Goal: Task Accomplishment & Management: Complete application form

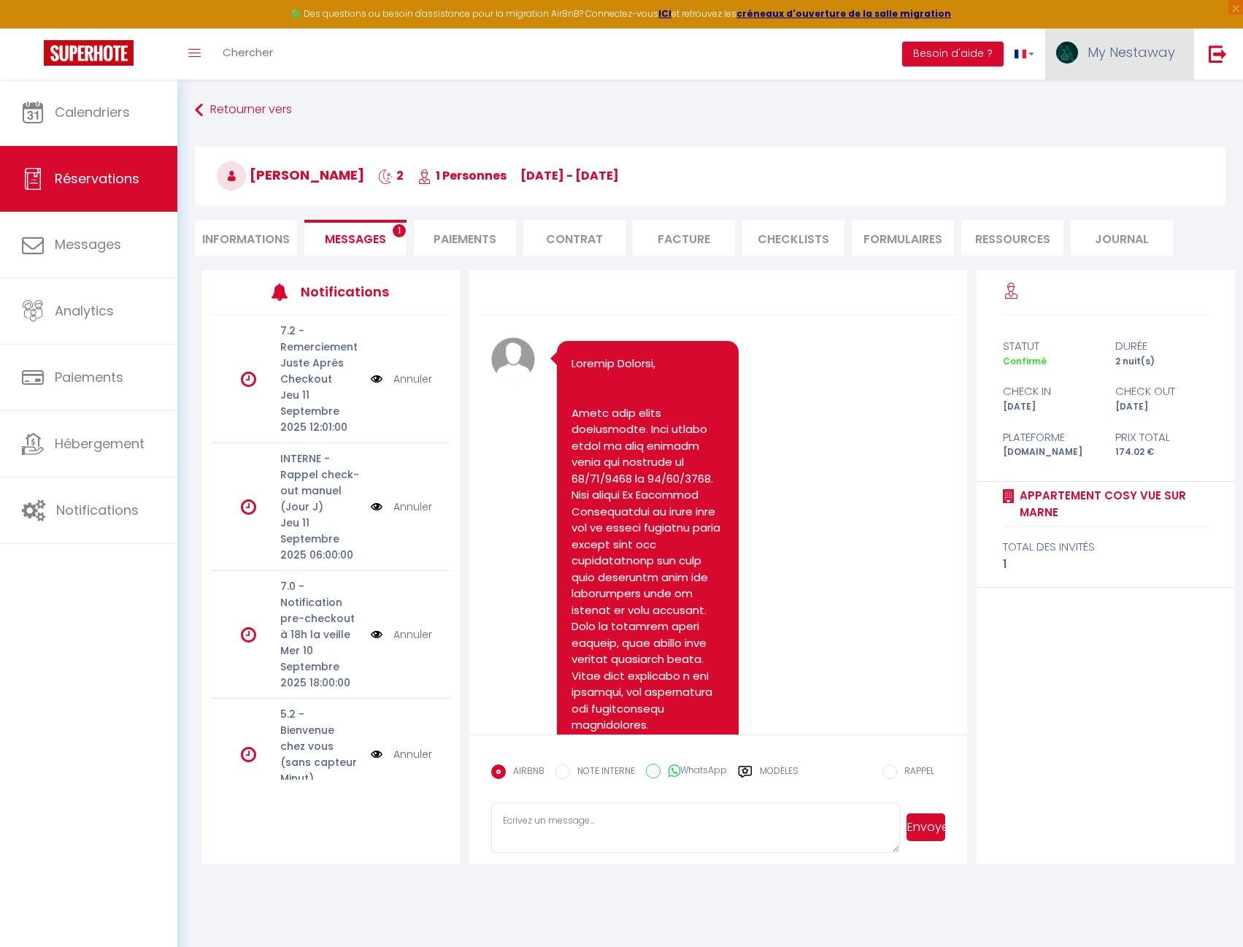
scroll to position [6023, 0]
click at [1070, 50] on img at bounding box center [1067, 53] width 22 height 22
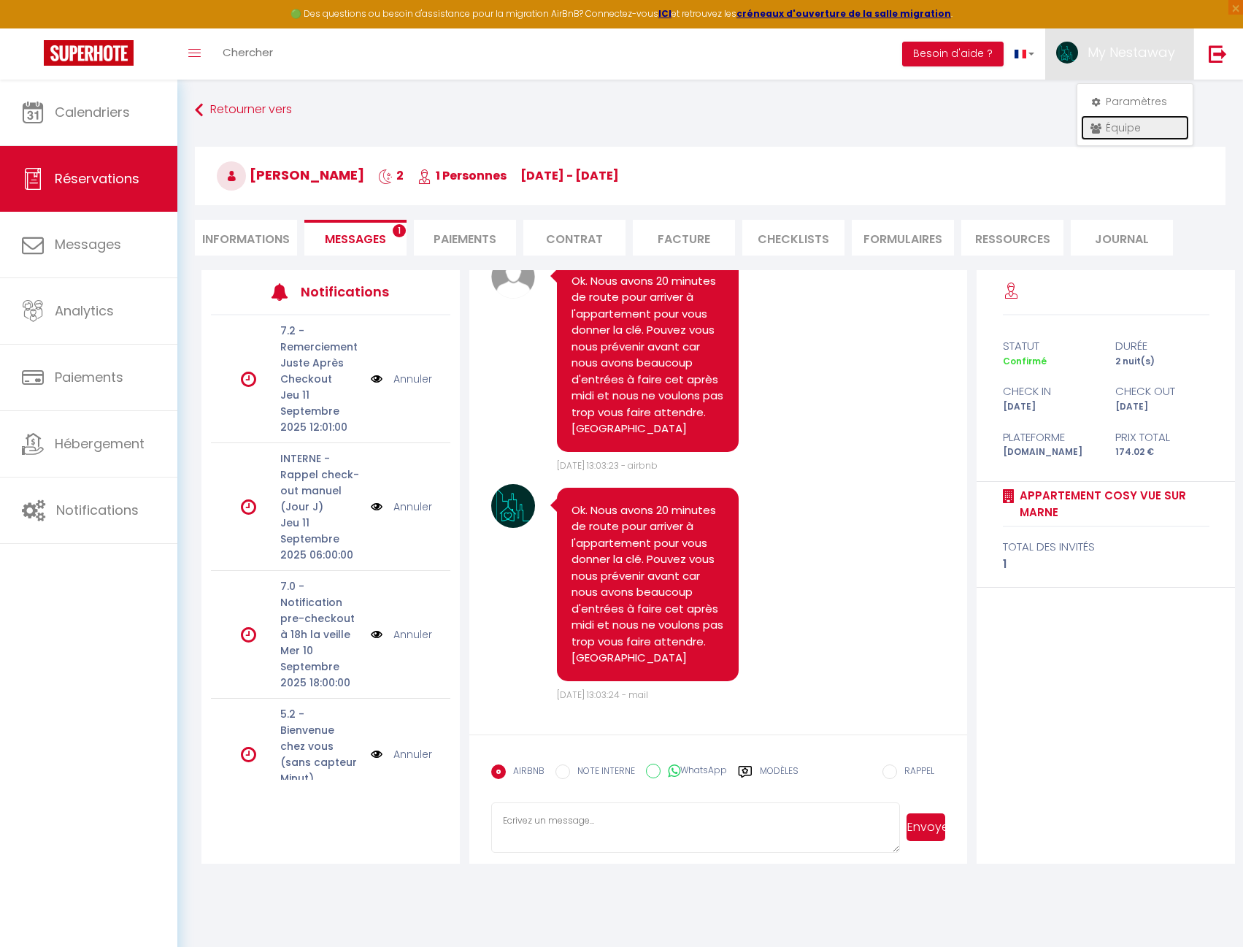
click at [1117, 125] on link "Équipe" at bounding box center [1135, 127] width 108 height 25
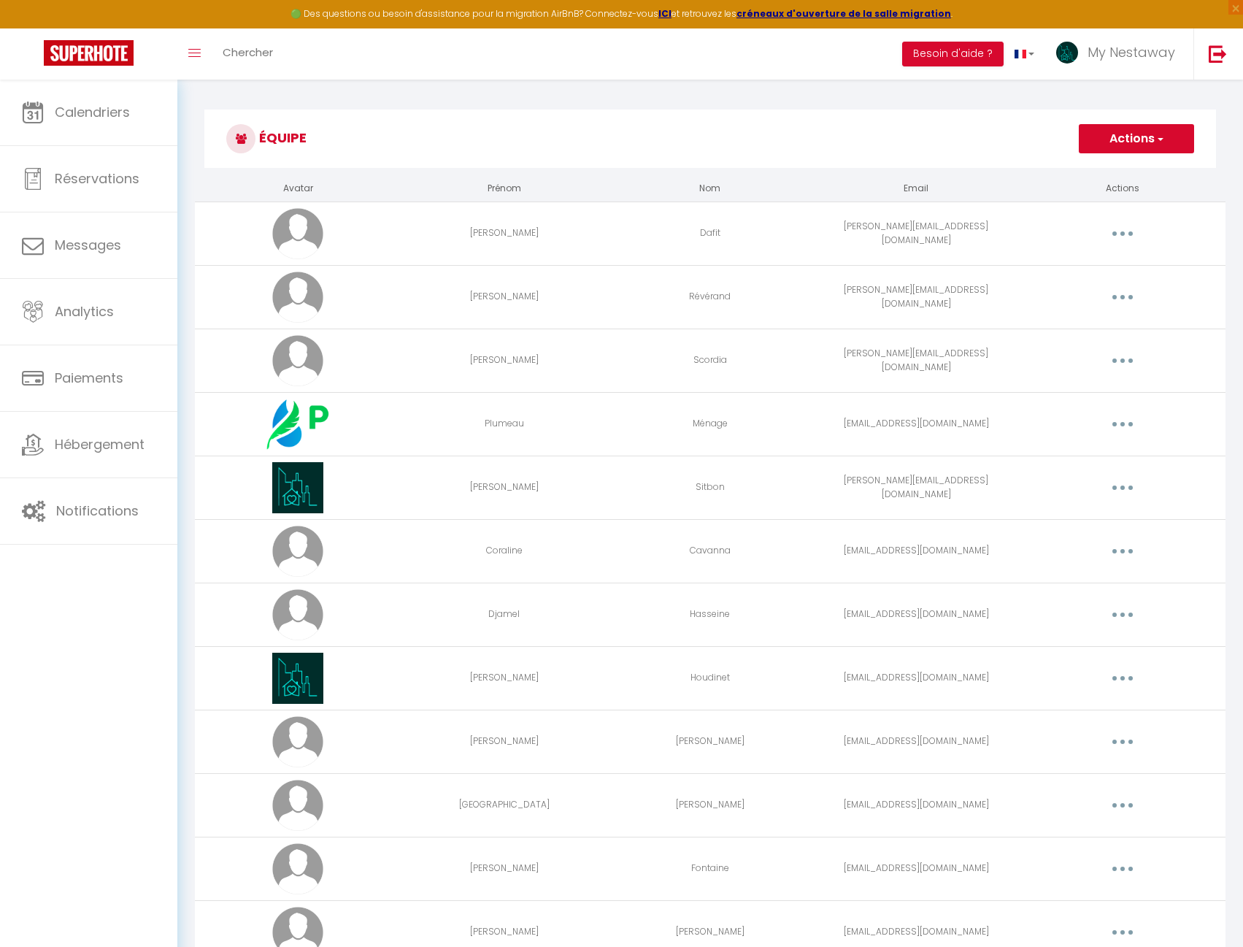
click at [1127, 680] on button "button" at bounding box center [1122, 677] width 41 height 23
click at [1072, 711] on link "Editer" at bounding box center [1085, 711] width 108 height 25
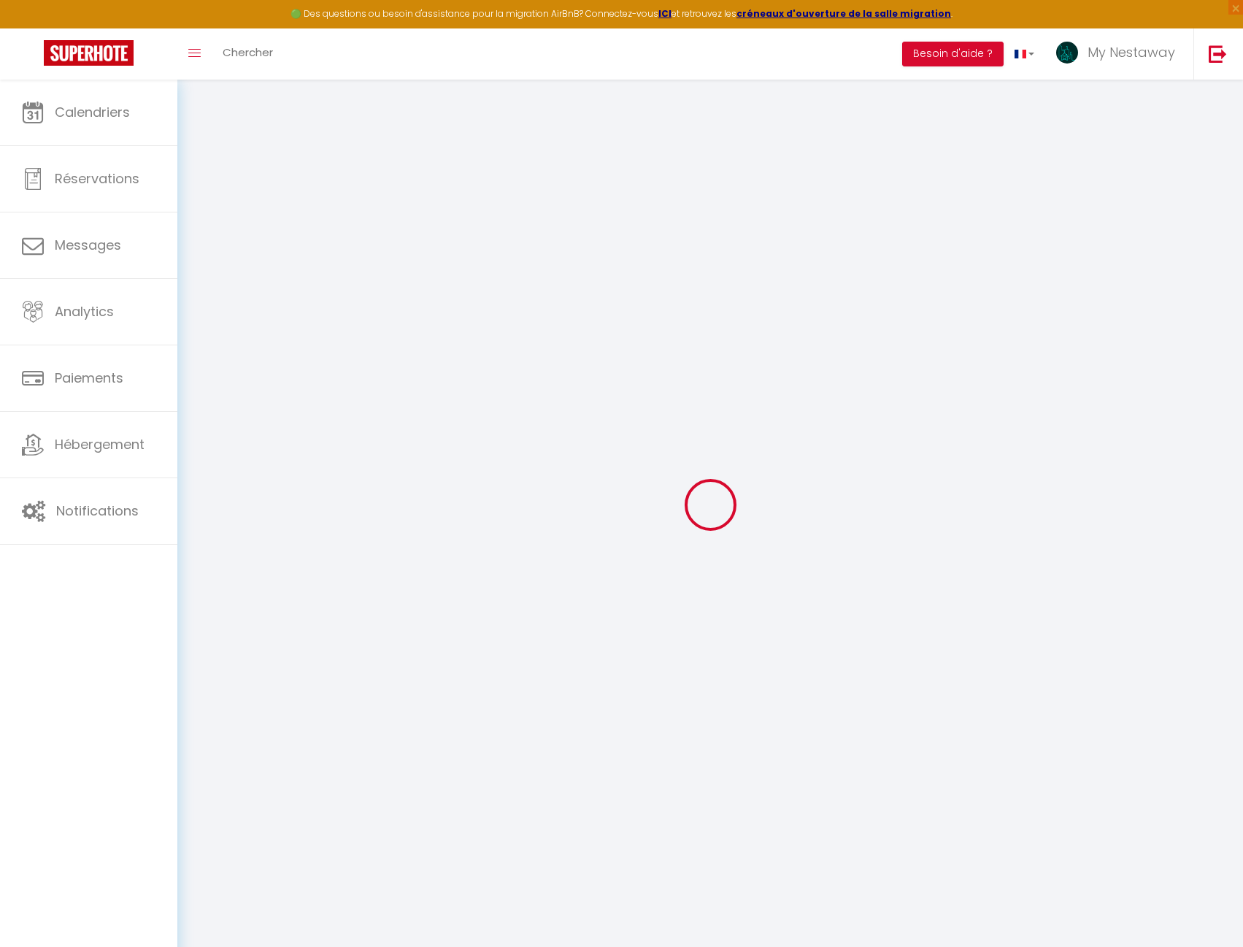
type input "[PERSON_NAME]"
type input "Houdinet"
type input "[EMAIL_ADDRESS][DOMAIN_NAME]"
type textarea "[URL][DOMAIN_NAME]"
checkbox input "true"
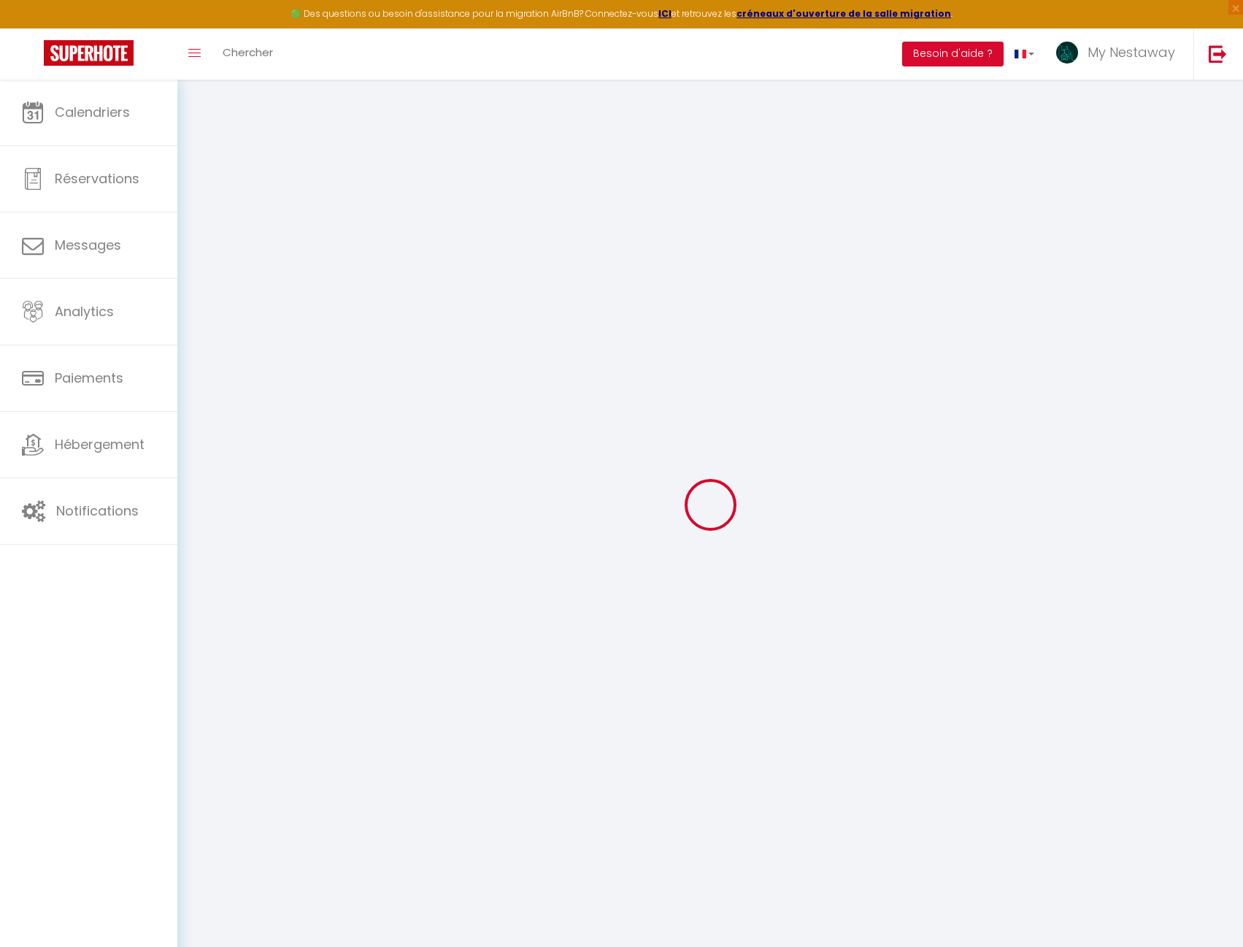
checkbox input "true"
checkbox input "false"
checkbox input "true"
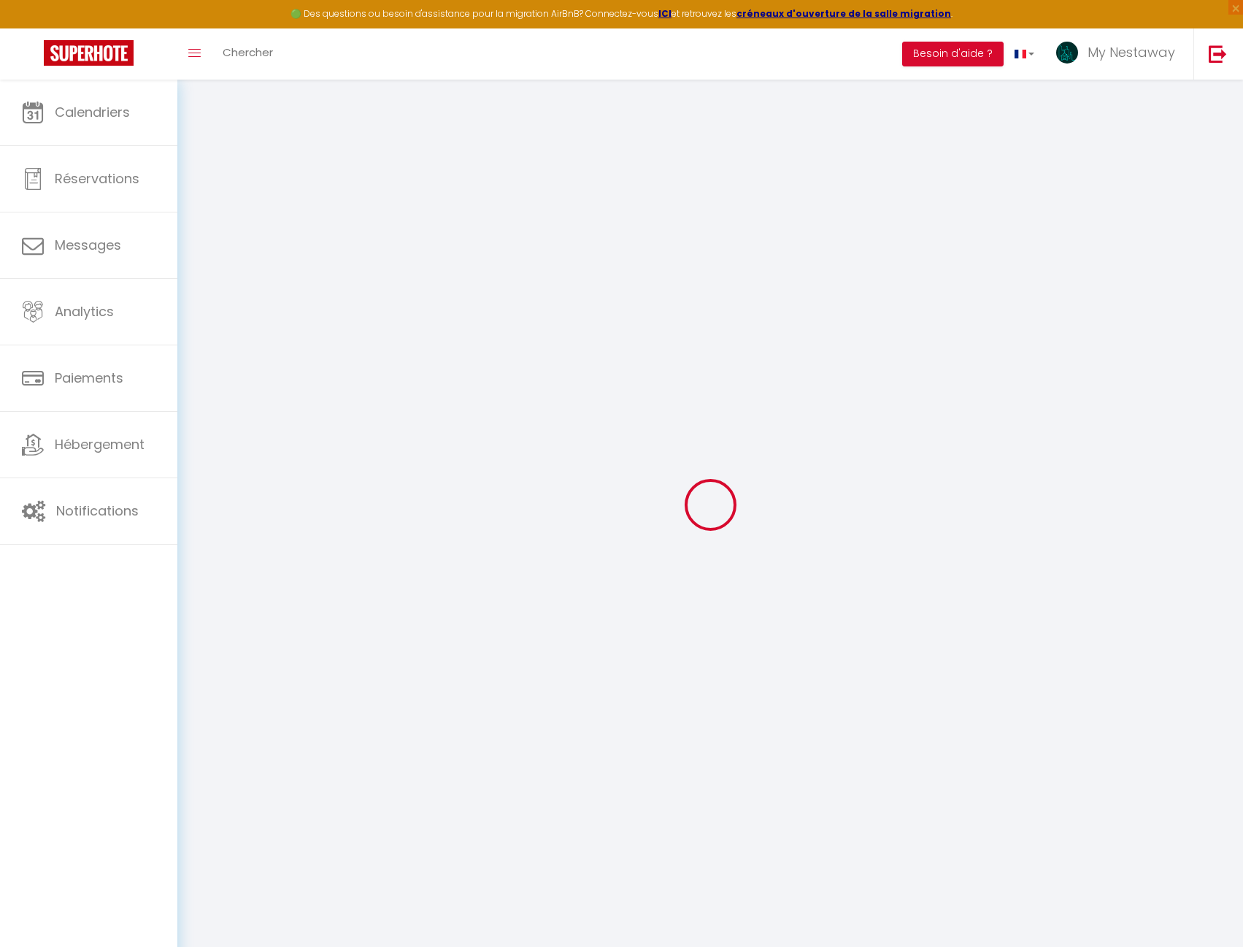
checkbox input "true"
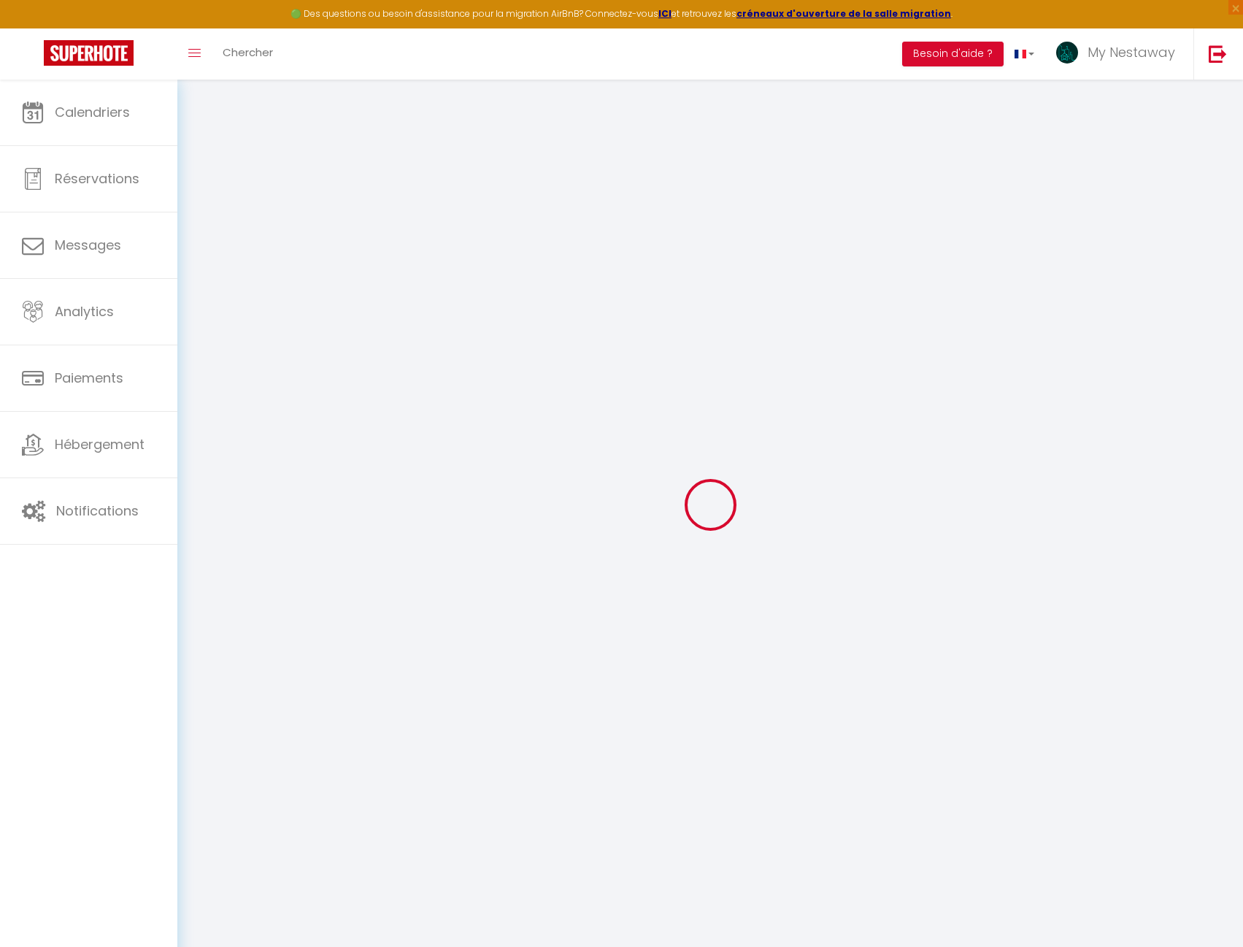
checkbox input "true"
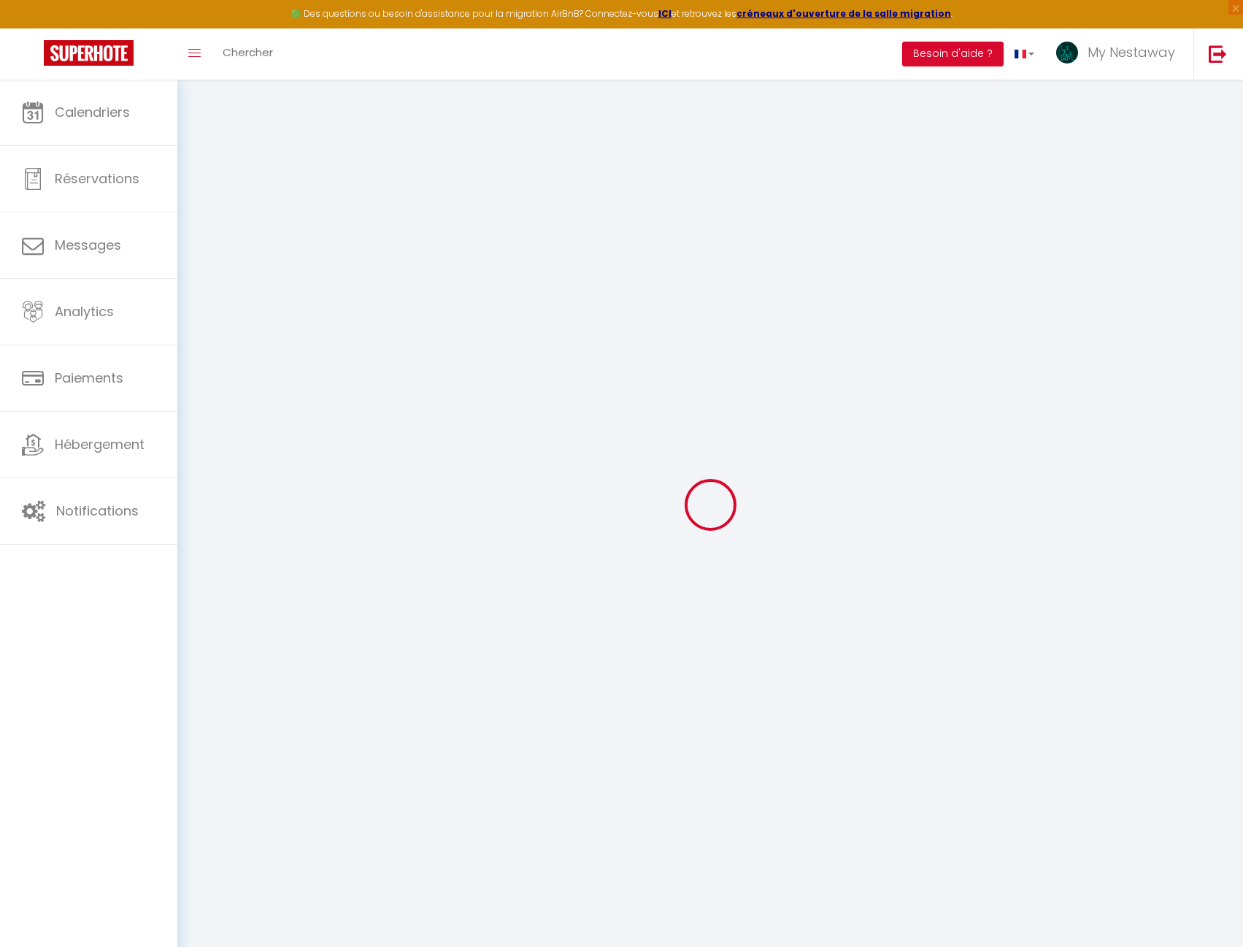
checkbox input "false"
checkbox input "true"
select select
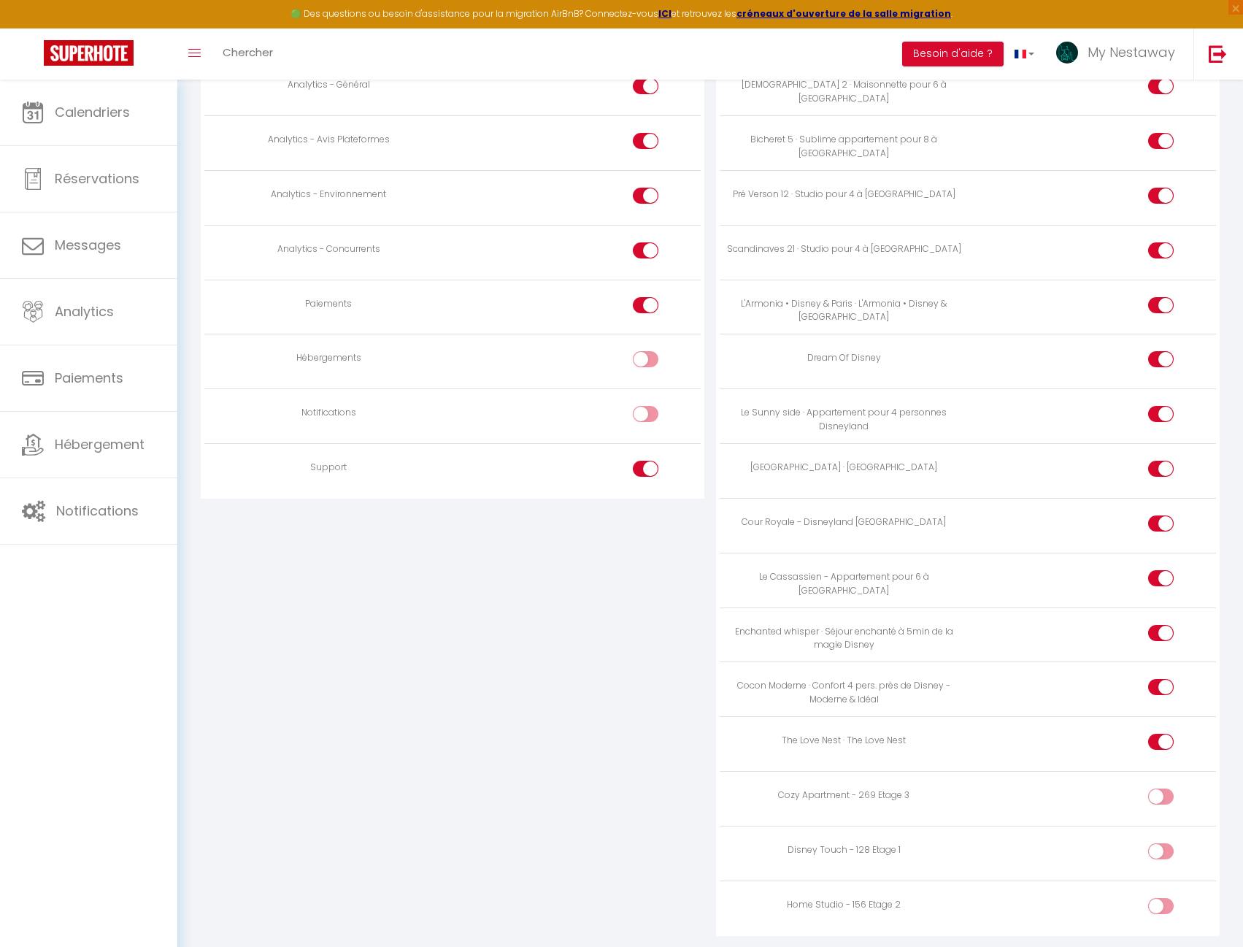
scroll to position [1354, 0]
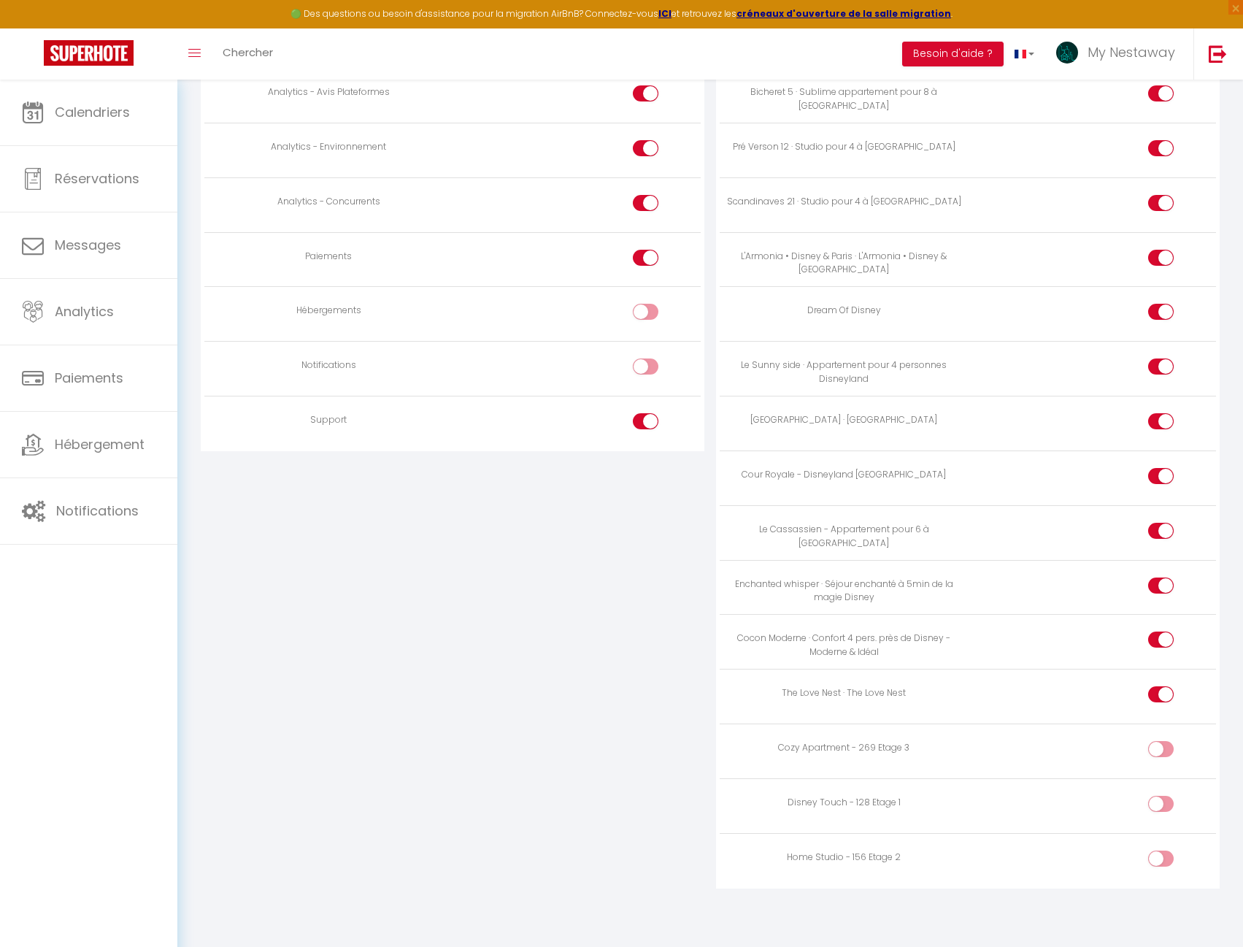
click at [1157, 747] on div at bounding box center [1161, 749] width 26 height 16
click at [1161, 747] on input "checkbox" at bounding box center [1174, 752] width 26 height 22
checkbox input "true"
click at [1161, 808] on input "checkbox" at bounding box center [1174, 807] width 26 height 22
checkbox input "true"
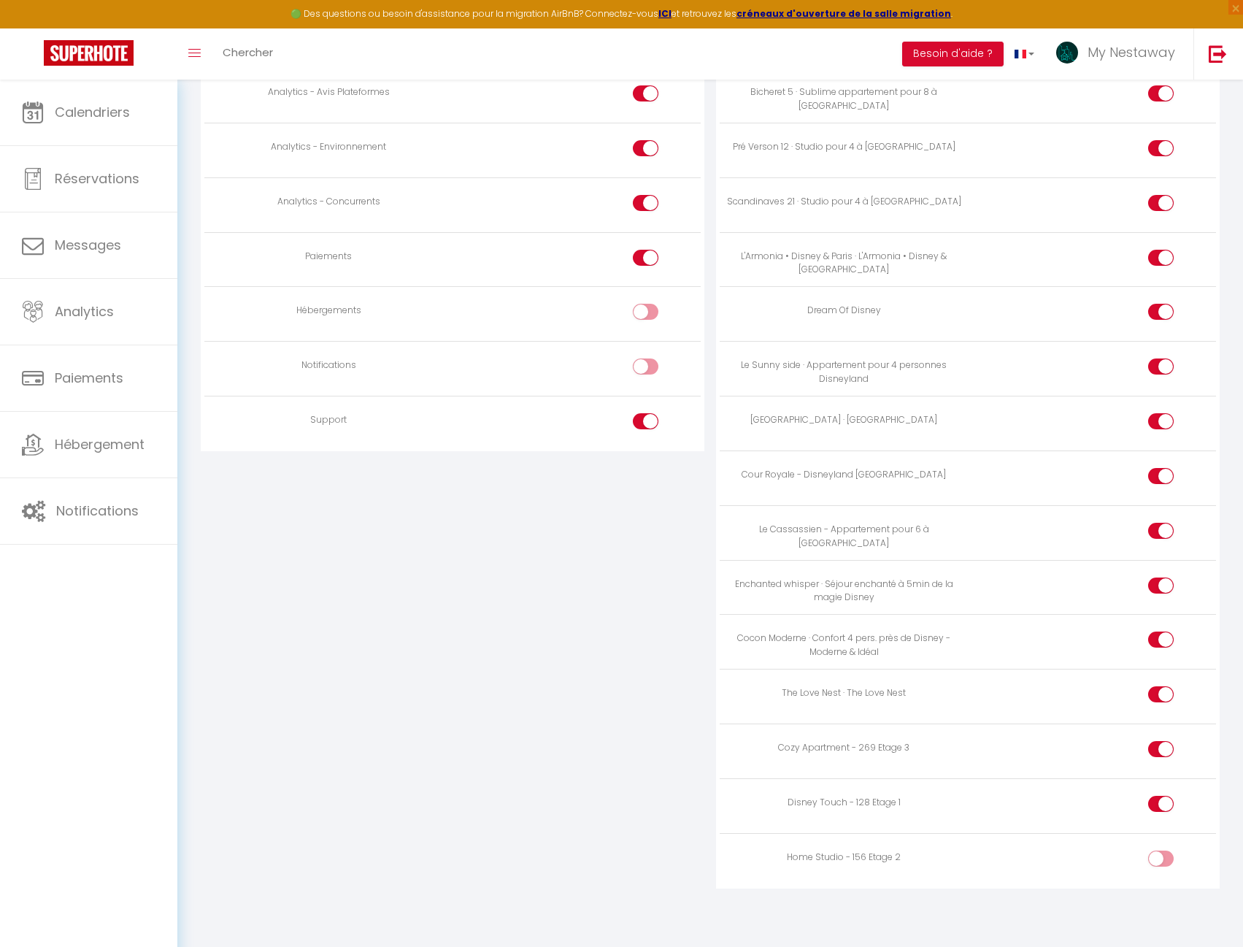
click at [1160, 864] on div at bounding box center [1161, 858] width 26 height 16
click at [1161, 864] on input "checkbox" at bounding box center [1174, 861] width 26 height 22
checkbox input "true"
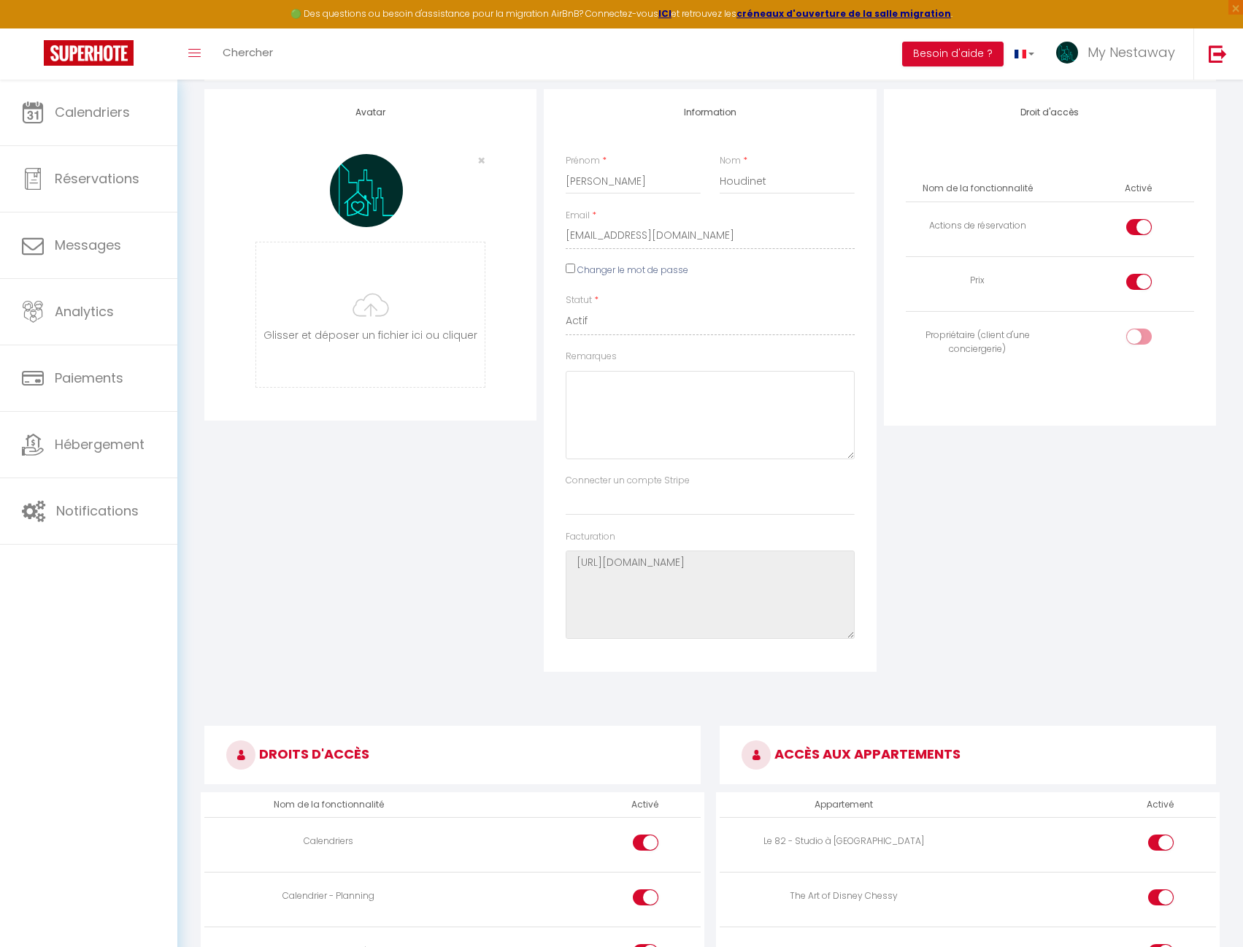
scroll to position [0, 0]
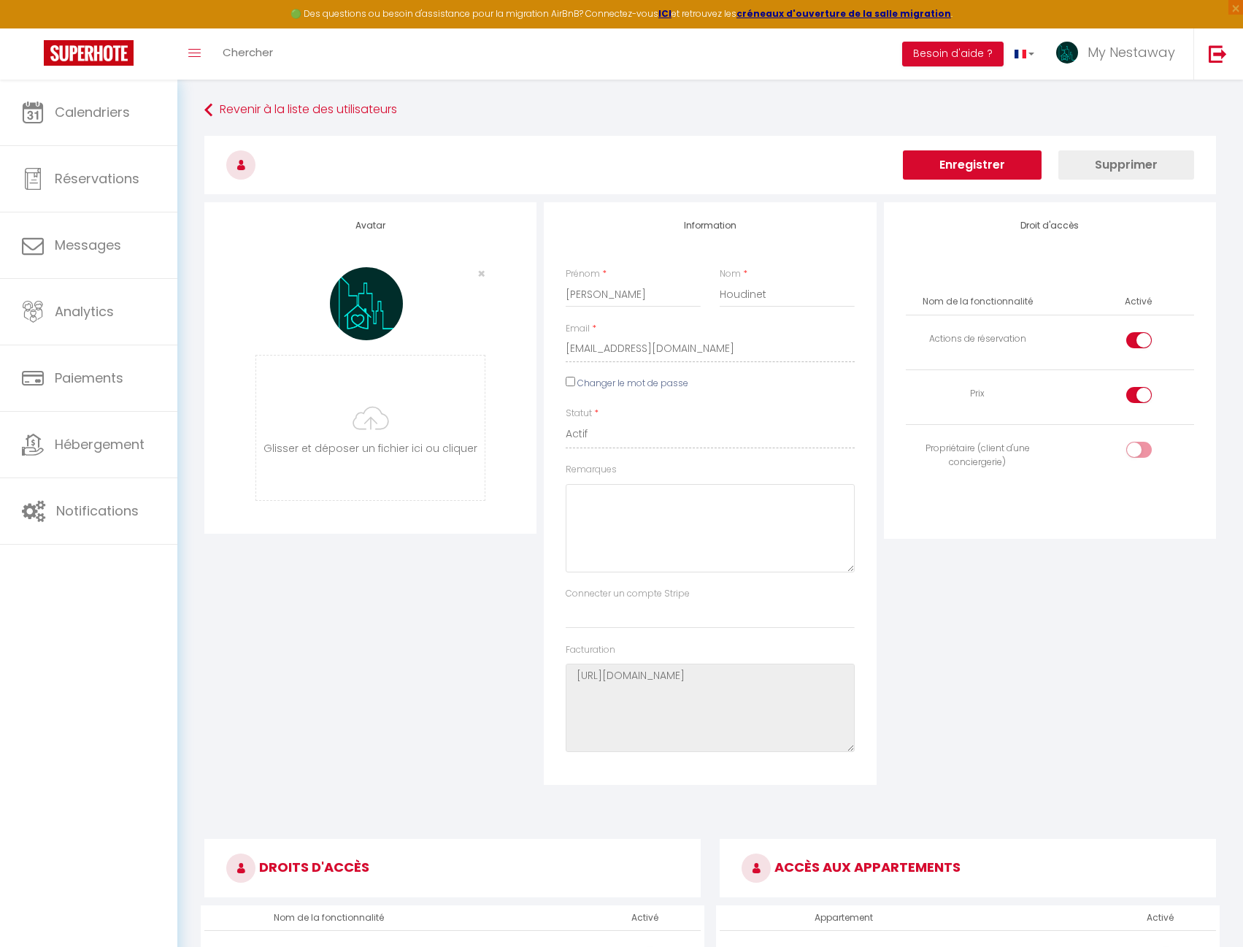
click at [988, 164] on button "Enregistrer" at bounding box center [972, 164] width 139 height 29
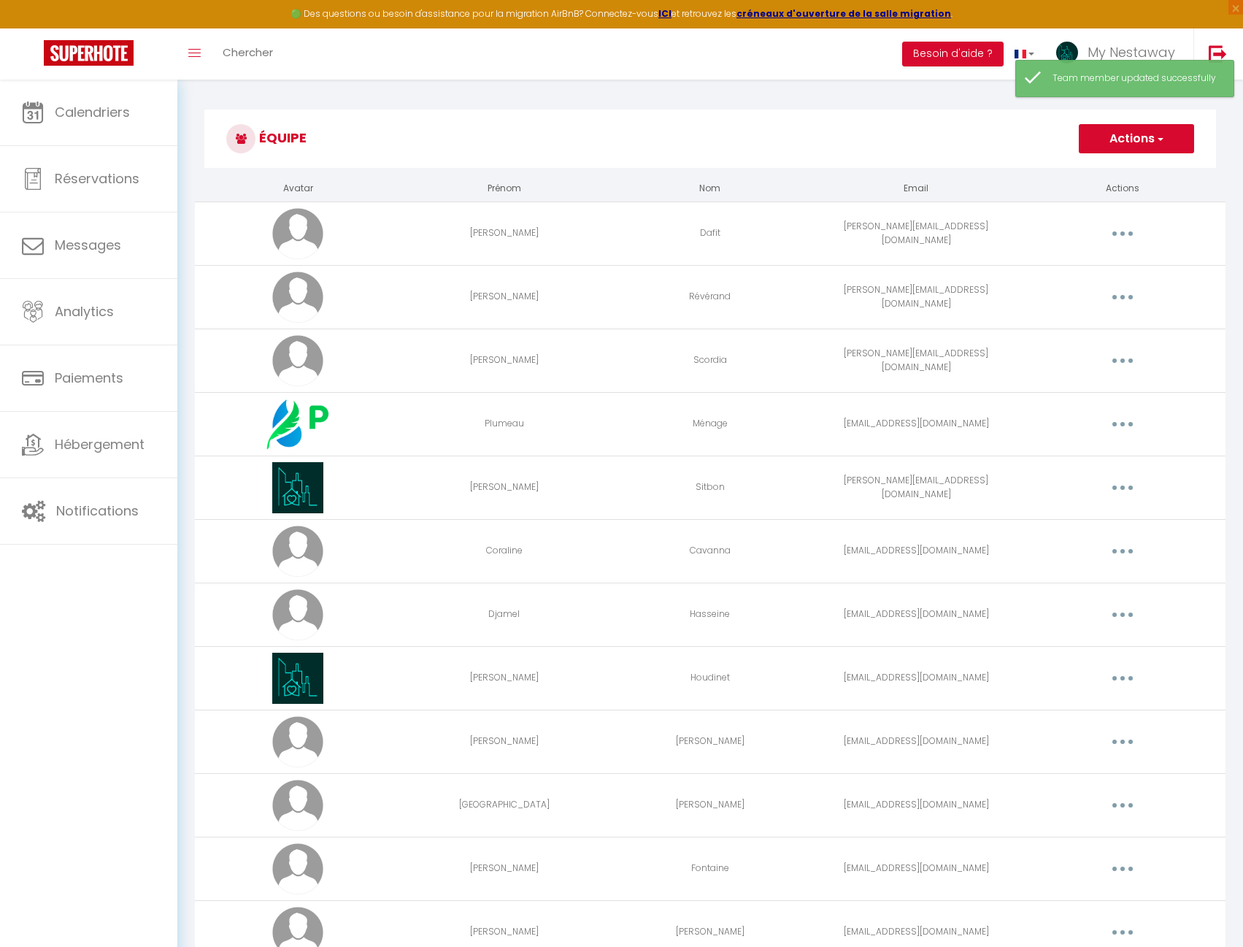
click at [1120, 485] on button "button" at bounding box center [1122, 487] width 41 height 23
click at [1109, 519] on link "Editer" at bounding box center [1085, 521] width 108 height 25
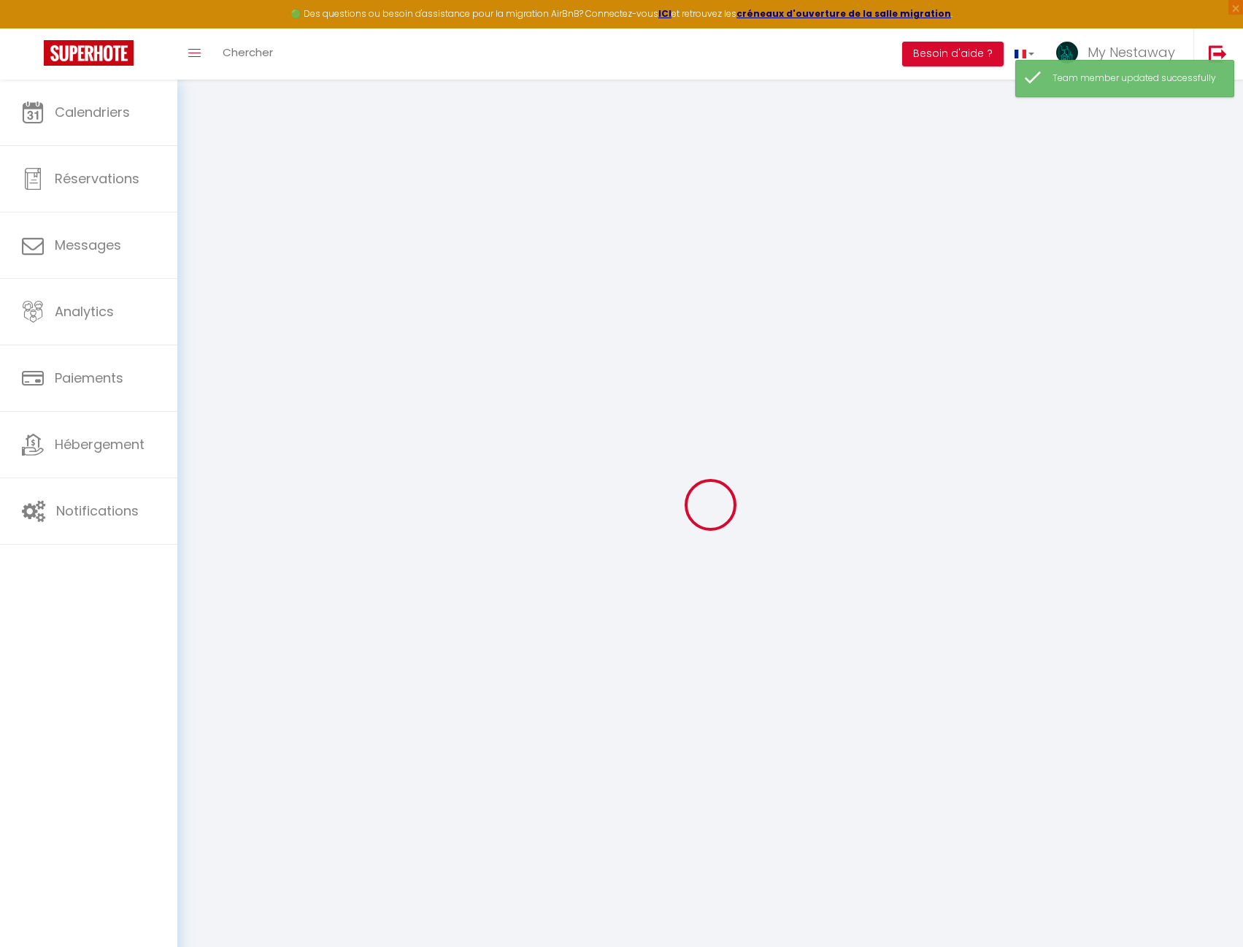
type input "[PERSON_NAME]"
type input "Sitbon"
type input "[PERSON_NAME][EMAIL_ADDRESS][DOMAIN_NAME]"
type textarea "[URL][DOMAIN_NAME]"
checkbox input "true"
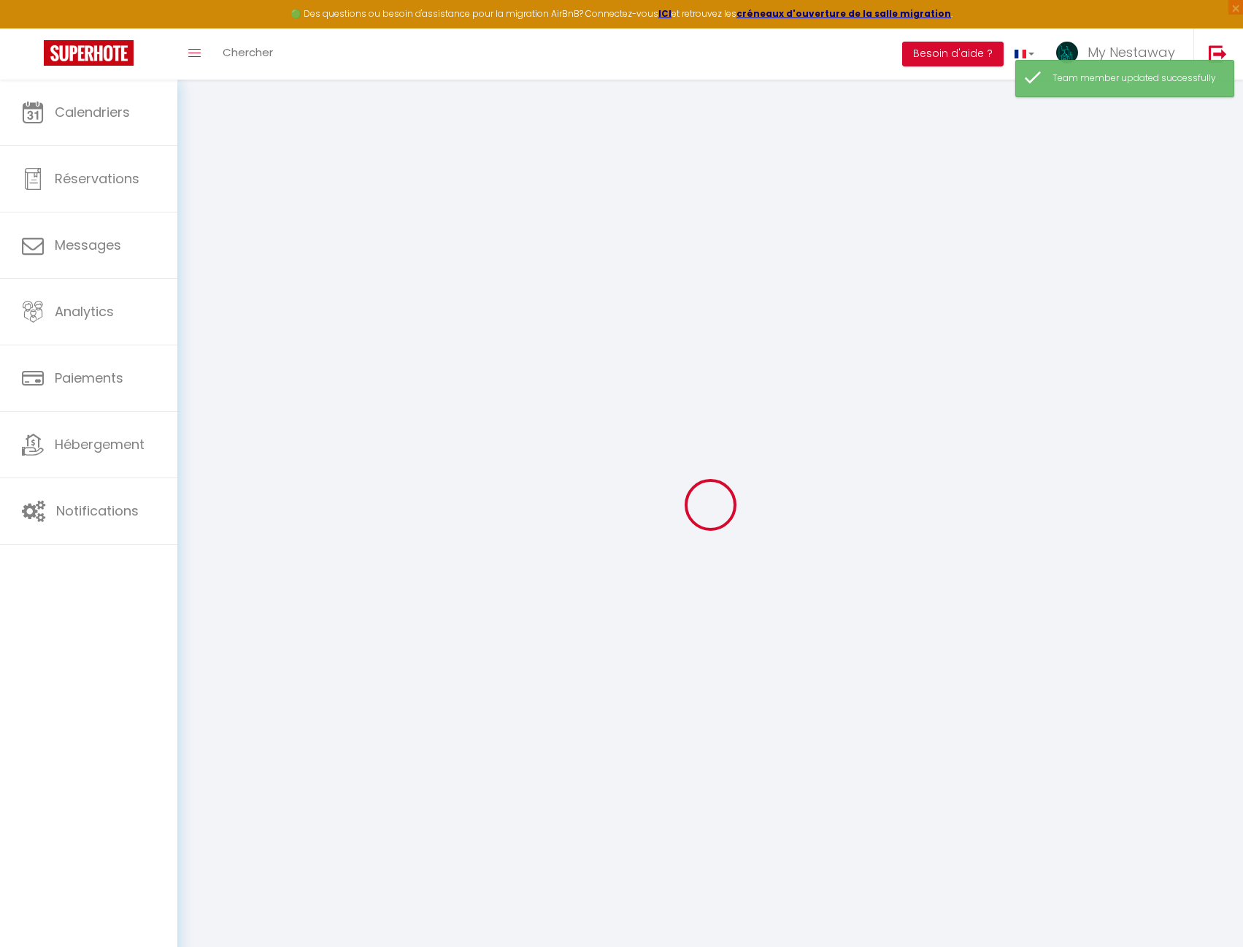
checkbox input "true"
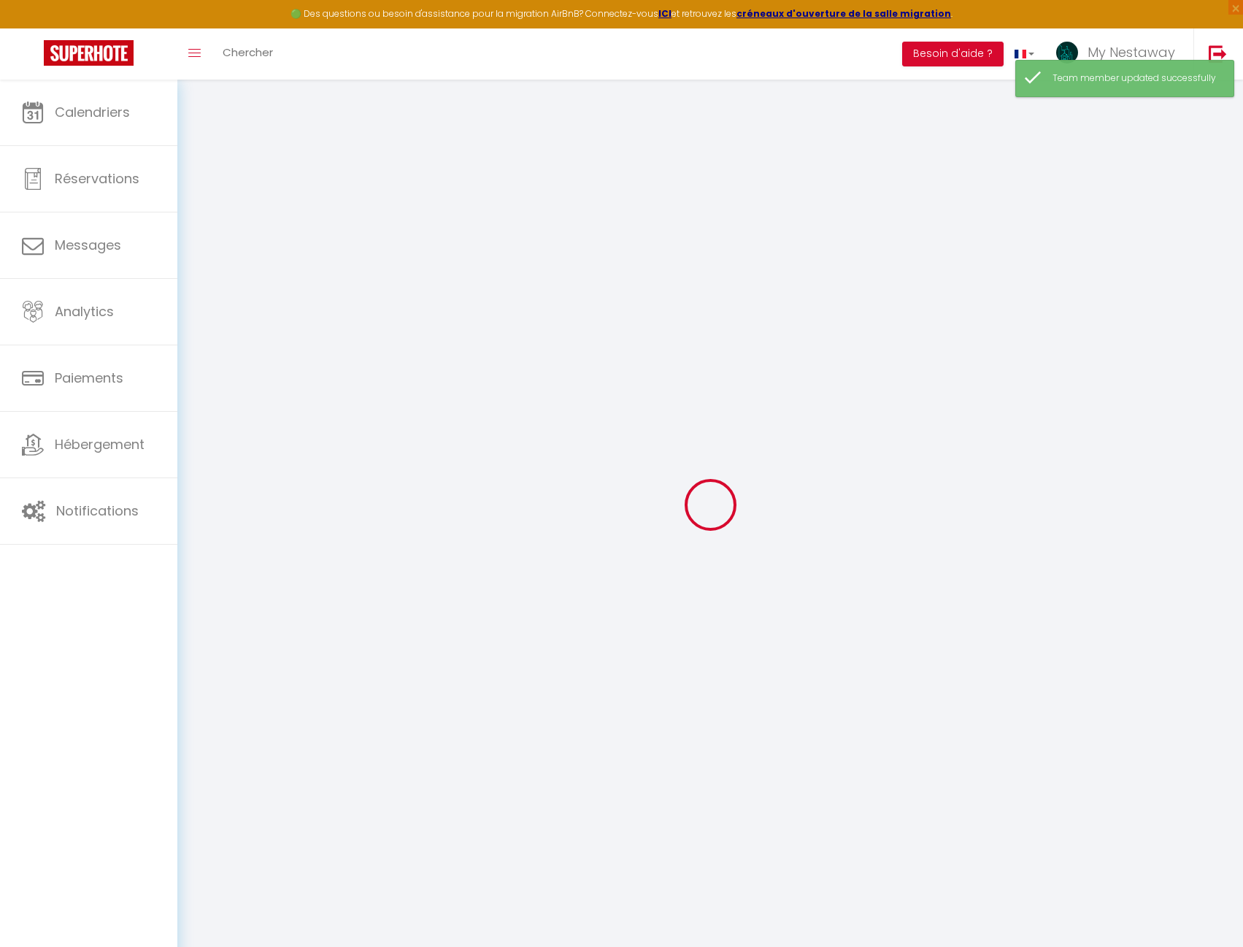
checkbox input "true"
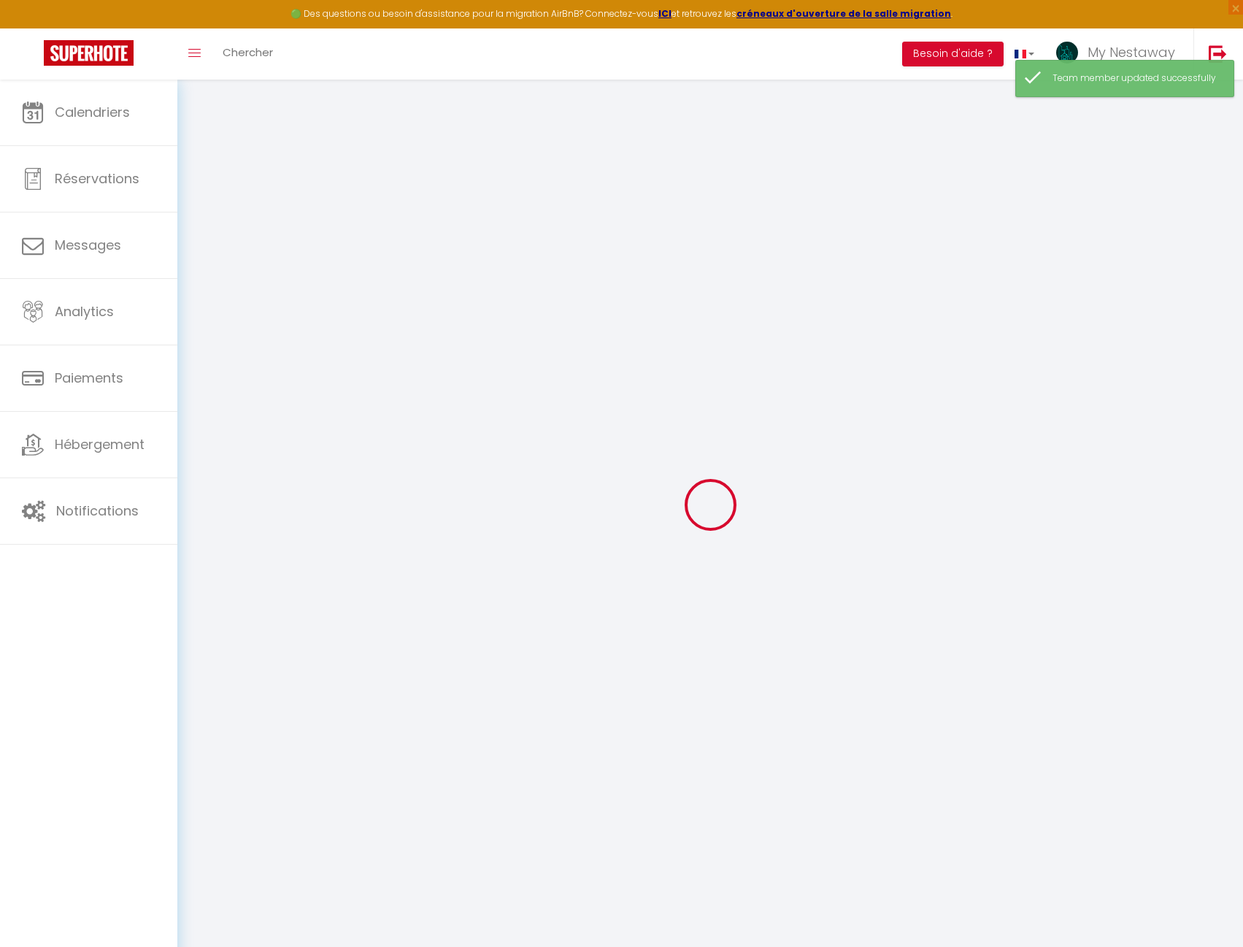
checkbox input "true"
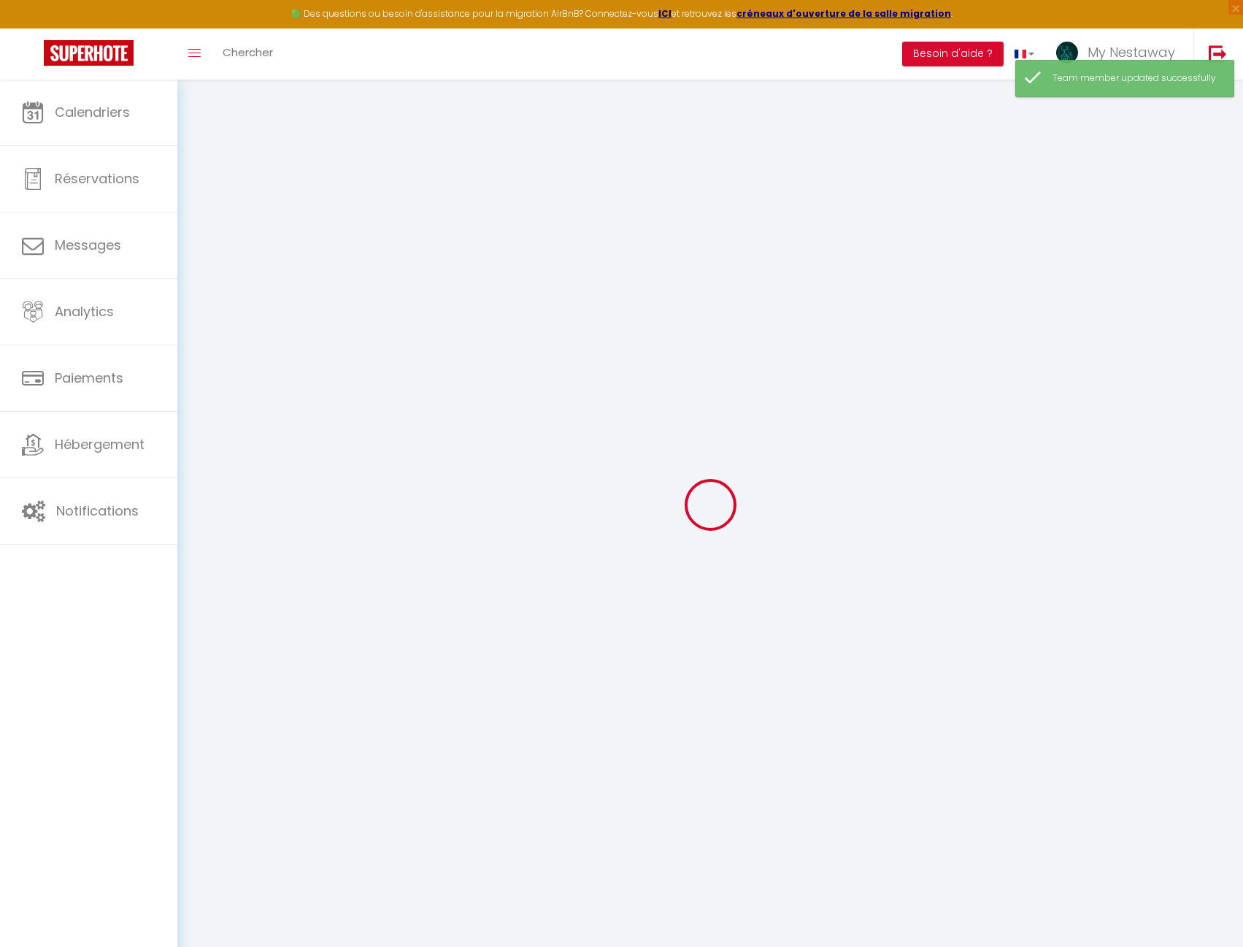
checkbox input "true"
checkbox input "false"
checkbox input "true"
select select
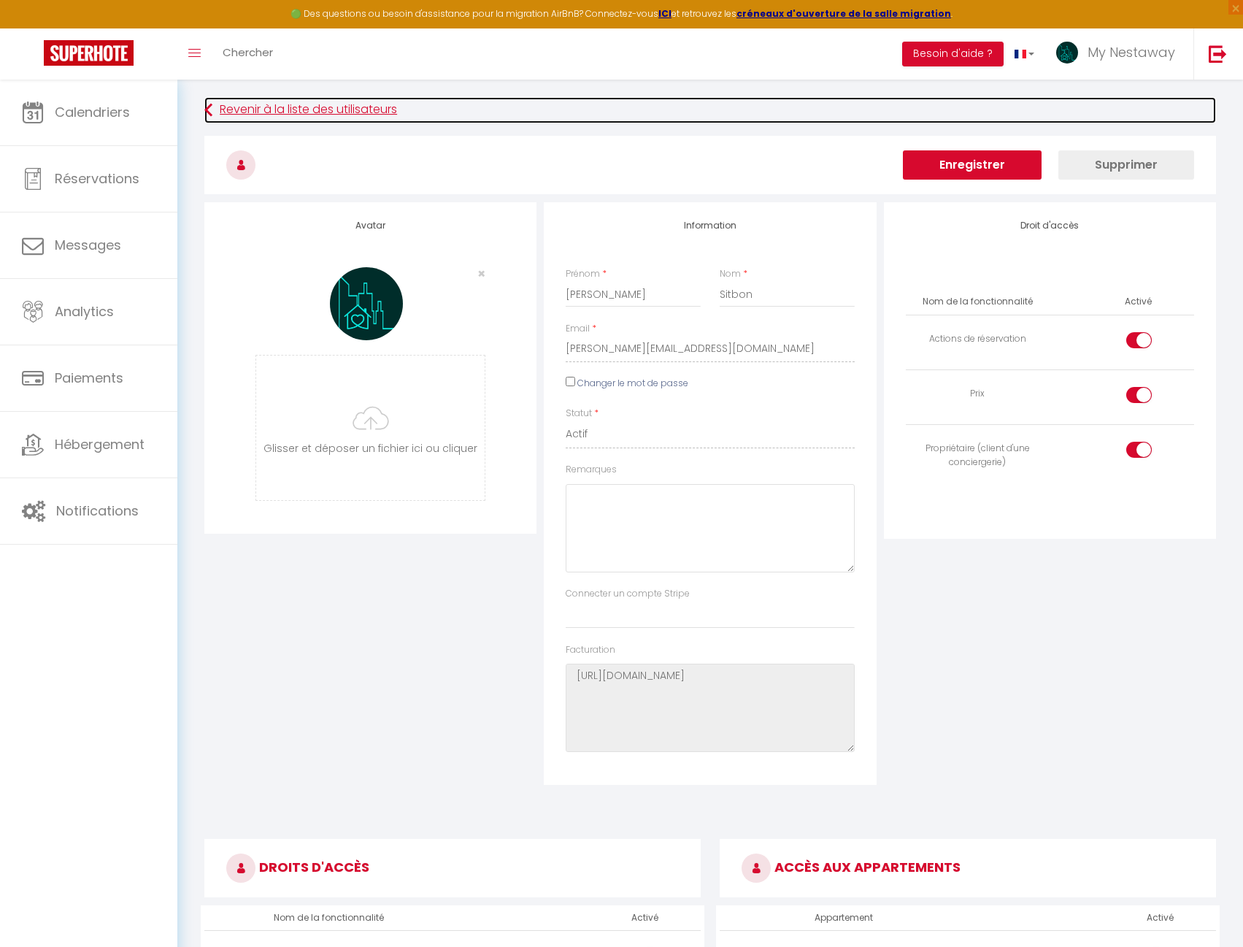
click at [312, 107] on link "Revenir à la liste des utilisateurs" at bounding box center [710, 110] width 1012 height 26
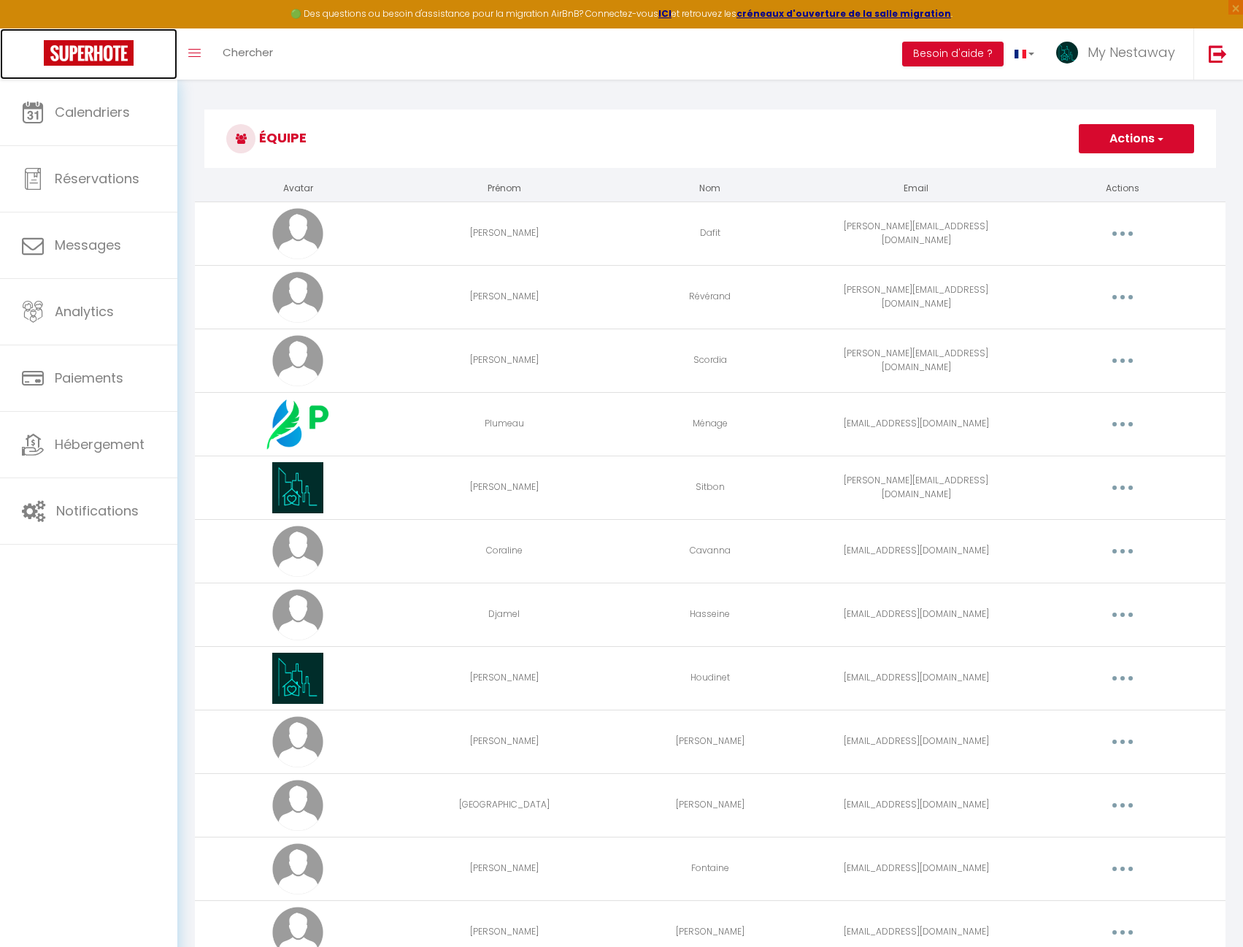
click at [102, 59] on img at bounding box center [89, 53] width 90 height 26
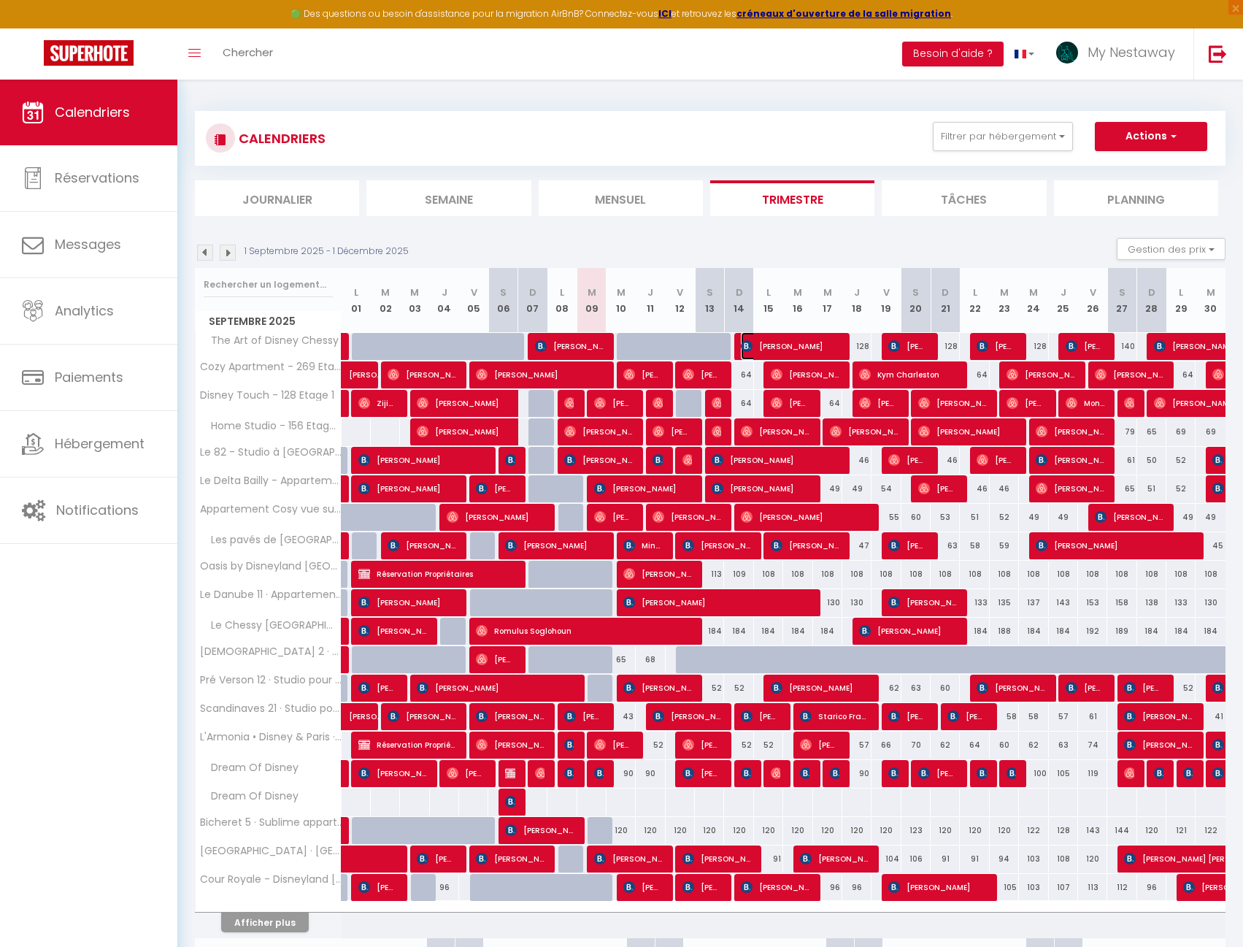
click at [804, 351] on span "[PERSON_NAME]" at bounding box center [789, 346] width 97 height 28
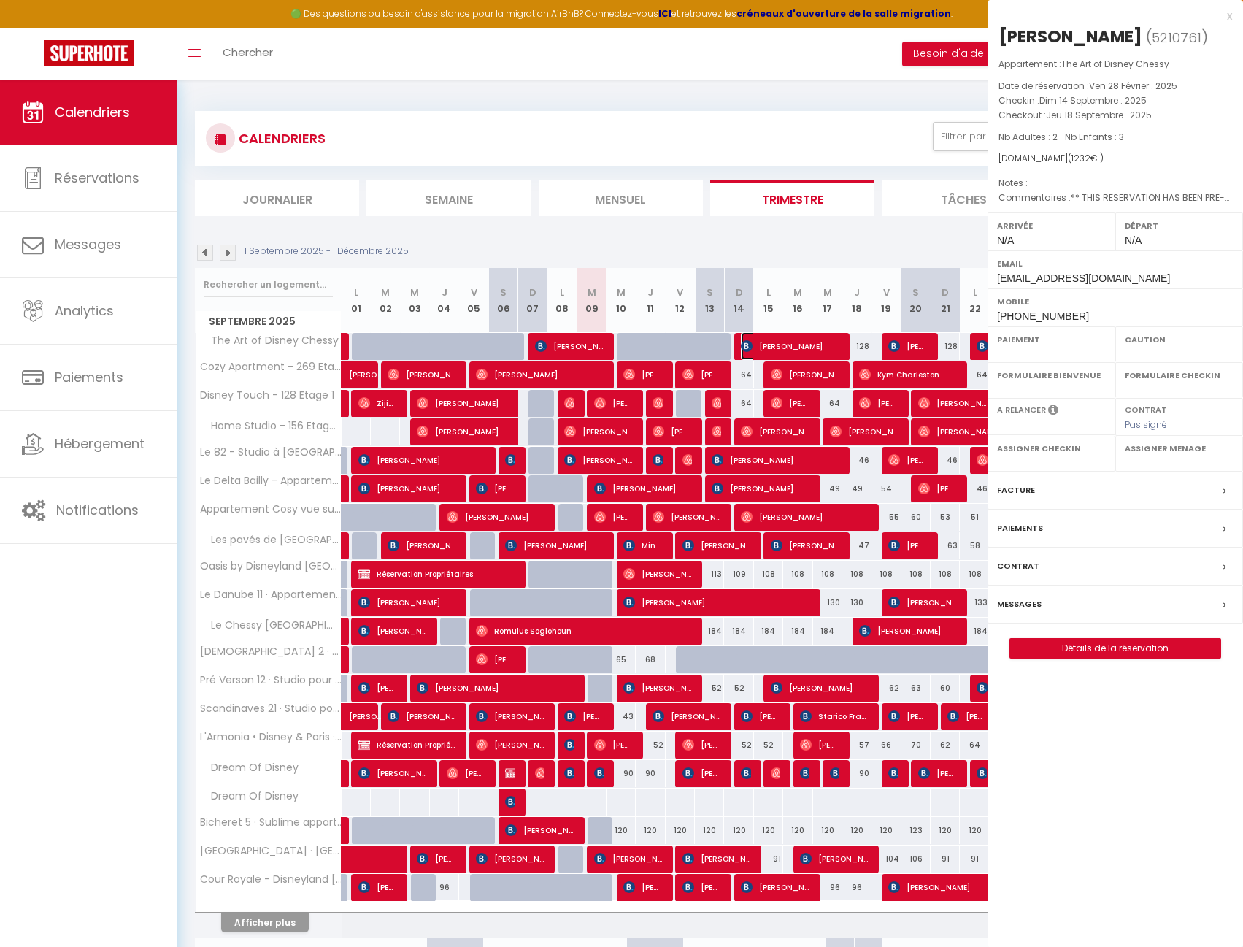
select select "OK"
select select "KO"
select select "0"
select select "1"
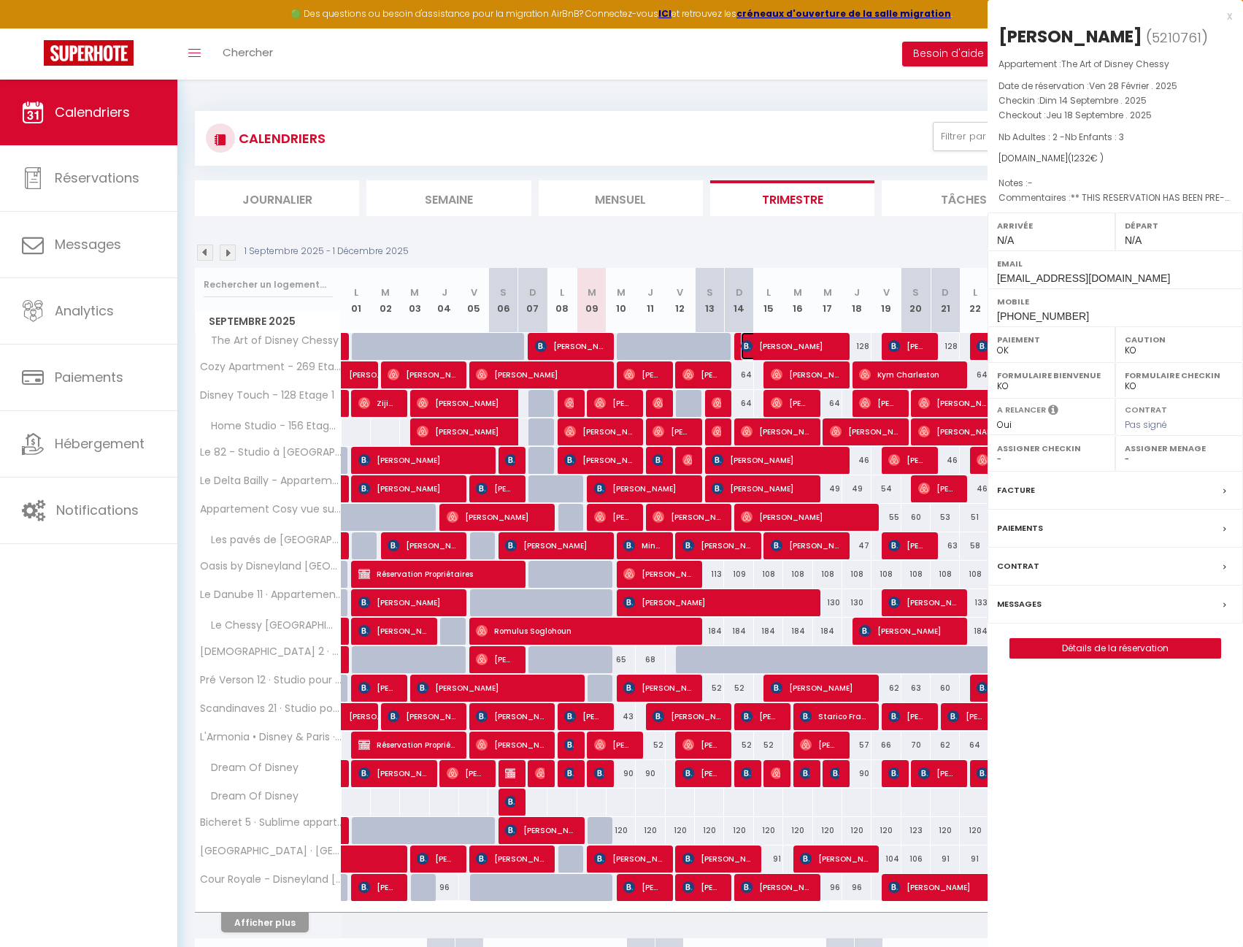
select select
select select "42938"
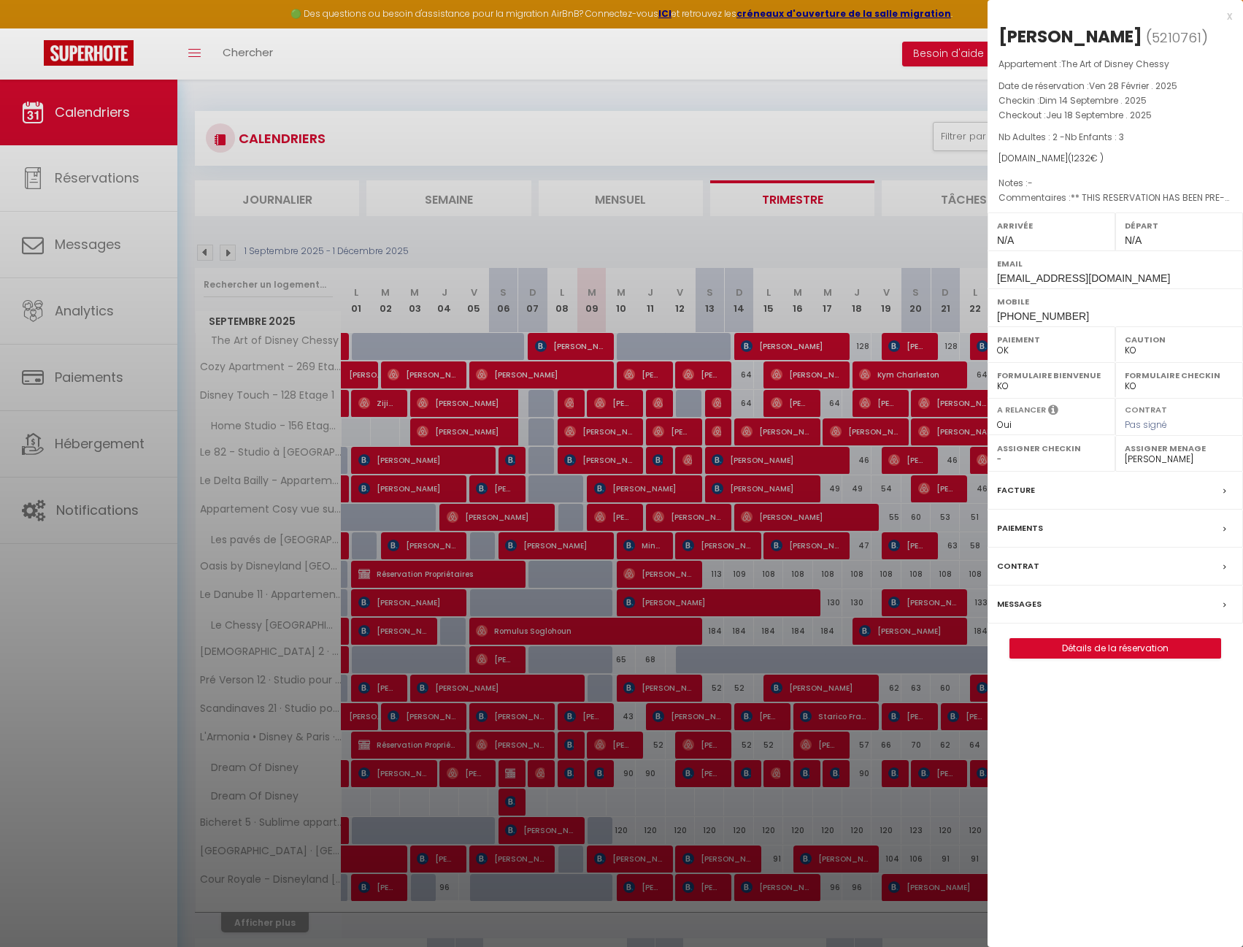
click at [1018, 602] on label "Messages" at bounding box center [1019, 603] width 45 height 15
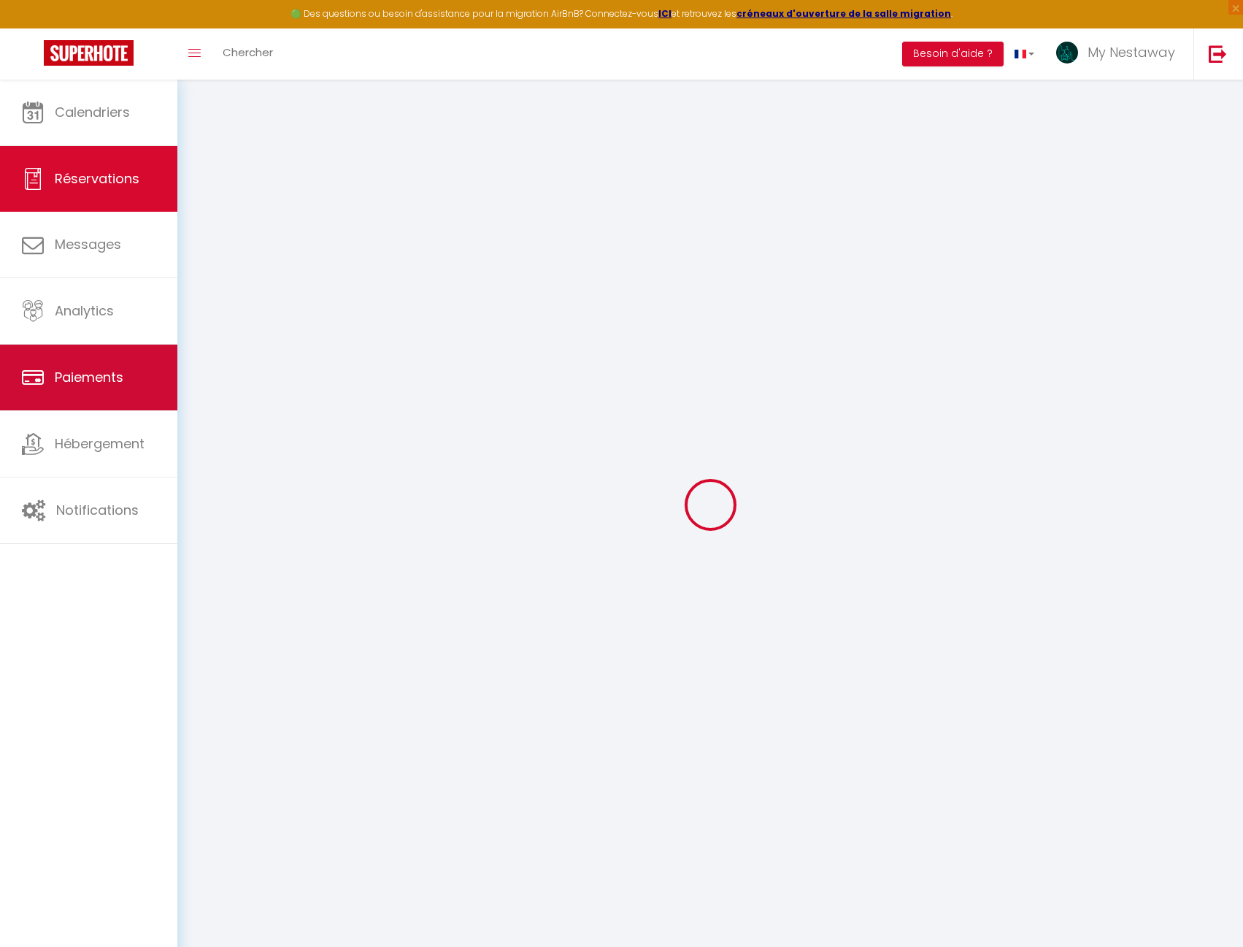
select select
checkbox input "false"
select select
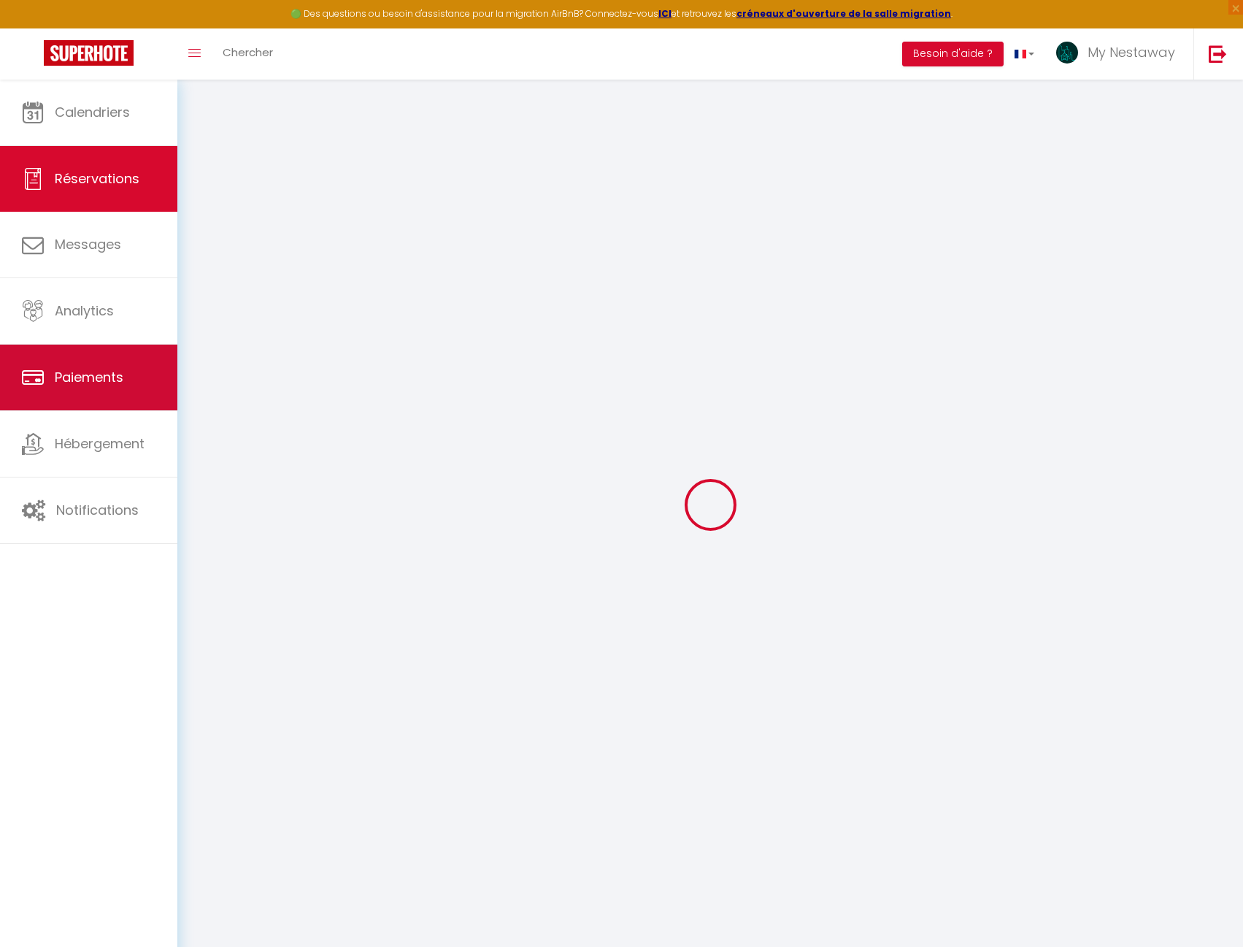
checkbox input "false"
select select
checkbox input "false"
type textarea "** THIS RESERVATION HAS BEEN PRE-PAID ** BOOKING NOTE : Payment charge is EUR 1…"
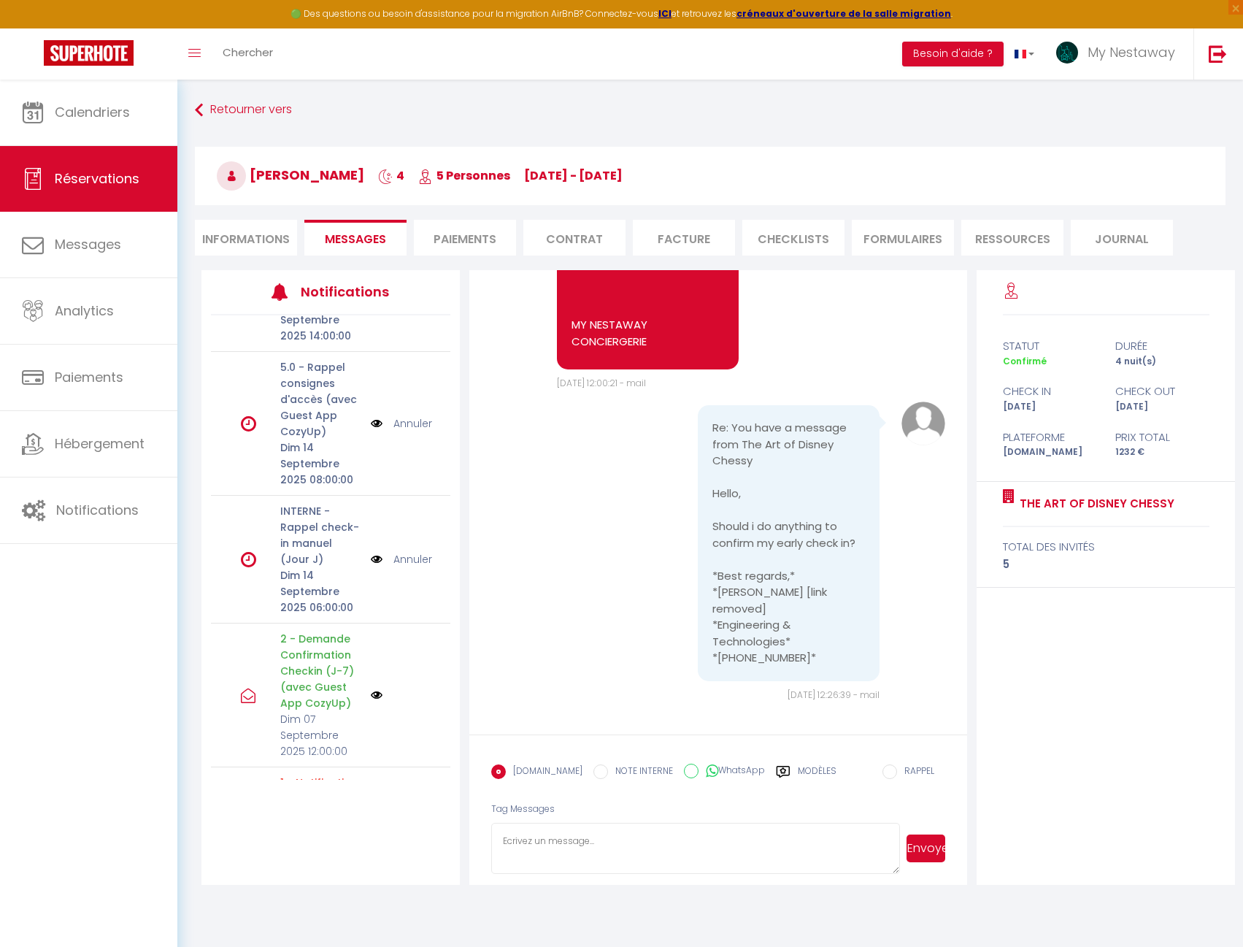
scroll to position [657, 0]
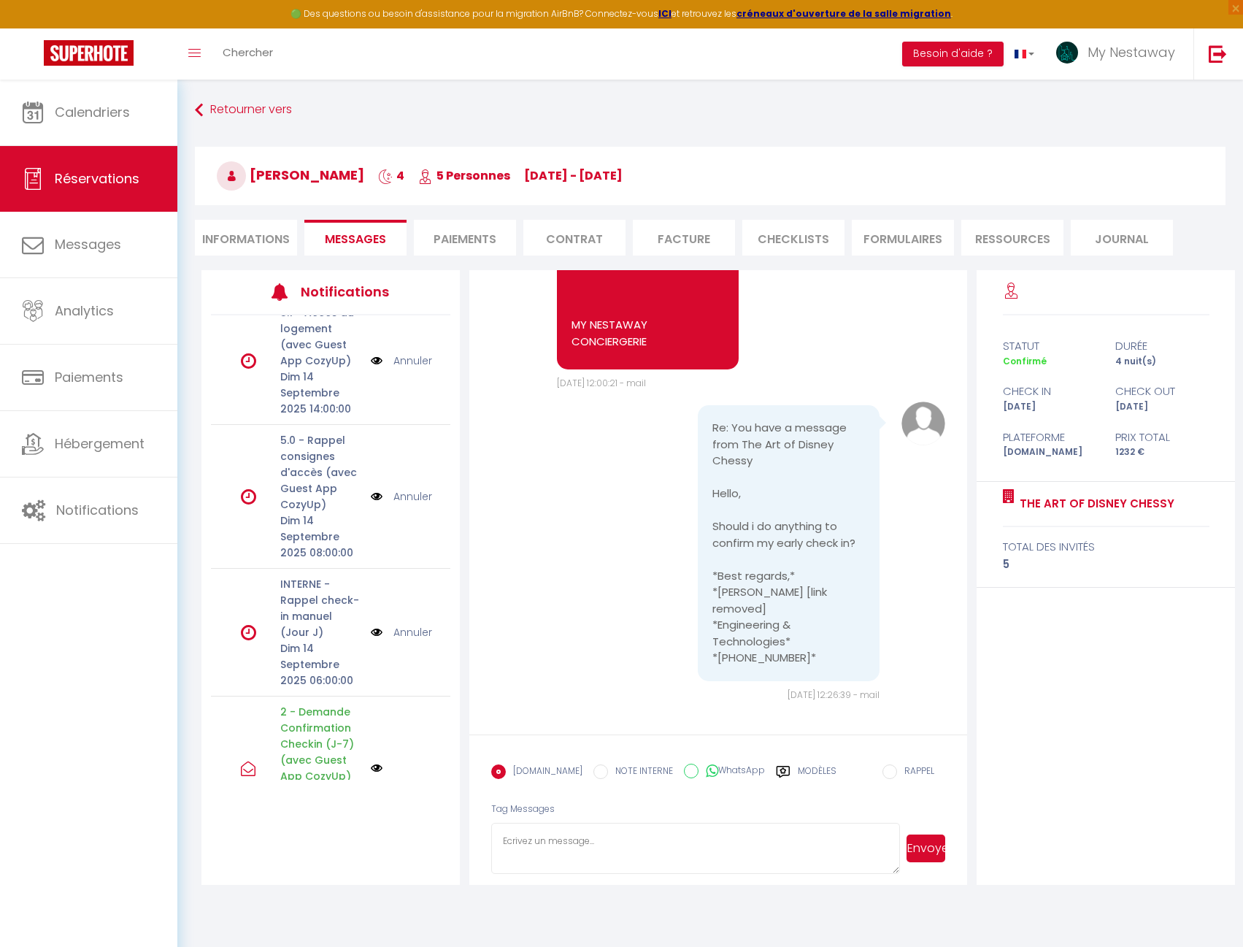
click at [798, 766] on label "Modèles" at bounding box center [817, 777] width 39 height 26
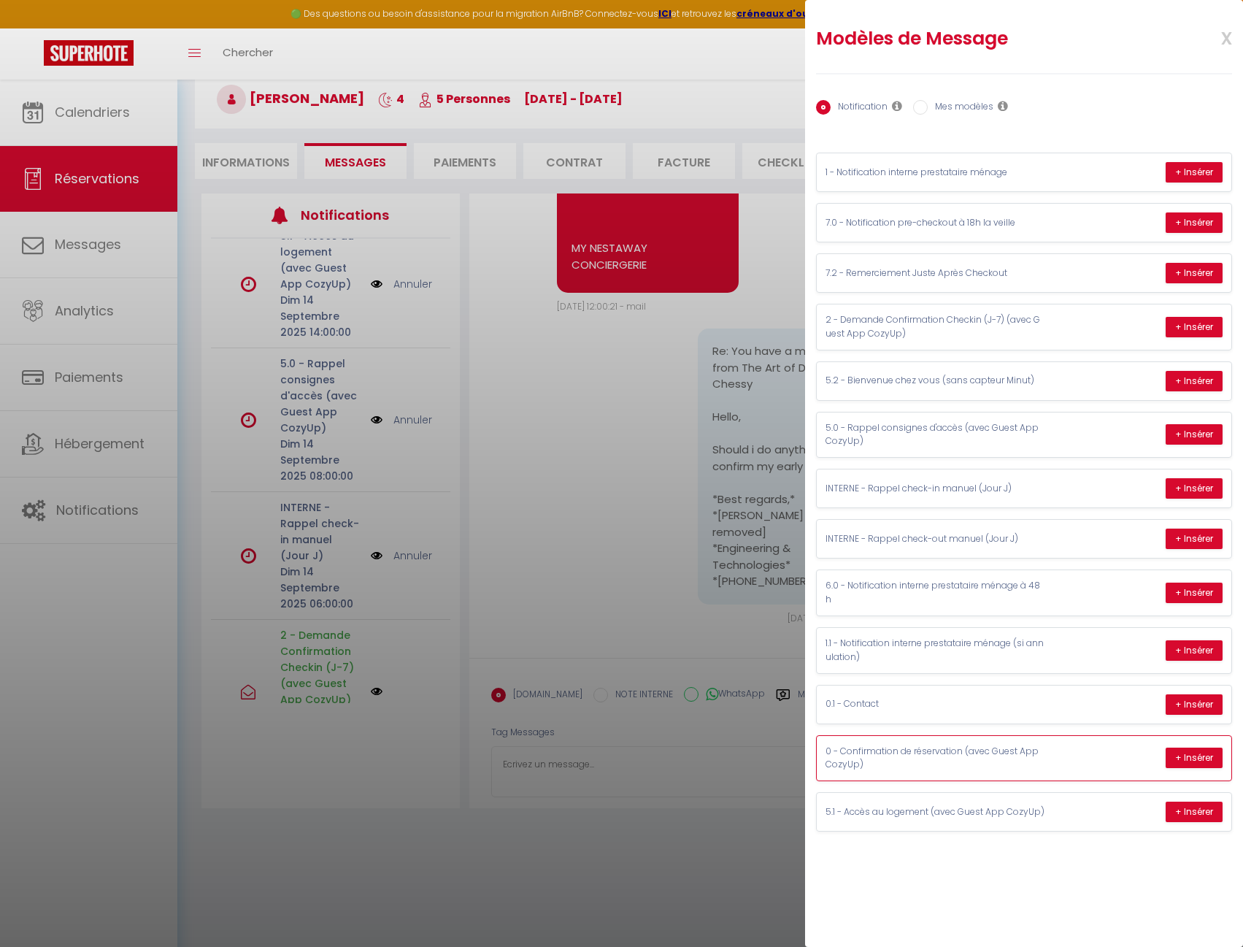
scroll to position [80, 0]
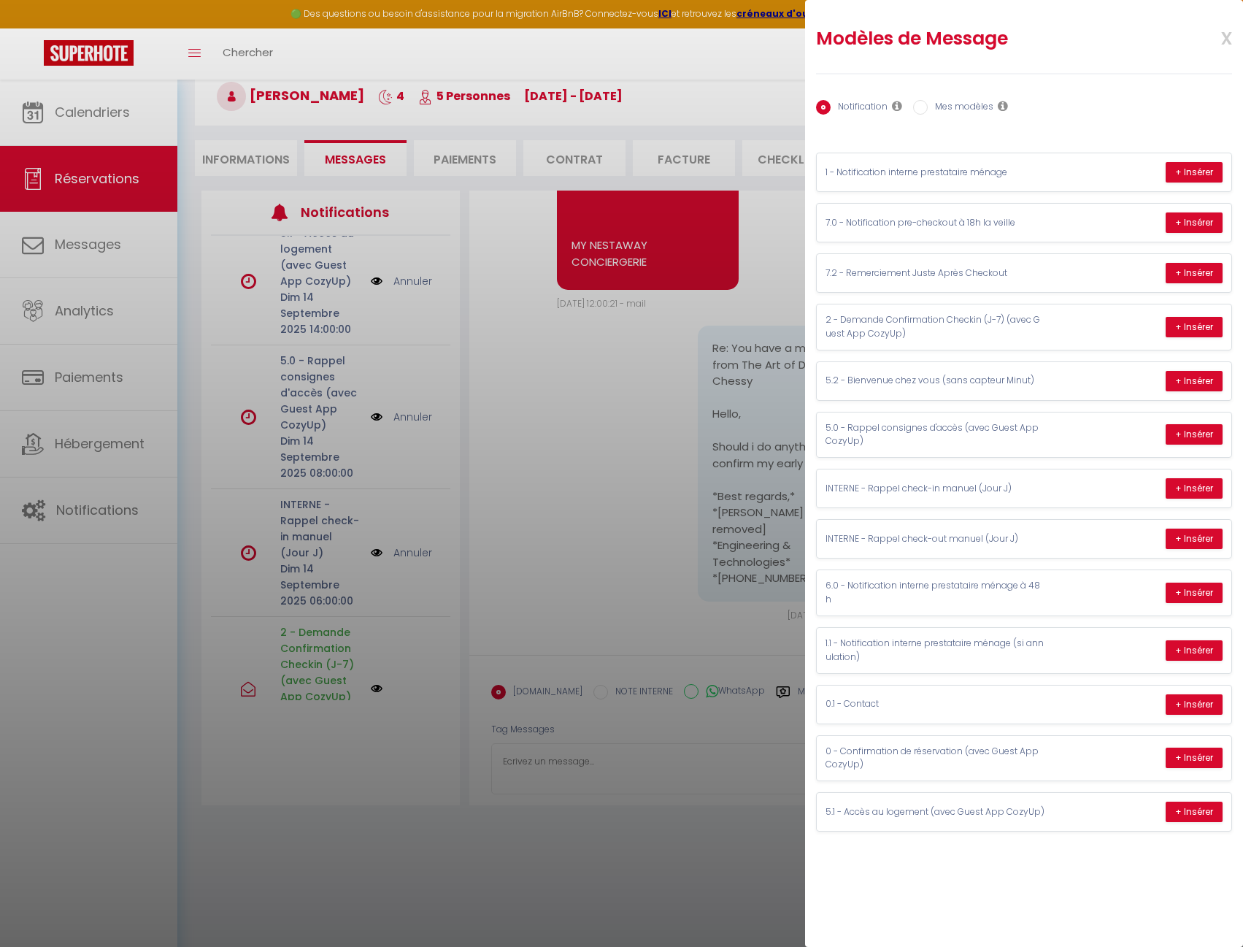
click at [601, 512] on div at bounding box center [621, 473] width 1243 height 947
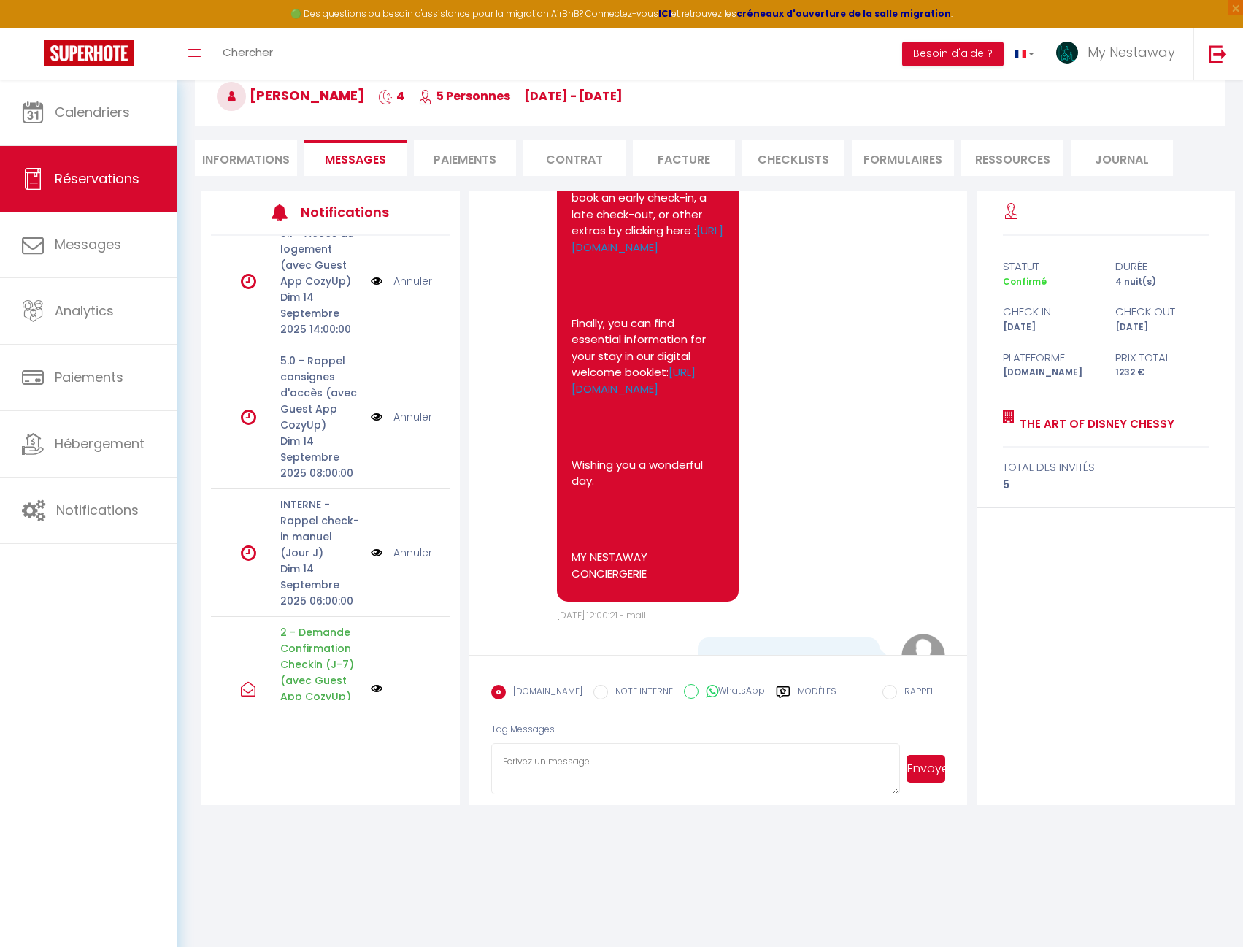
scroll to position [4385, 0]
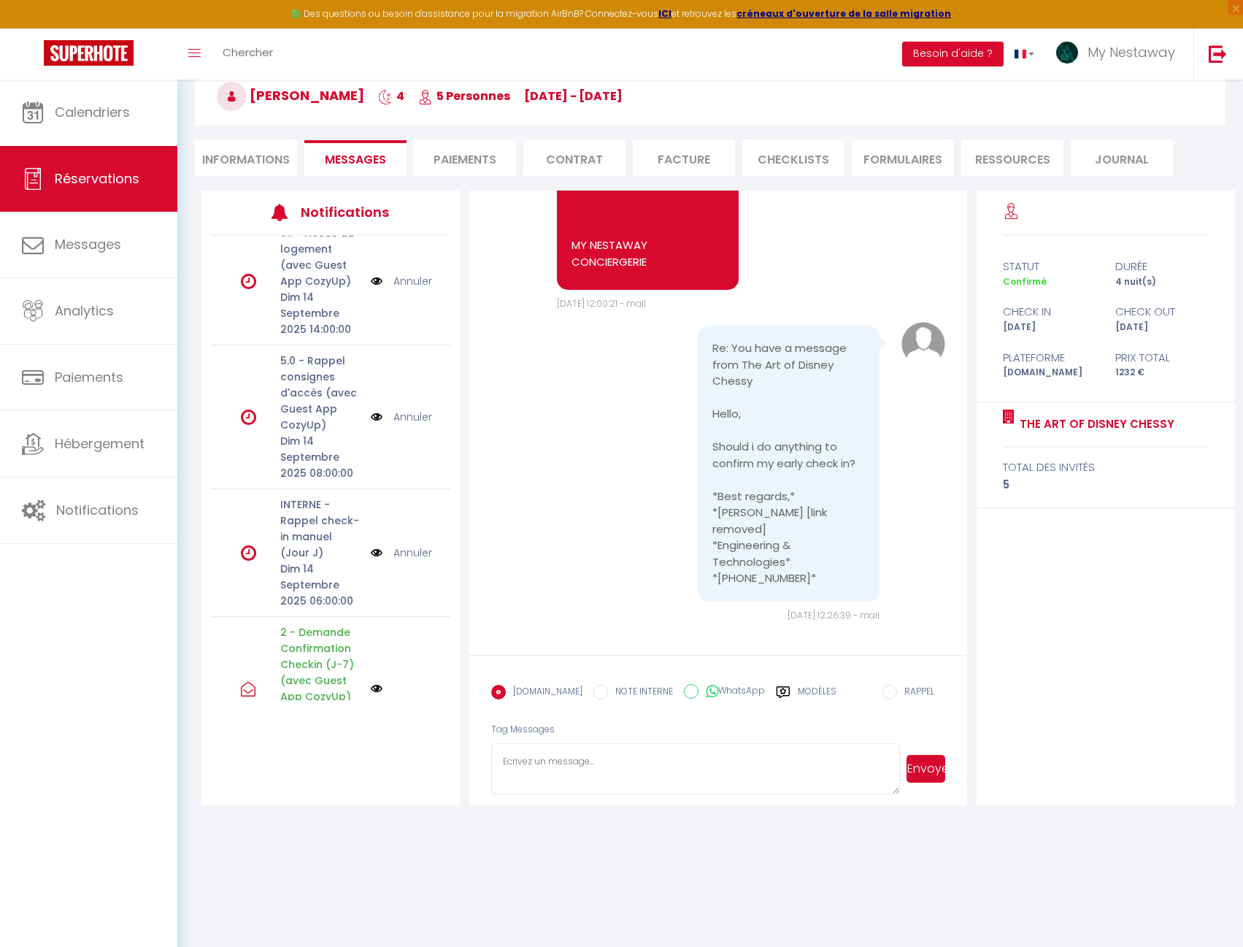
click at [639, 752] on textarea at bounding box center [695, 768] width 409 height 51
paste textarea "[URL][DOMAIN_NAME]"
drag, startPoint x: 648, startPoint y: 761, endPoint x: 667, endPoint y: 794, distance: 38.6
click at [667, 794] on textarea "Oui, vous devez le réserver ici : [URL][DOMAIN_NAME]" at bounding box center [695, 768] width 409 height 51
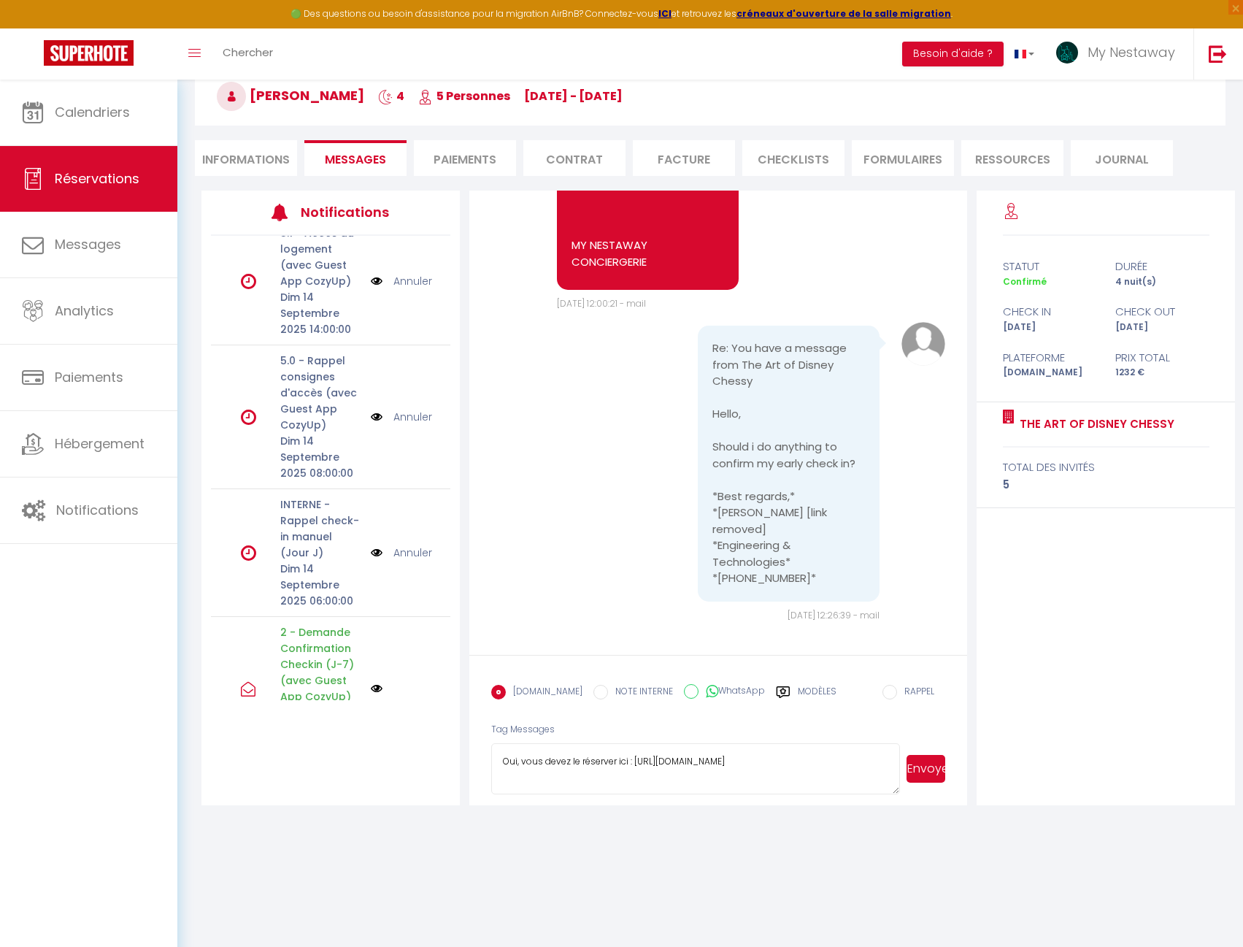
paste textarea "[DOMAIN_NAME][URL]"
type textarea "Oui, vous devez le réserver ici : [URL][DOMAIN_NAME]"
click at [919, 772] on button "Envoyer" at bounding box center [926, 769] width 39 height 28
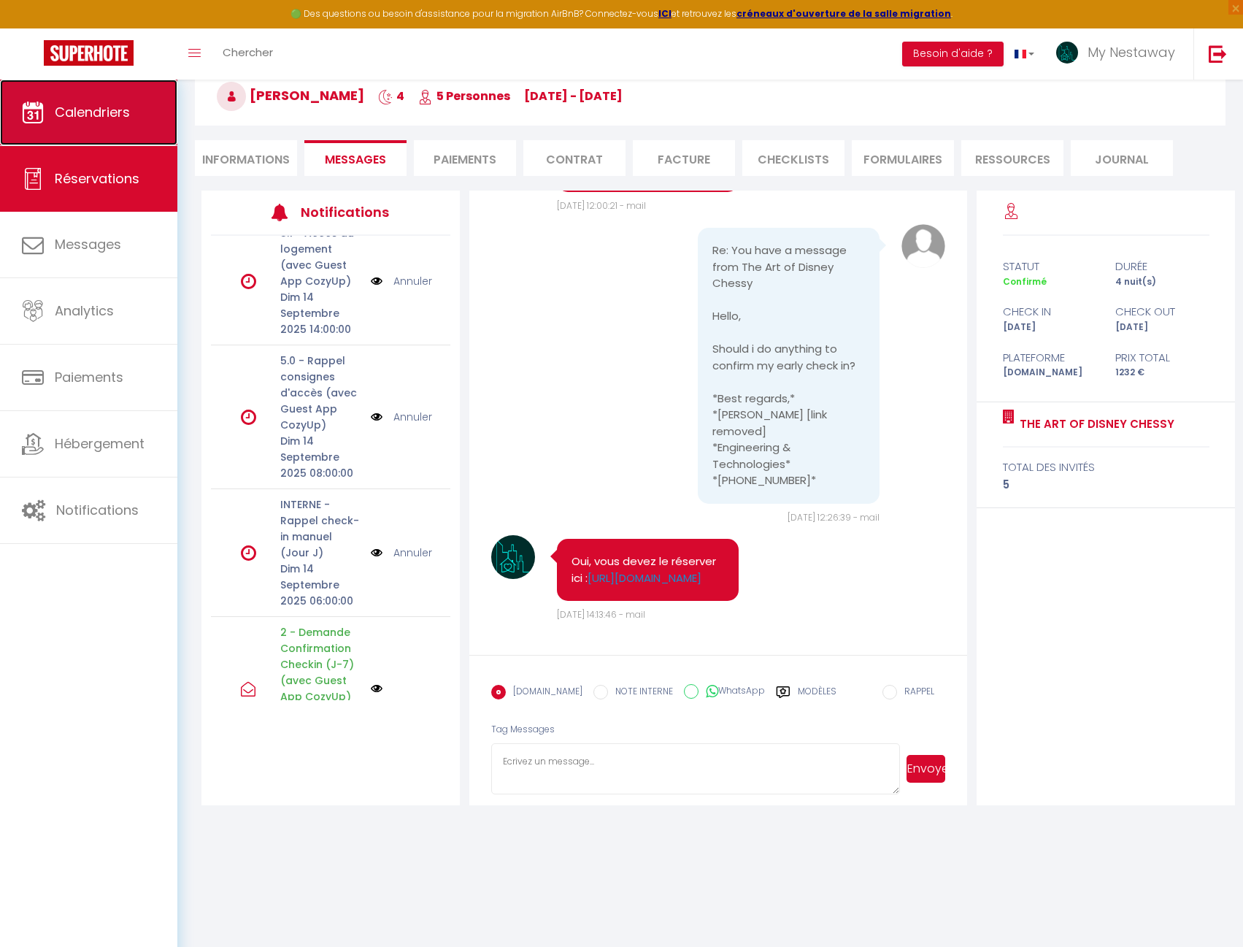
click at [131, 123] on link "Calendriers" at bounding box center [88, 113] width 177 height 66
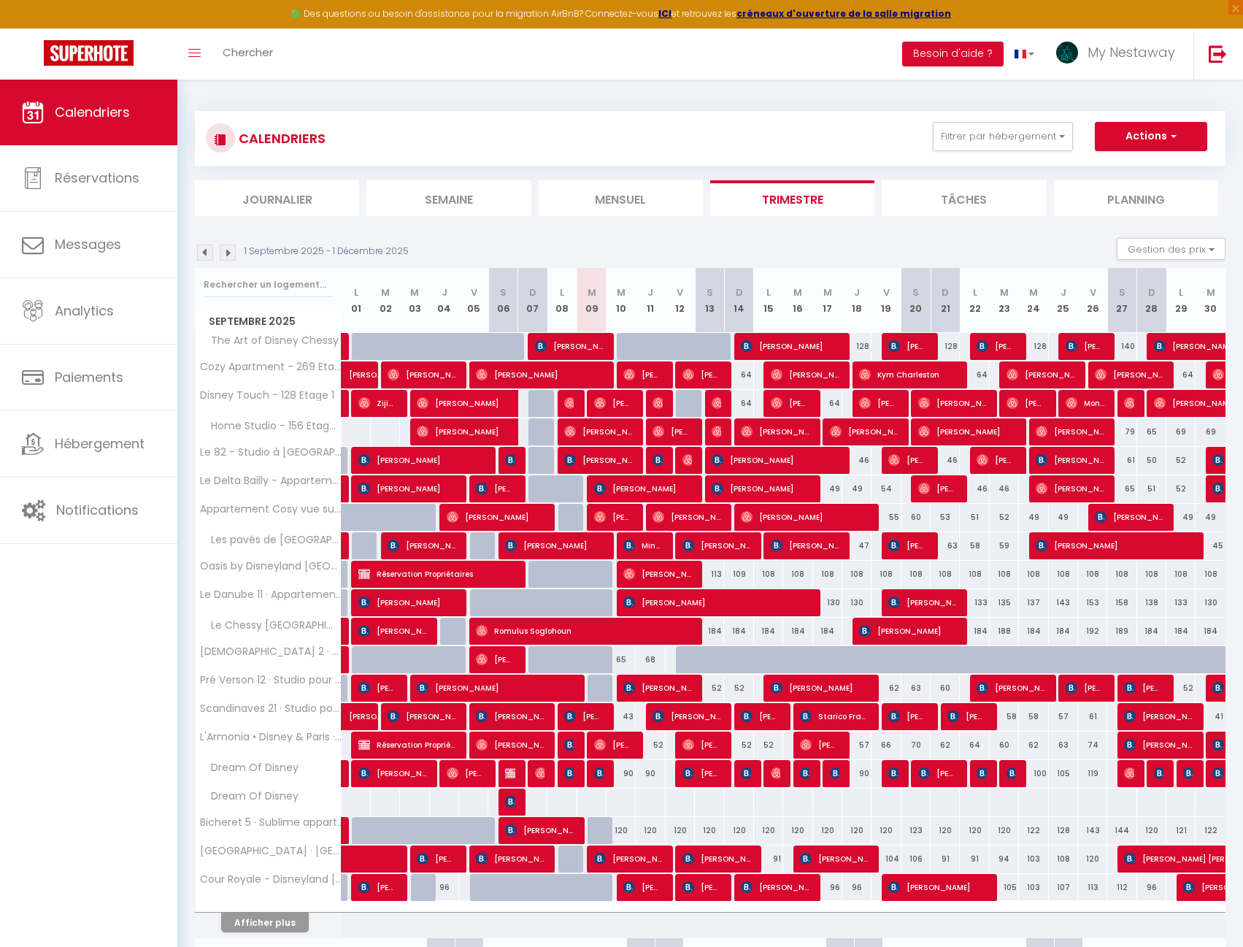
click at [315, 201] on li "Journalier" at bounding box center [277, 198] width 164 height 36
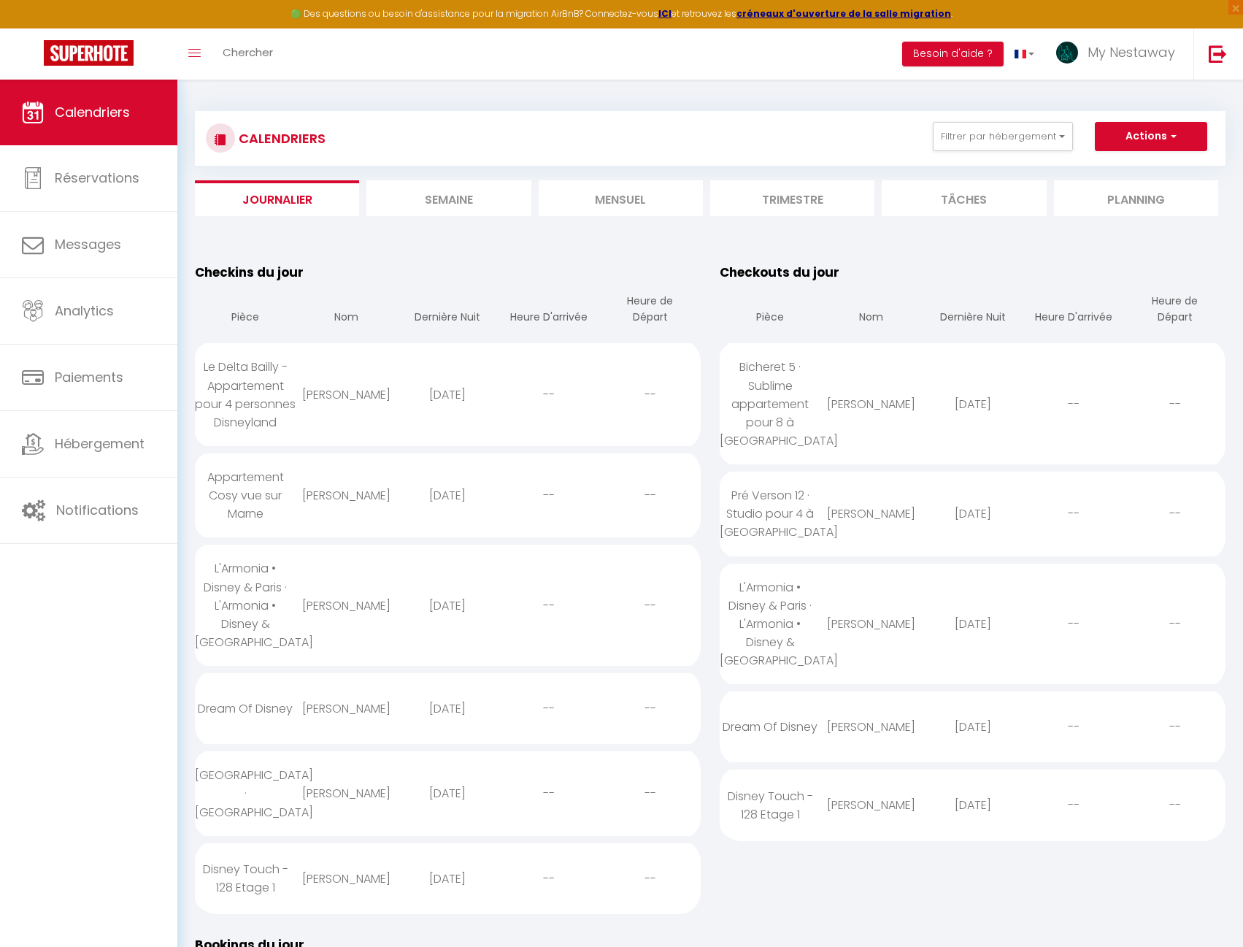
click at [280, 411] on div "Le Delta Bailly - Appartement pour 4 personnes Disneyland" at bounding box center [245, 394] width 101 height 103
select select "0"
select select "1"
select select
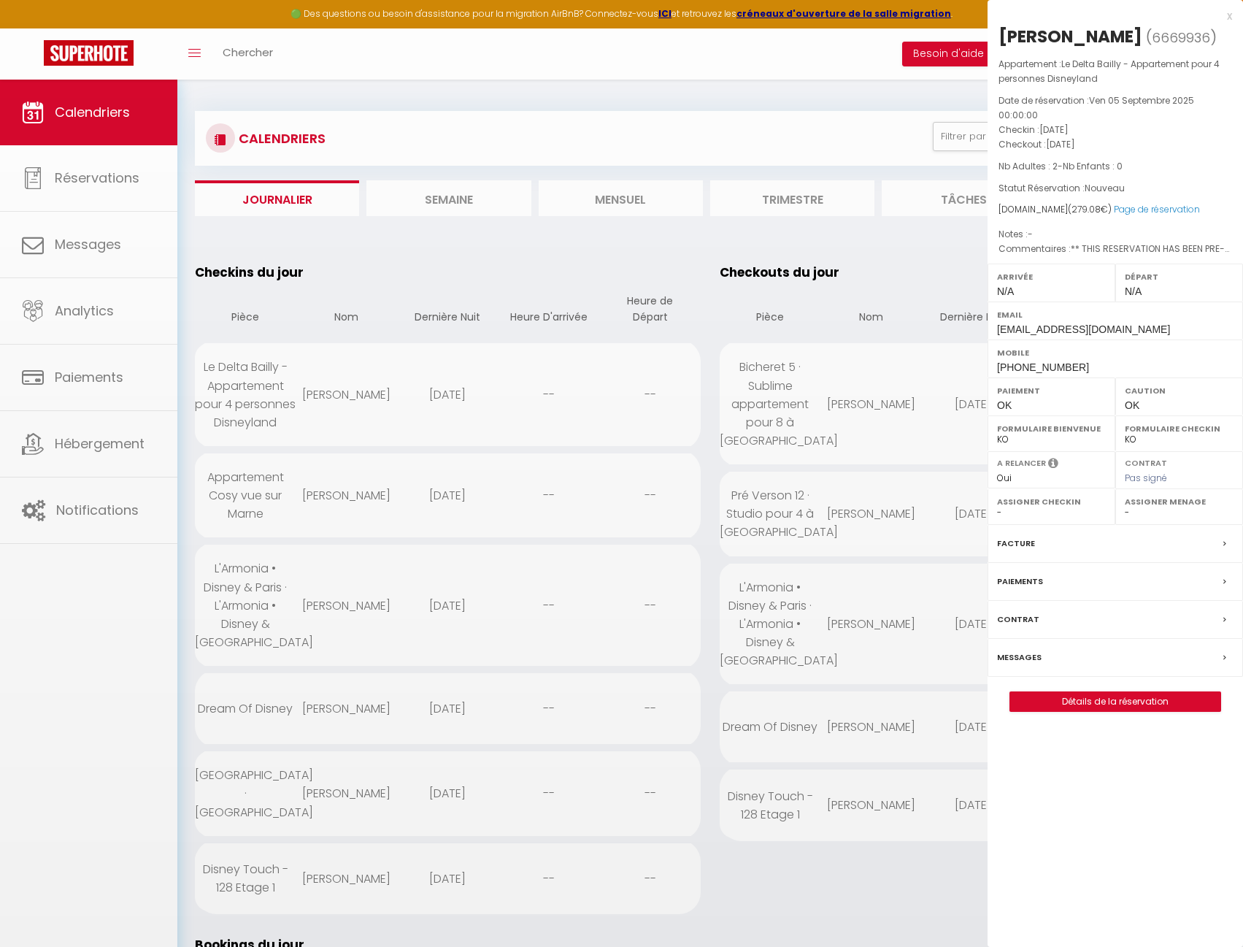
select select "19390"
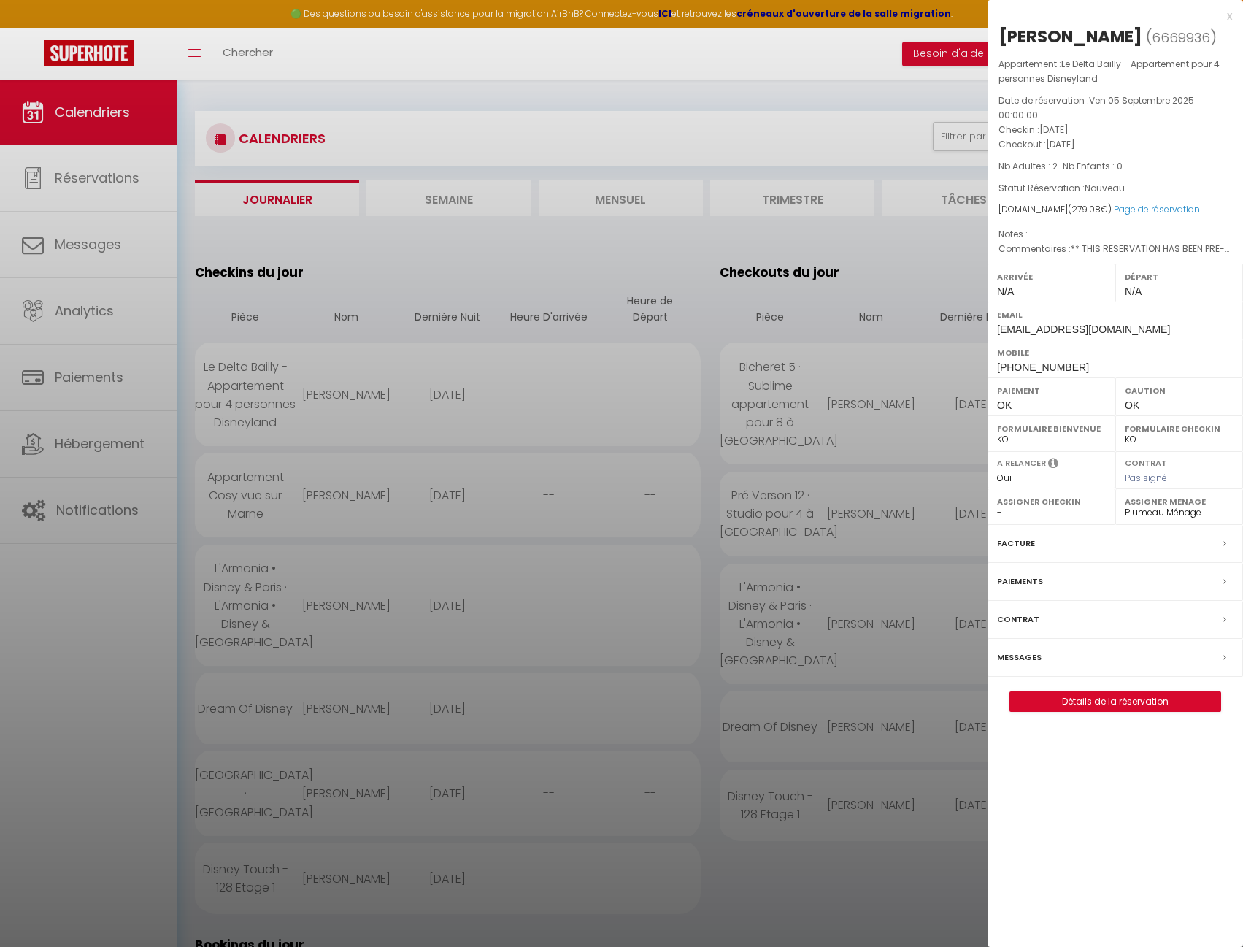
click at [1027, 651] on label "Messages" at bounding box center [1019, 657] width 45 height 15
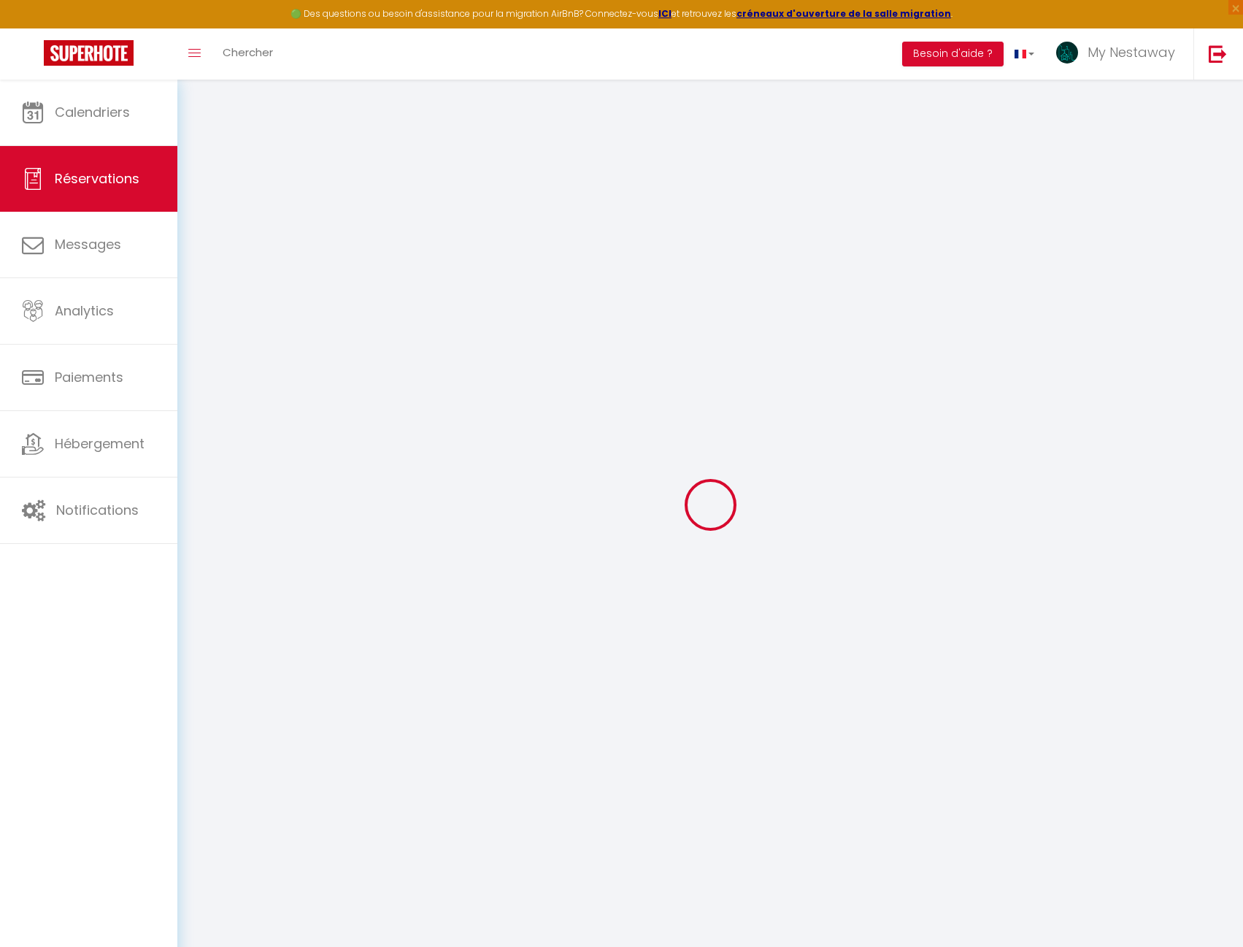
select select
checkbox input "false"
type textarea "** THIS RESERVATION HAS BEEN PRE-PAID ** Reservation has a cancellation grace p…"
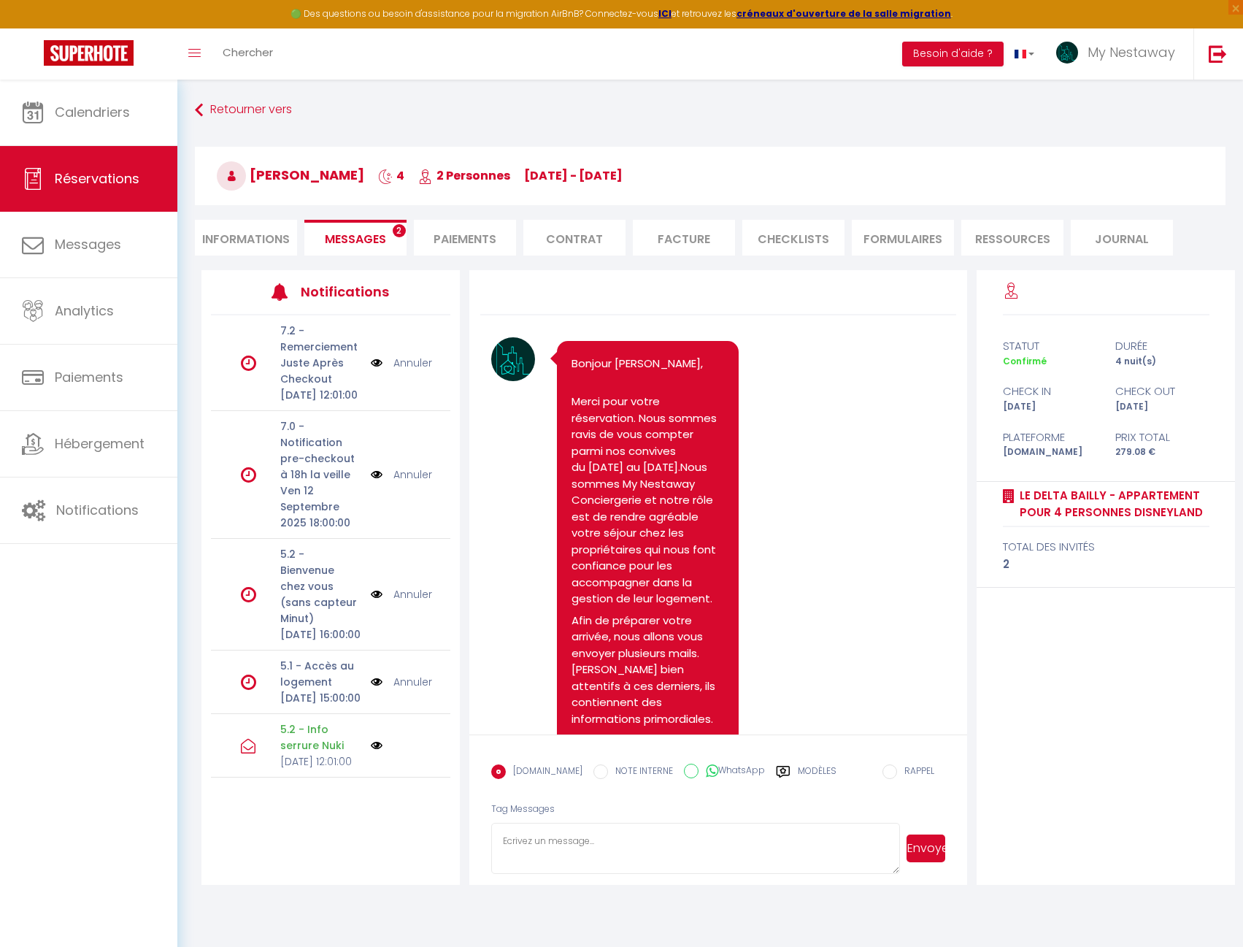
scroll to position [8589, 0]
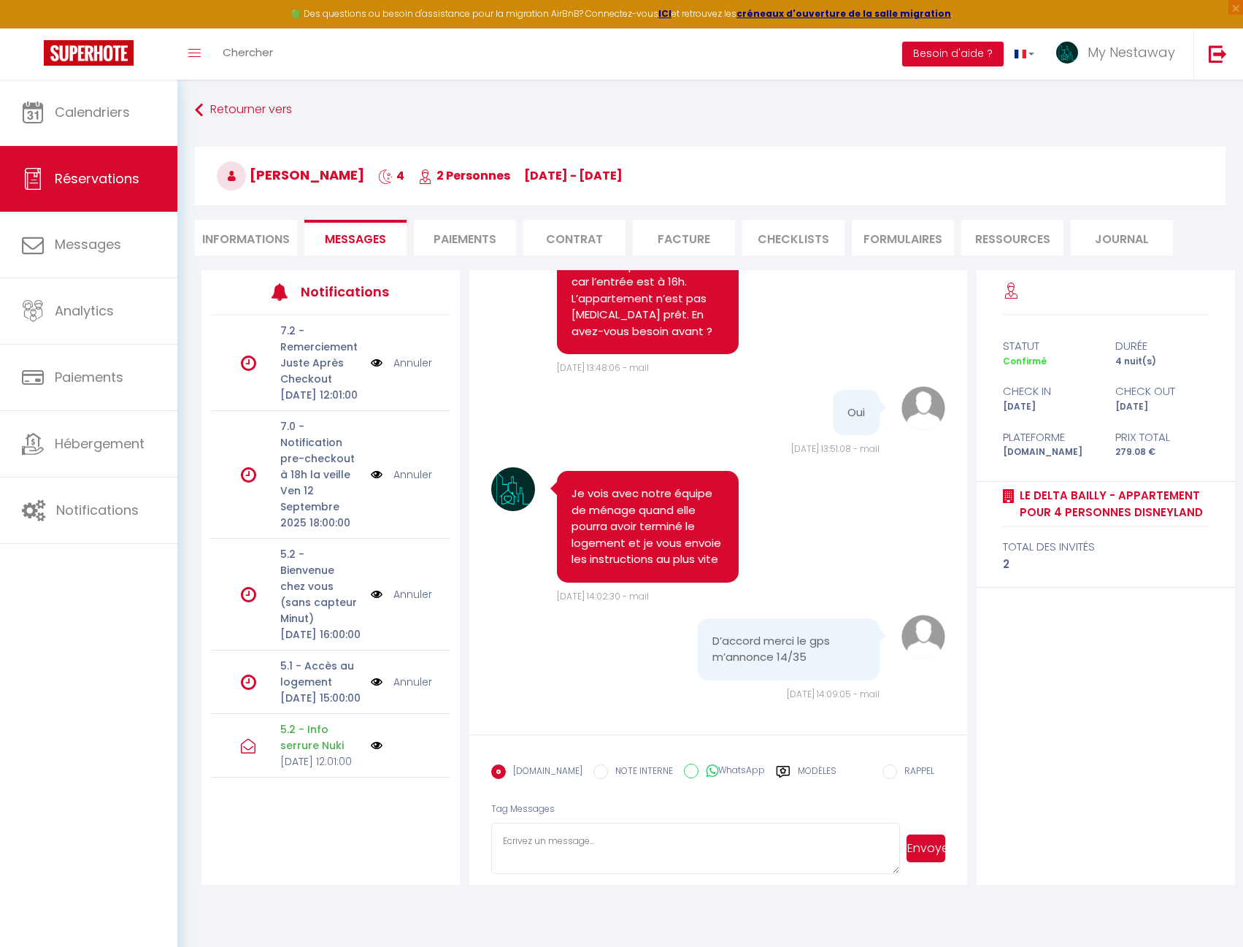
click at [771, 762] on div "[DOMAIN_NAME] NOTE INTERNE WhatsApp Modèles" at bounding box center [663, 776] width 345 height 38
click at [777, 772] on icon at bounding box center [783, 772] width 13 height 12
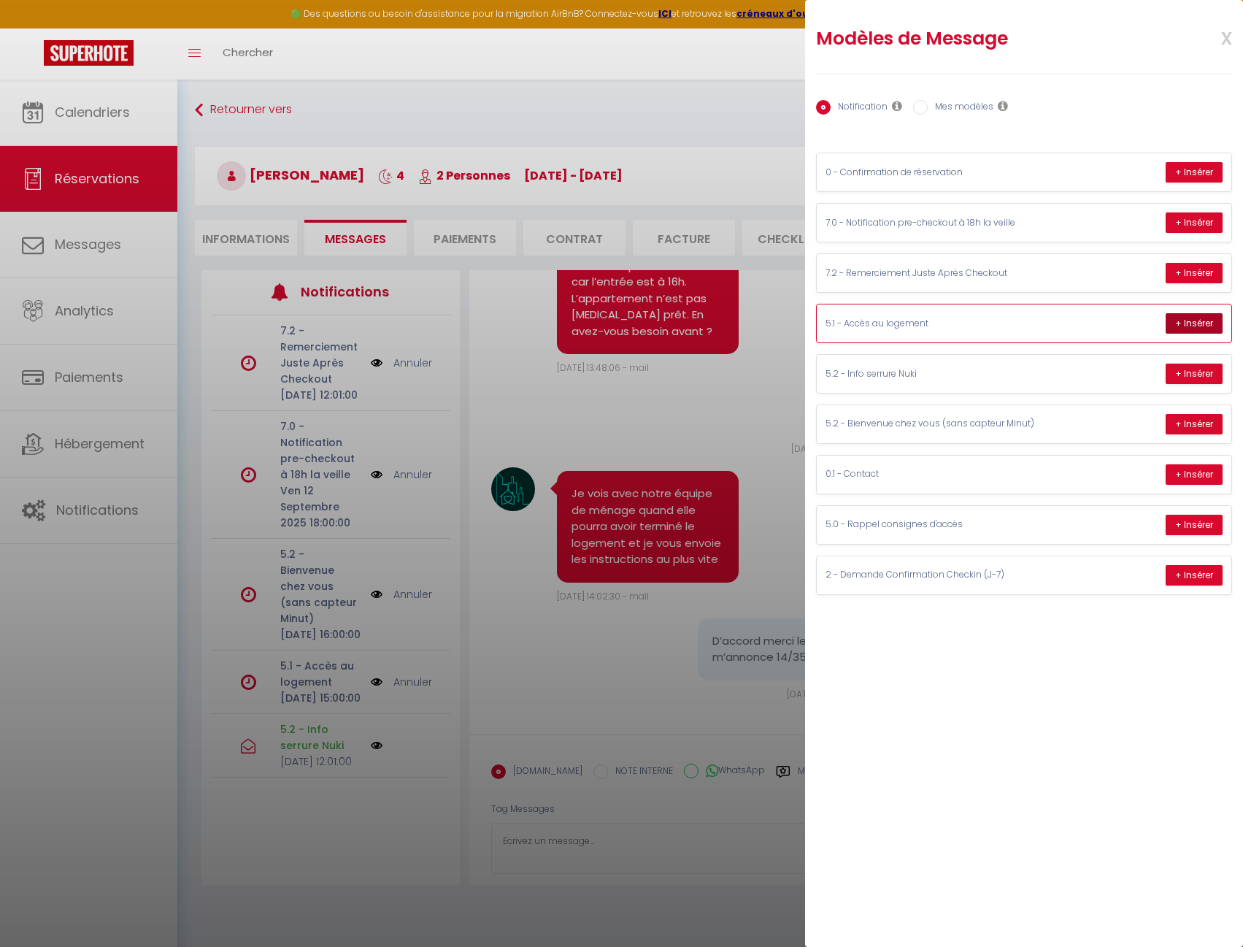
click at [1202, 320] on button "+ Insérer" at bounding box center [1194, 323] width 57 height 20
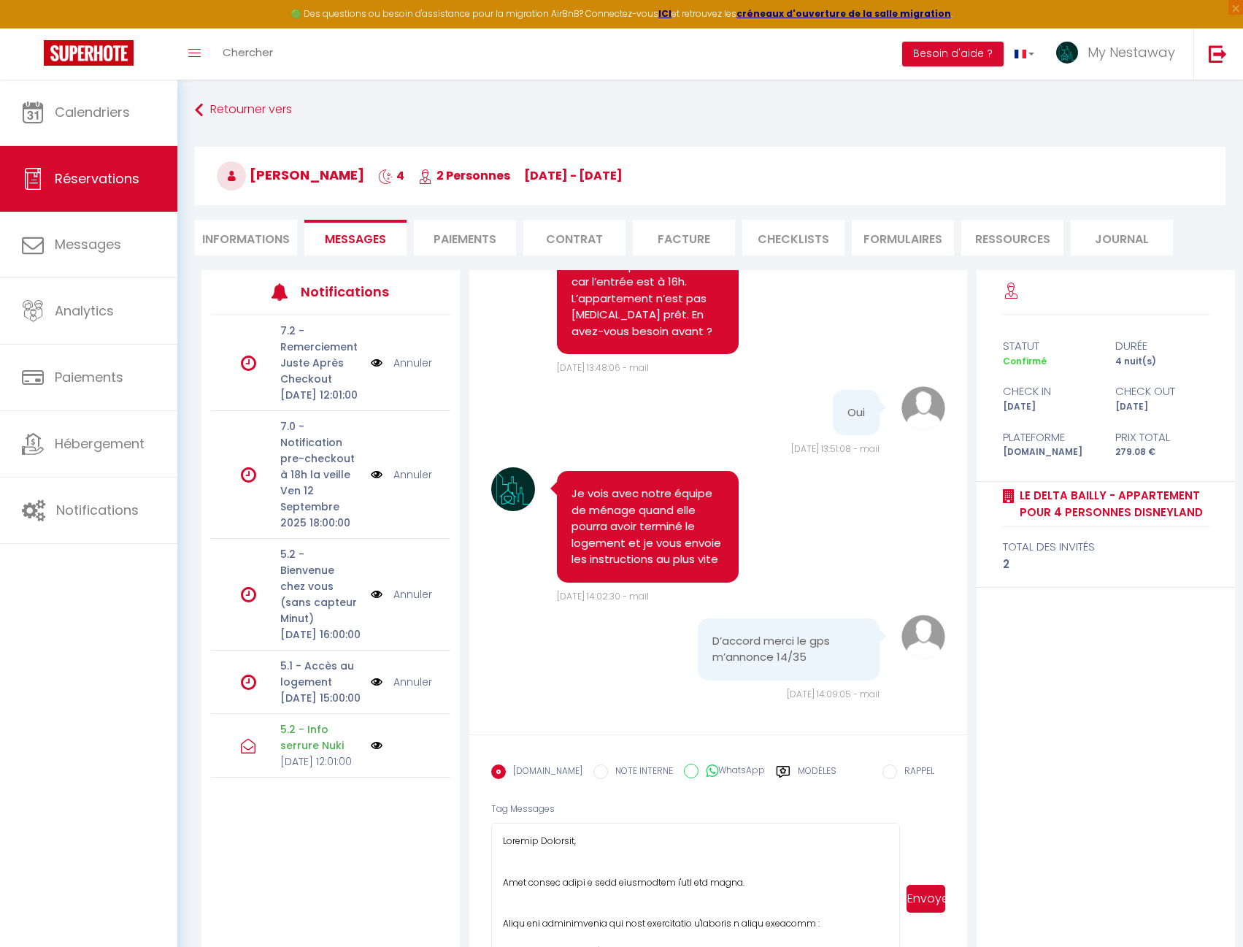
drag, startPoint x: 895, startPoint y: 868, endPoint x: 916, endPoint y: 975, distance: 109.4
click at [916, 946] on html "🟢 Des questions ou besoin d'assistance pour la migration AirBnB? Connectez-vous…" at bounding box center [621, 473] width 1243 height 947
drag, startPoint x: 673, startPoint y: 879, endPoint x: 718, endPoint y: 889, distance: 46.4
click at [718, 889] on textarea at bounding box center [695, 902] width 409 height 158
type textarea "Loremip Dolorsit, Amet consec adipi e sedd eiusmodtem i'utl 20 etdolor. Magna a…"
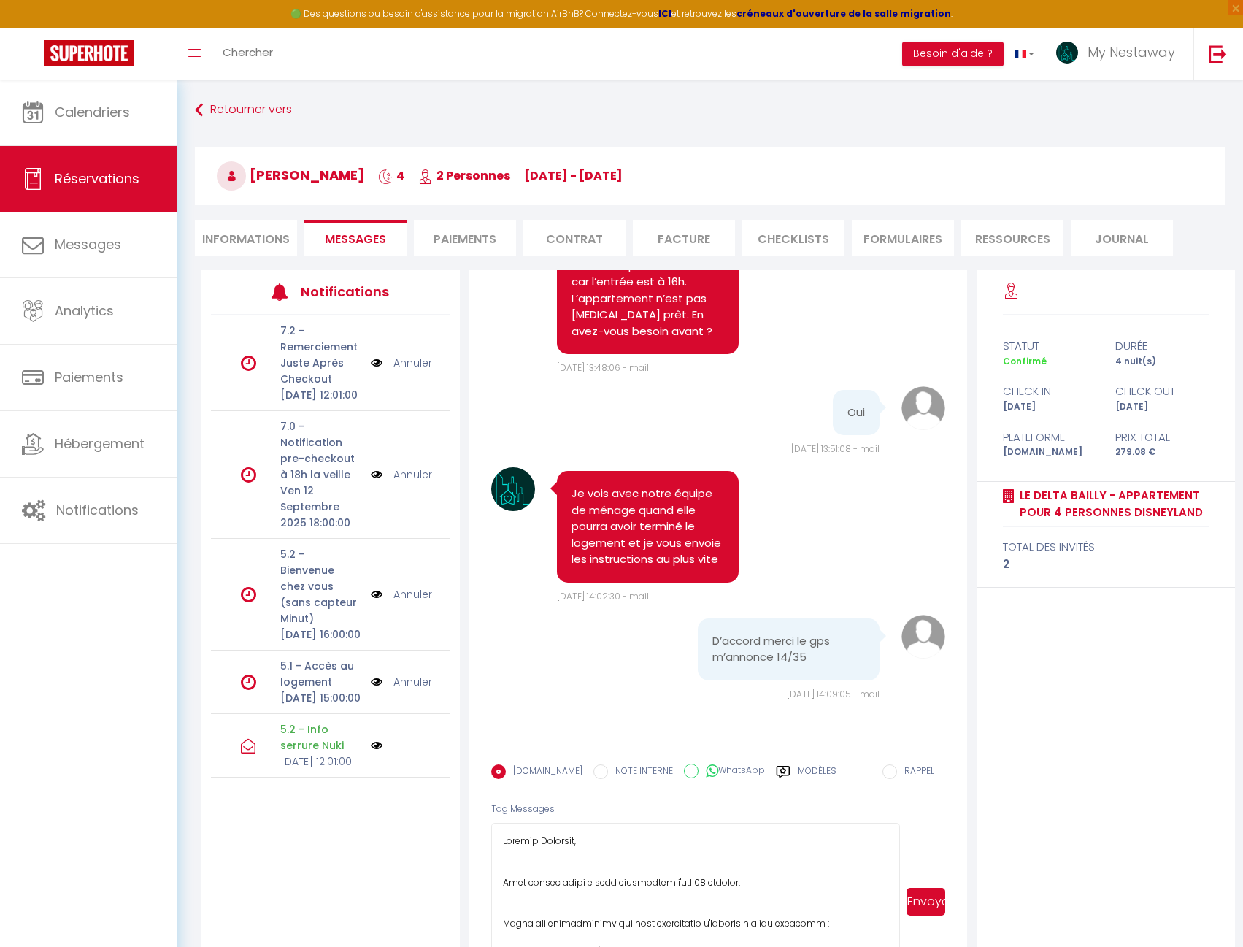
click at [923, 901] on button "Envoyer" at bounding box center [926, 902] width 39 height 28
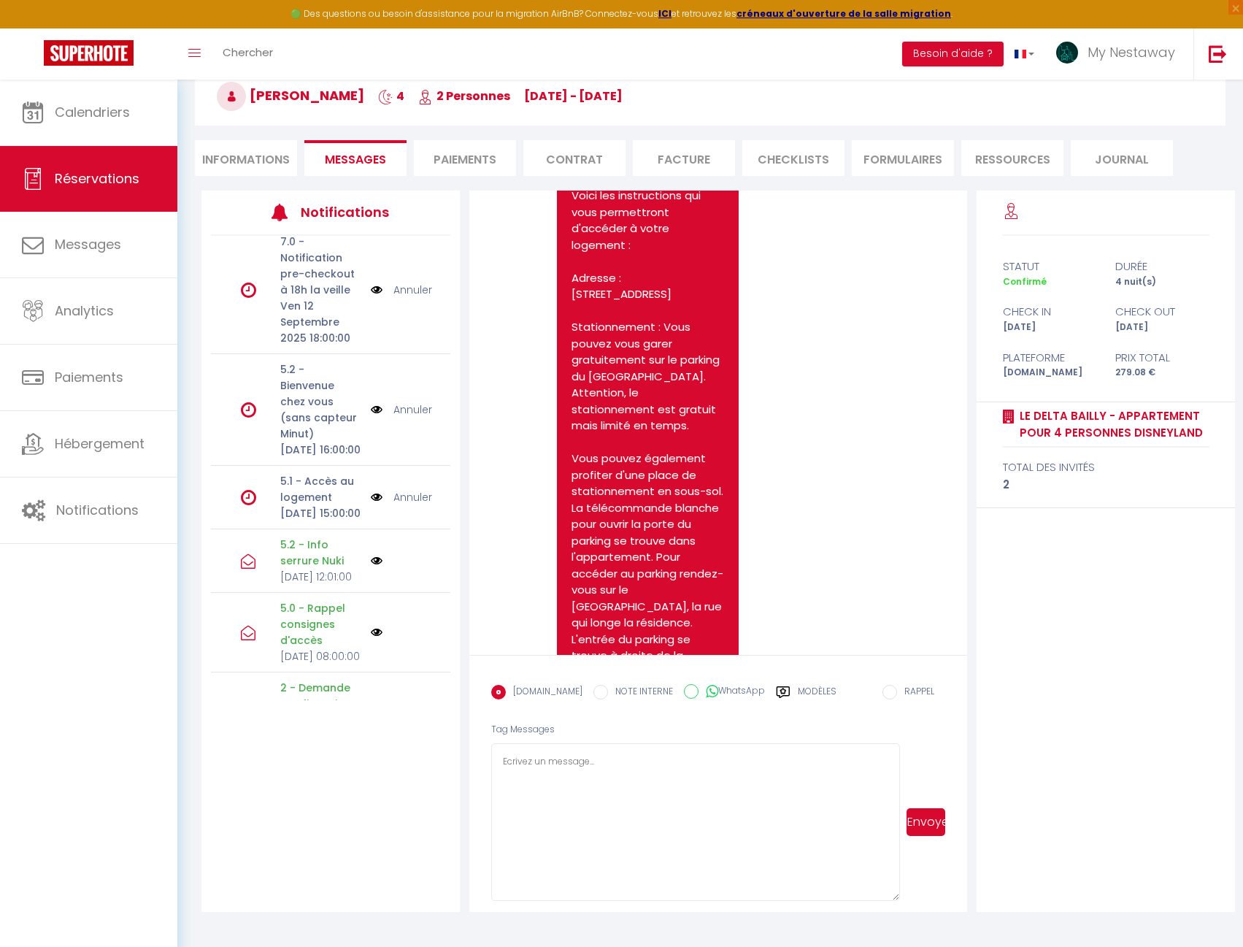
scroll to position [219, 0]
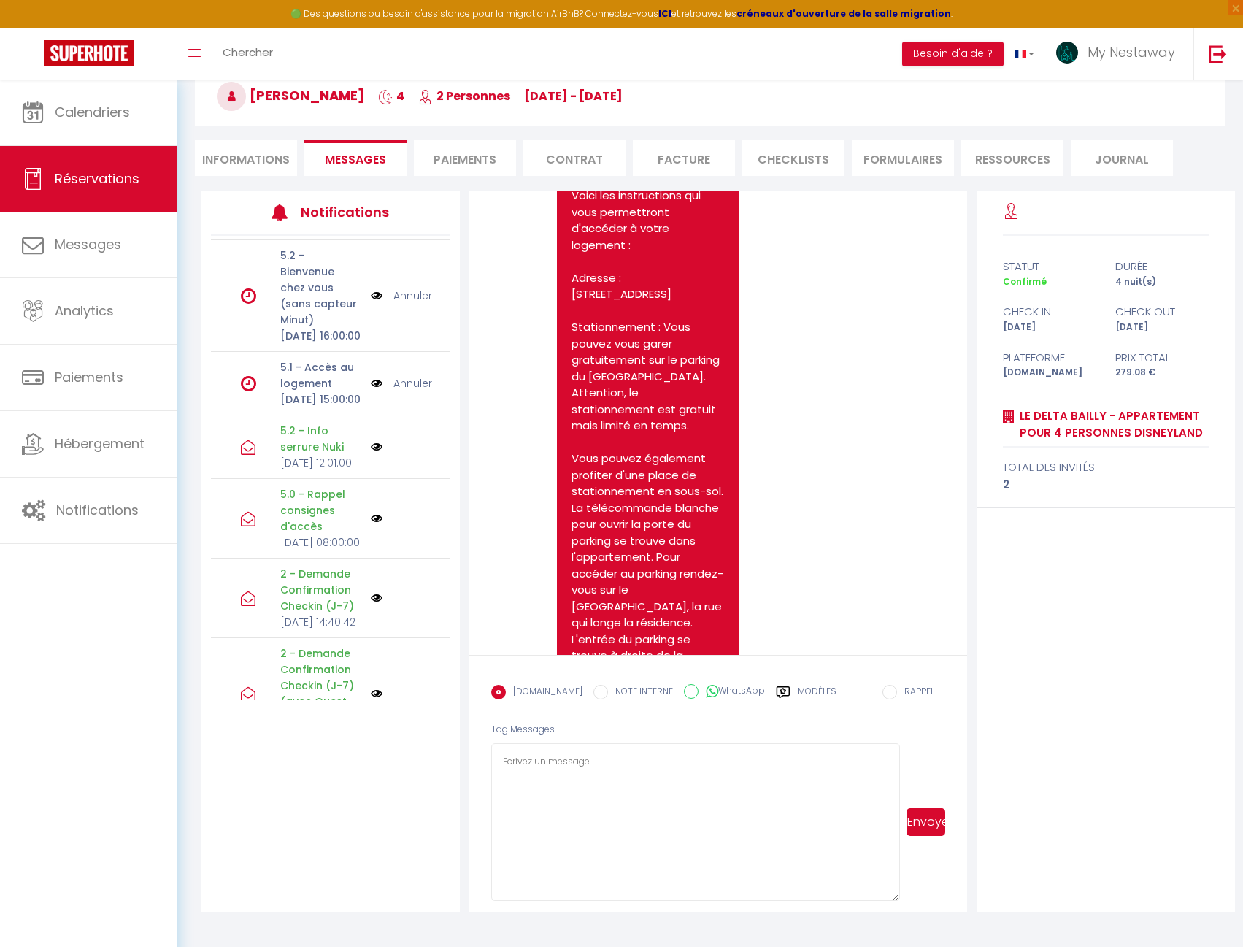
click at [399, 391] on link "Annuler" at bounding box center [412, 383] width 39 height 16
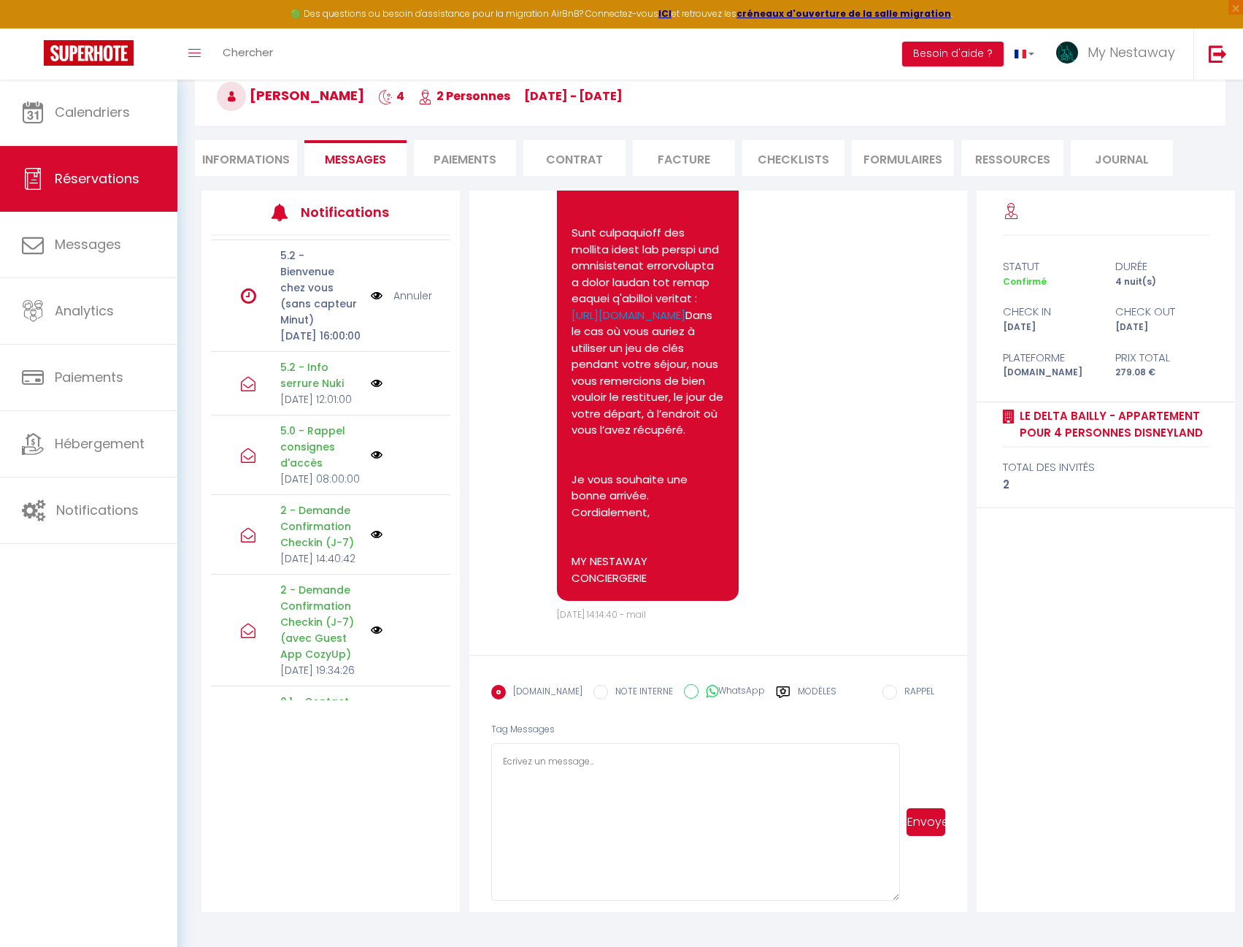
scroll to position [10707, 0]
click at [104, 120] on span "Calendriers" at bounding box center [92, 112] width 75 height 18
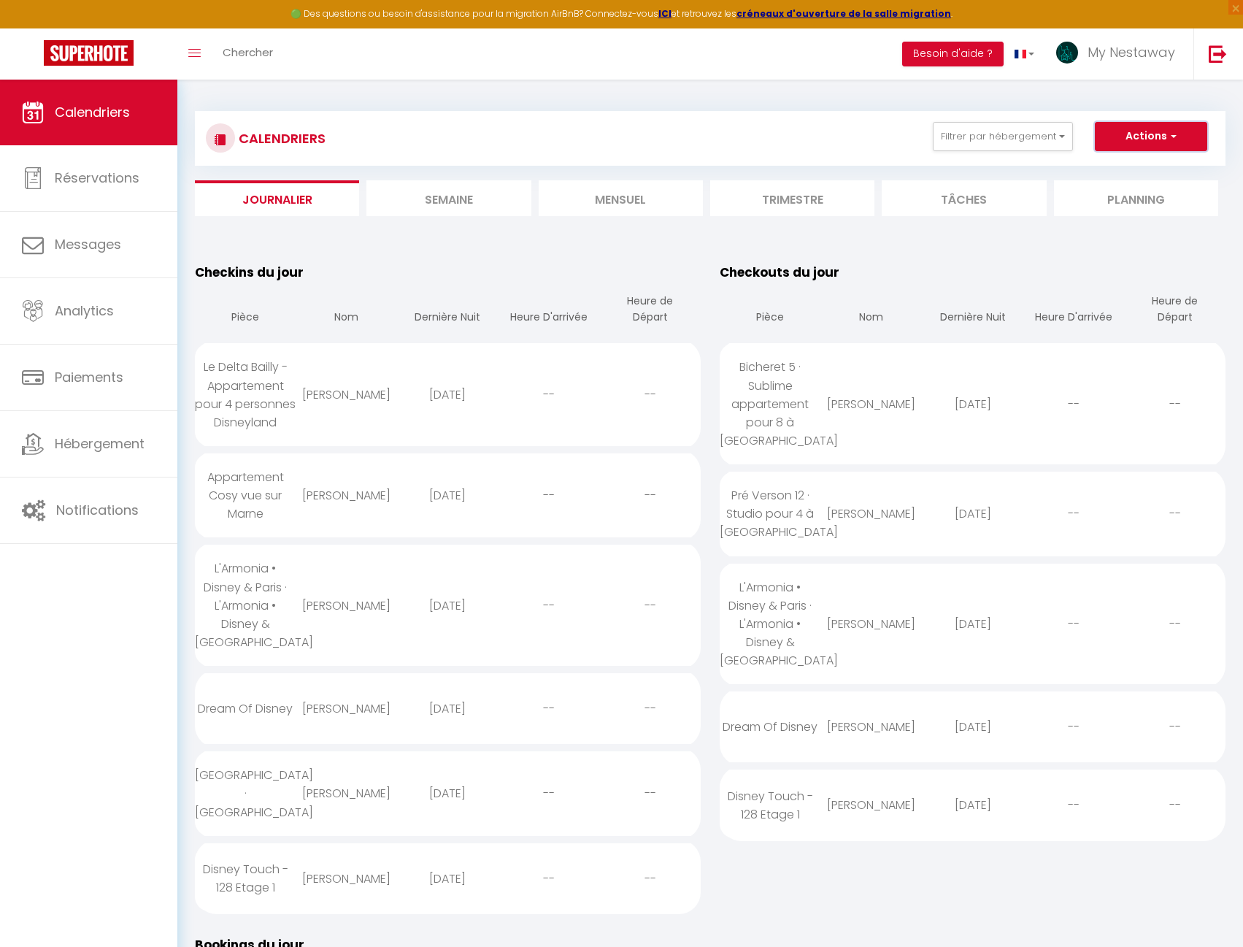
drag, startPoint x: 1161, startPoint y: 138, endPoint x: 1153, endPoint y: 144, distance: 9.9
click at [1161, 138] on button "Actions" at bounding box center [1151, 136] width 112 height 29
click at [1114, 170] on link "Nouvelle réservation" at bounding box center [1135, 170] width 127 height 22
select select
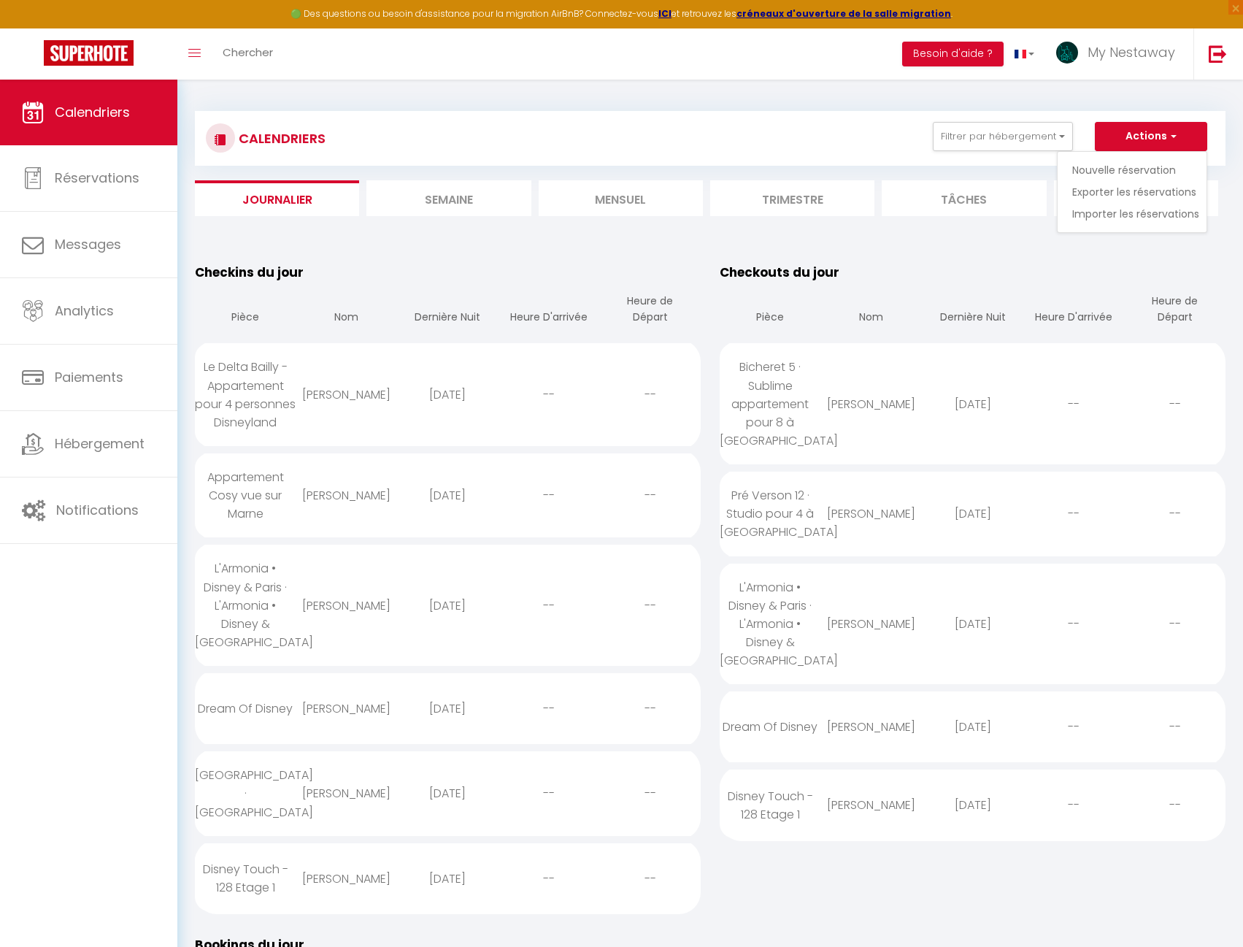
select select
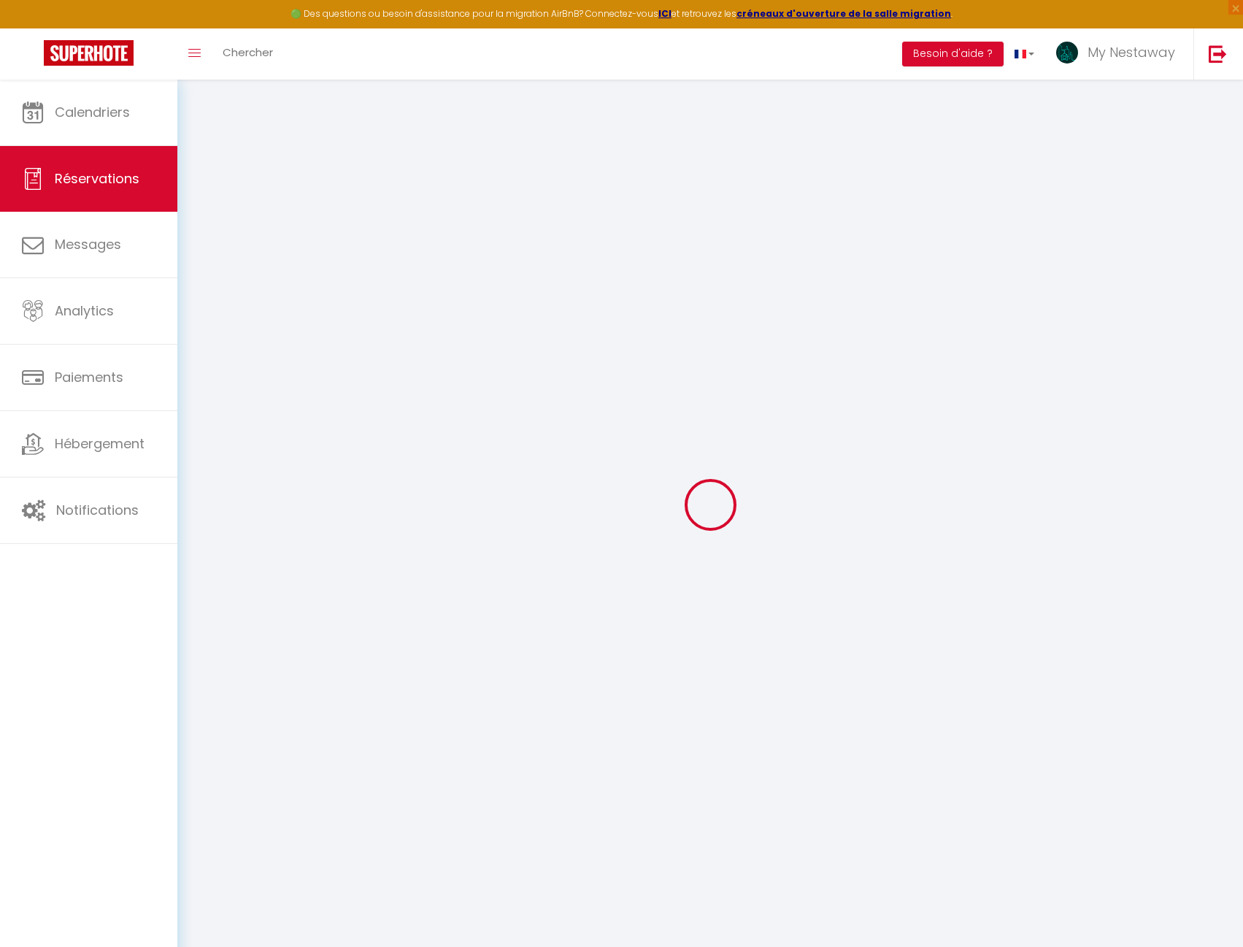
select select
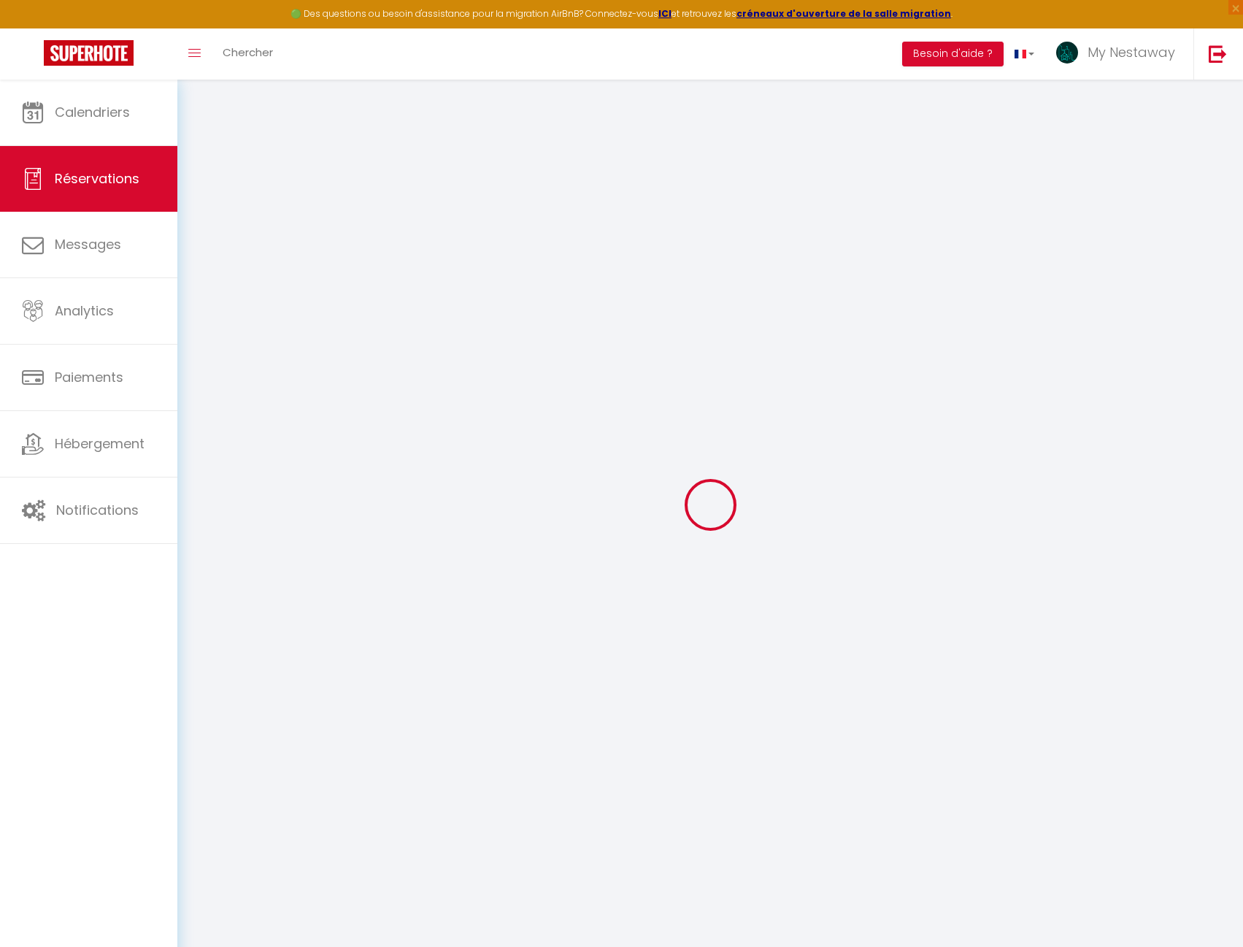
select select
checkbox input "false"
select select
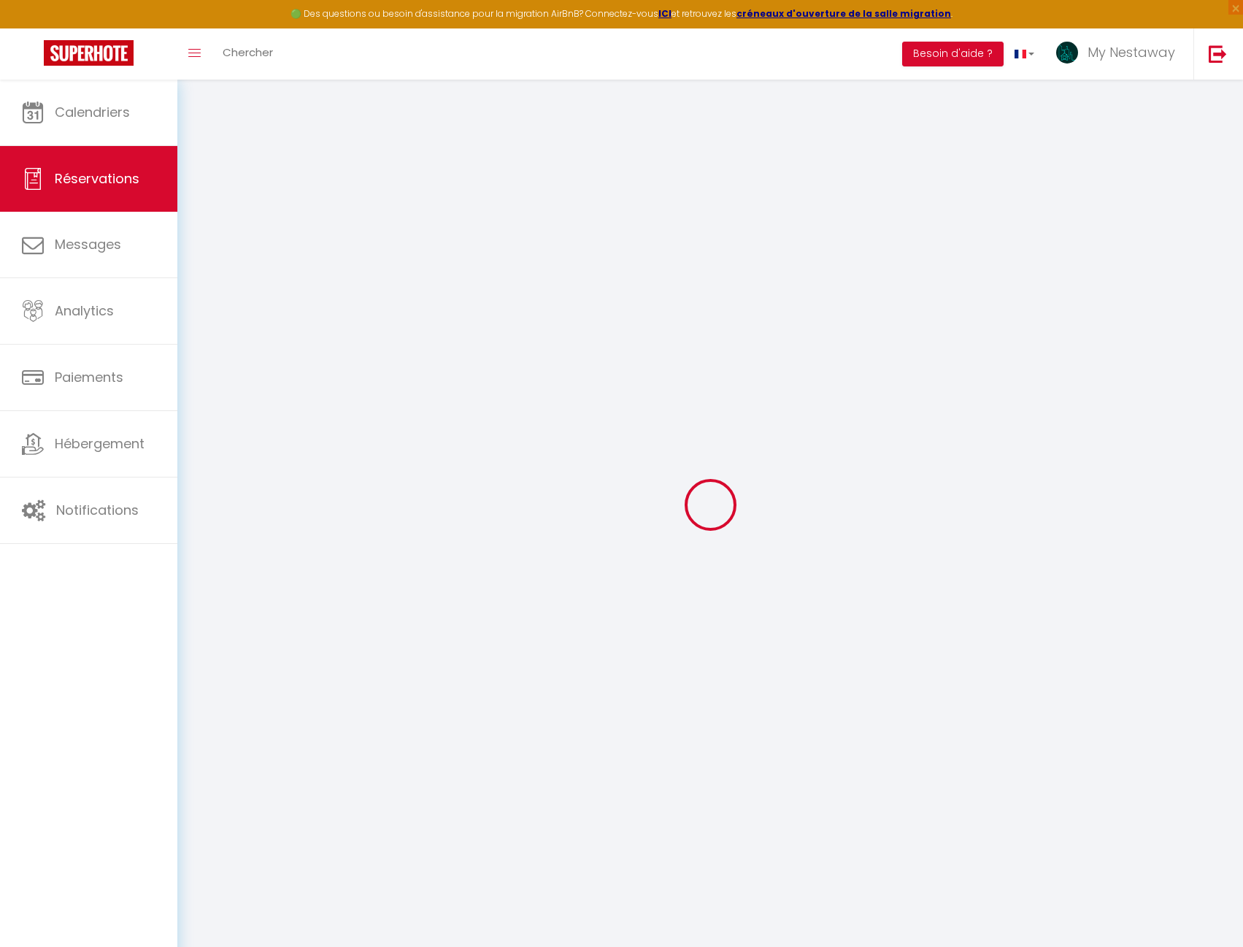
select select
checkbox input "false"
select select
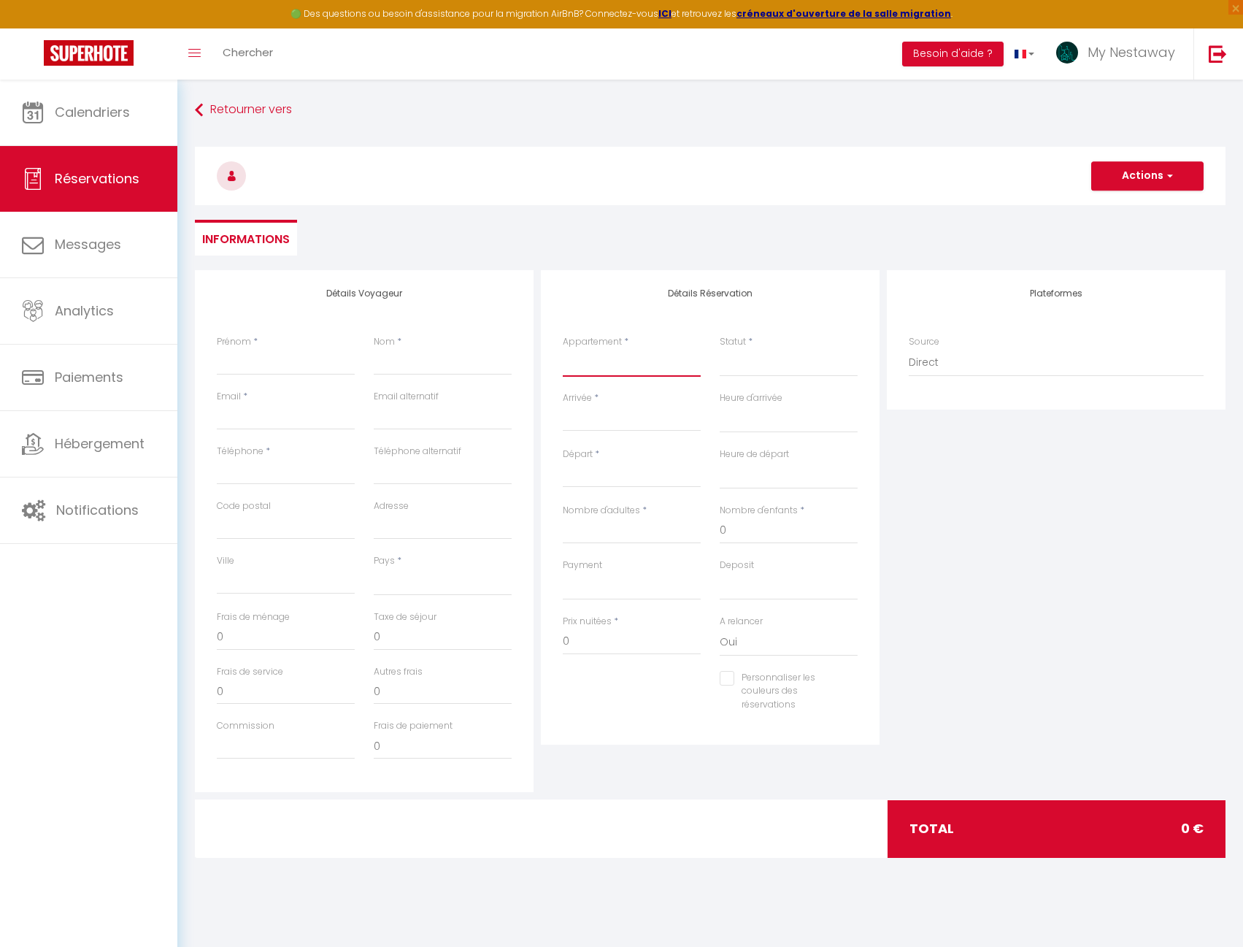
click at [593, 364] on select "The Art of Disney Chessy Le 82 - Studio à [GEOGRAPHIC_DATA] Le [PERSON_NAME] - …" at bounding box center [632, 363] width 138 height 28
select select "76707"
click at [563, 349] on select "The Art of Disney Chessy Le 82 - Studio à [GEOGRAPHIC_DATA] Le [PERSON_NAME] - …" at bounding box center [632, 363] width 138 height 28
select select
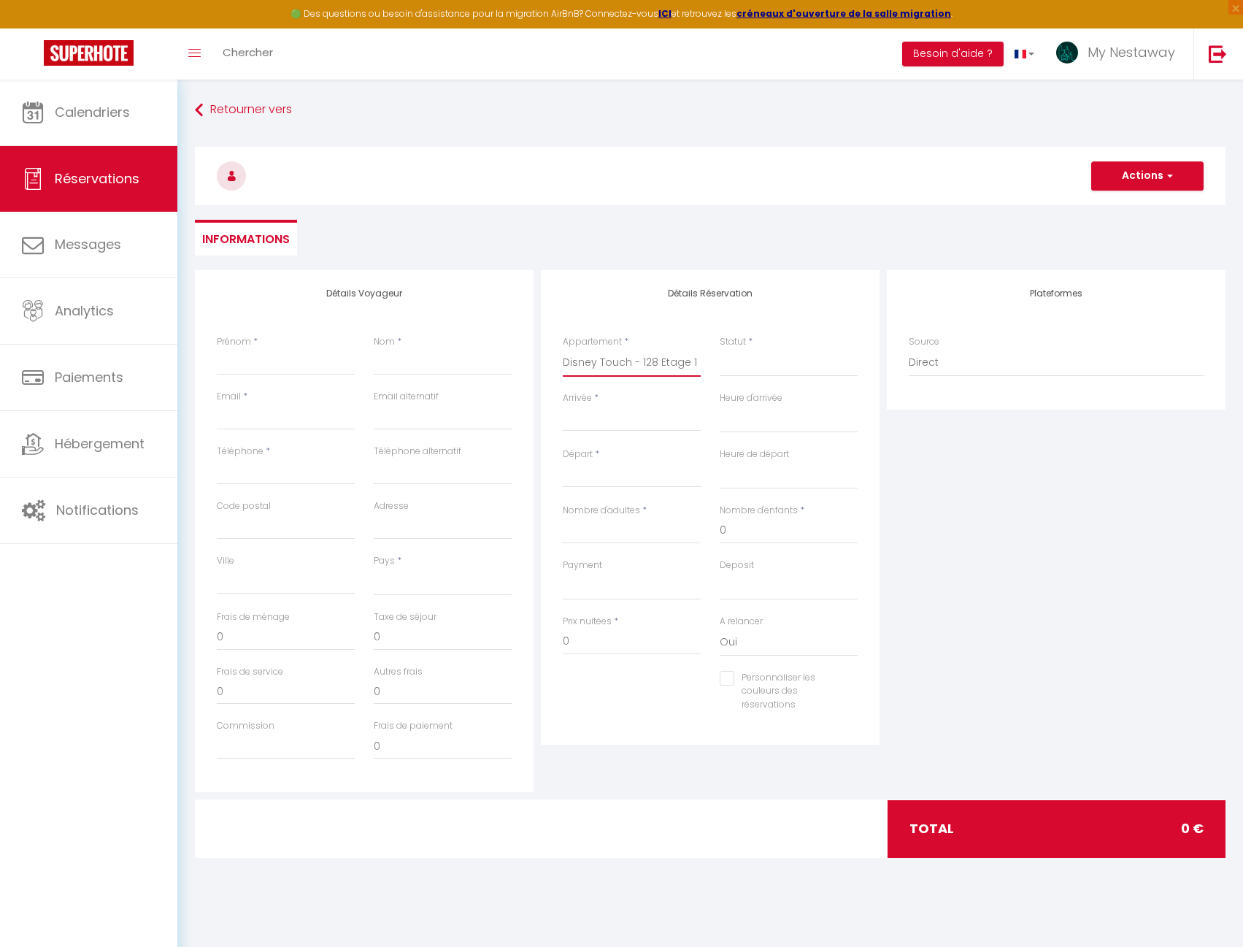
select select
checkbox input "false"
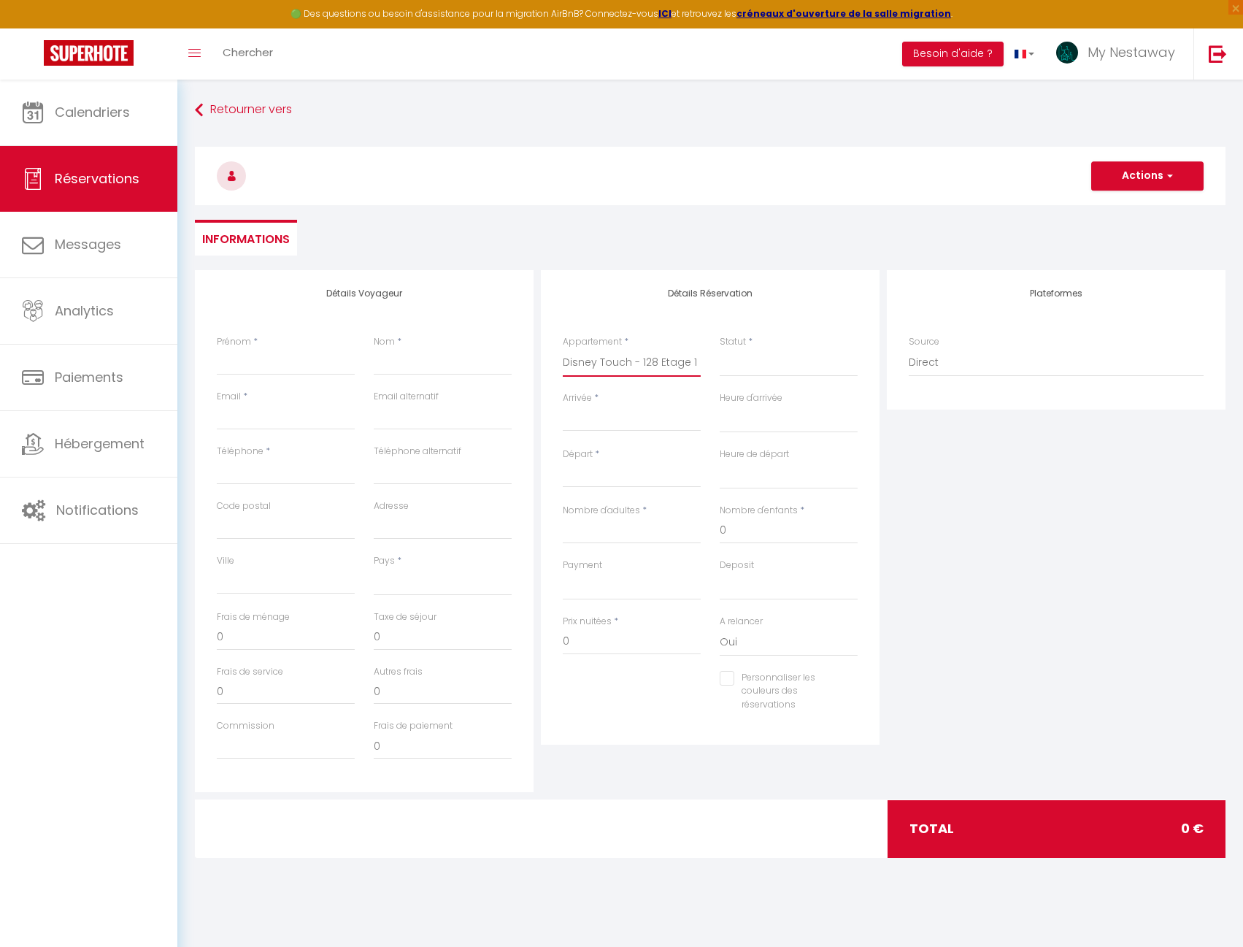
select select
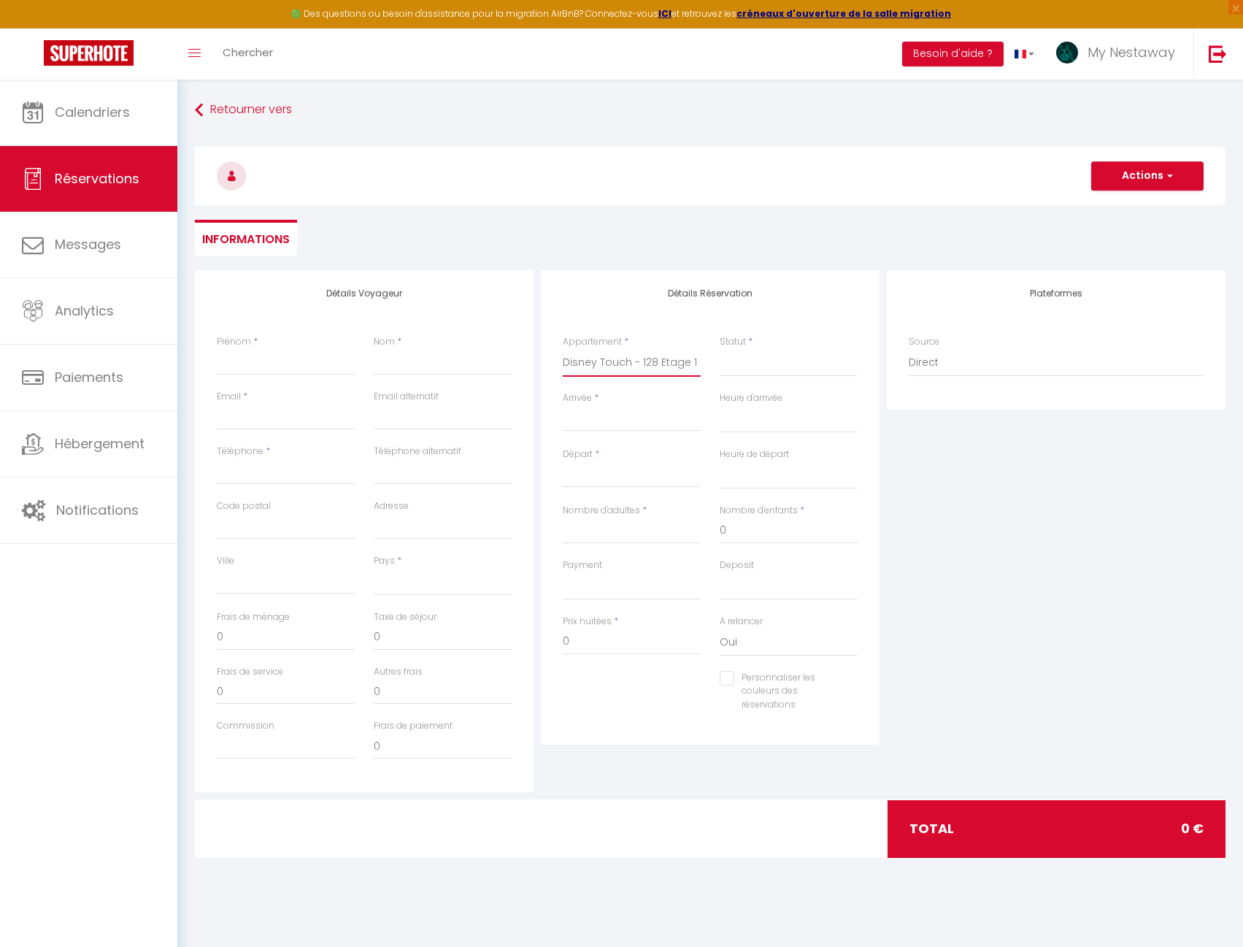
select select
checkbox input "false"
click at [769, 369] on select "Confirmé Non Confirmé [PERSON_NAME] par le voyageur No Show Request" at bounding box center [789, 363] width 138 height 28
select select "1"
click at [720, 349] on select "Confirmé Non Confirmé [PERSON_NAME] par le voyageur No Show Request" at bounding box center [789, 363] width 138 height 28
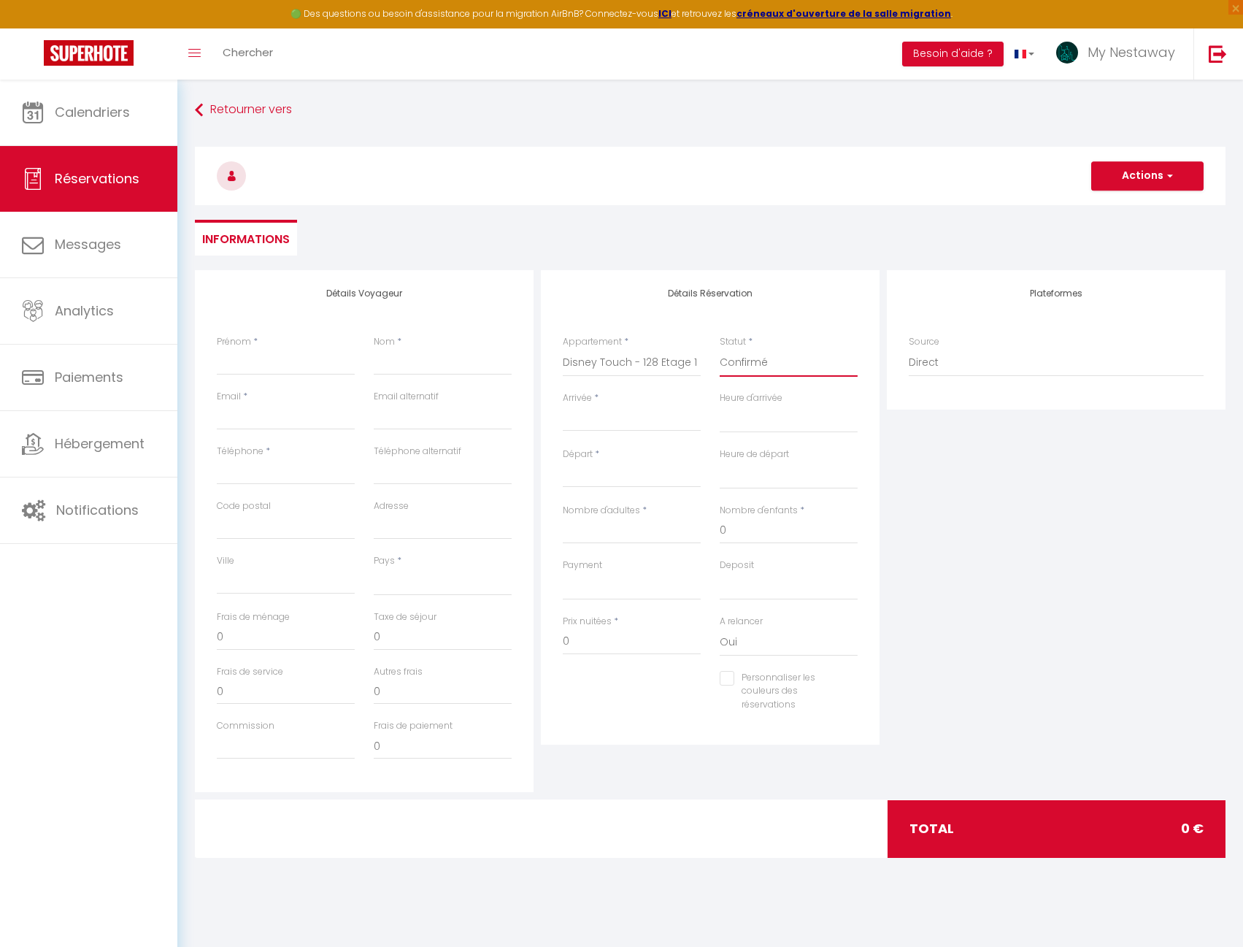
select select
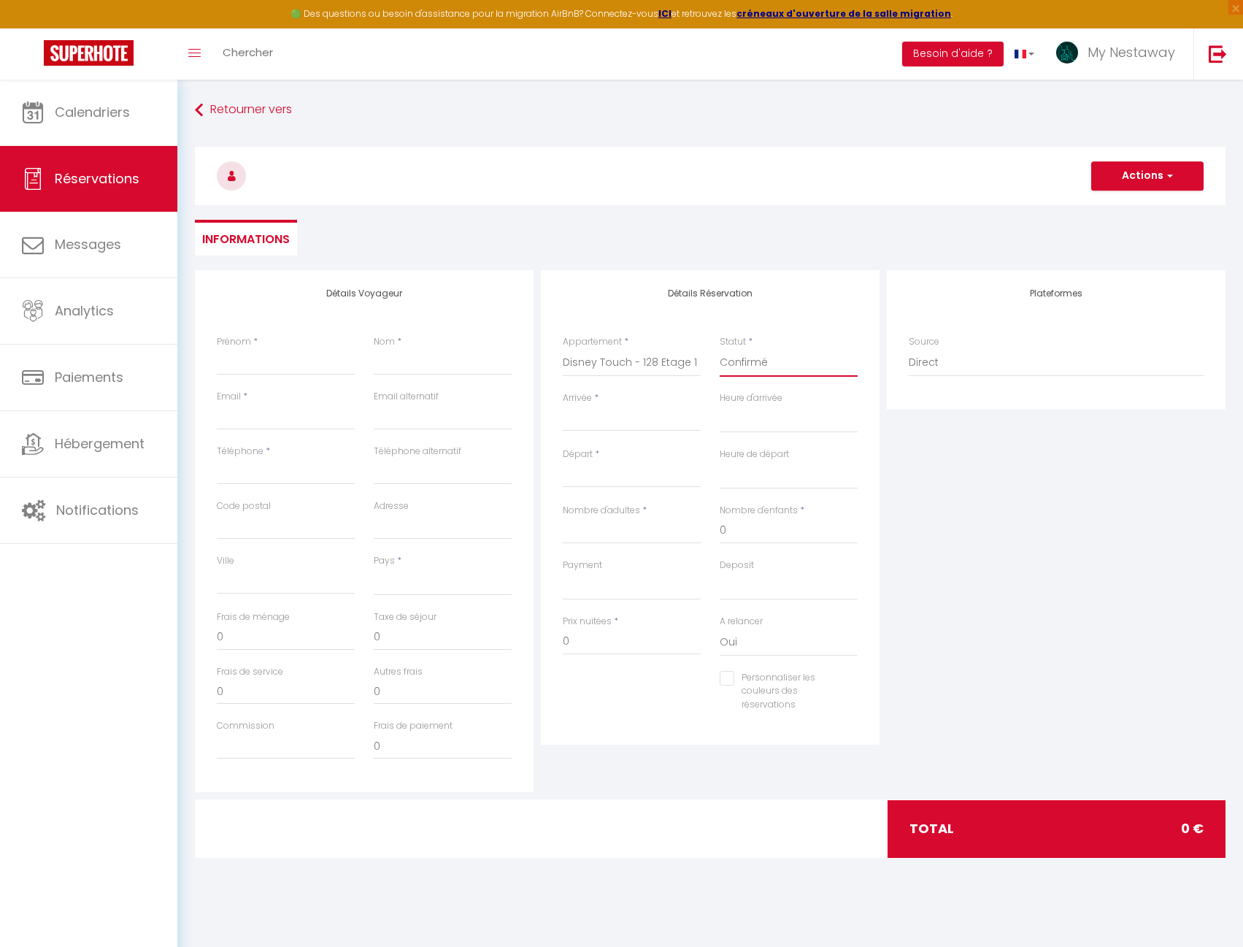
checkbox input "false"
click at [591, 431] on div "< [DATE] > Dim Lun Mar Mer Jeu Ven Sam 1 2 3 4 5 6 7 8 9 10 11 12 13 14 15 16 1…" at bounding box center [632, 418] width 138 height 26
click at [593, 422] on input "Arrivée" at bounding box center [632, 419] width 138 height 19
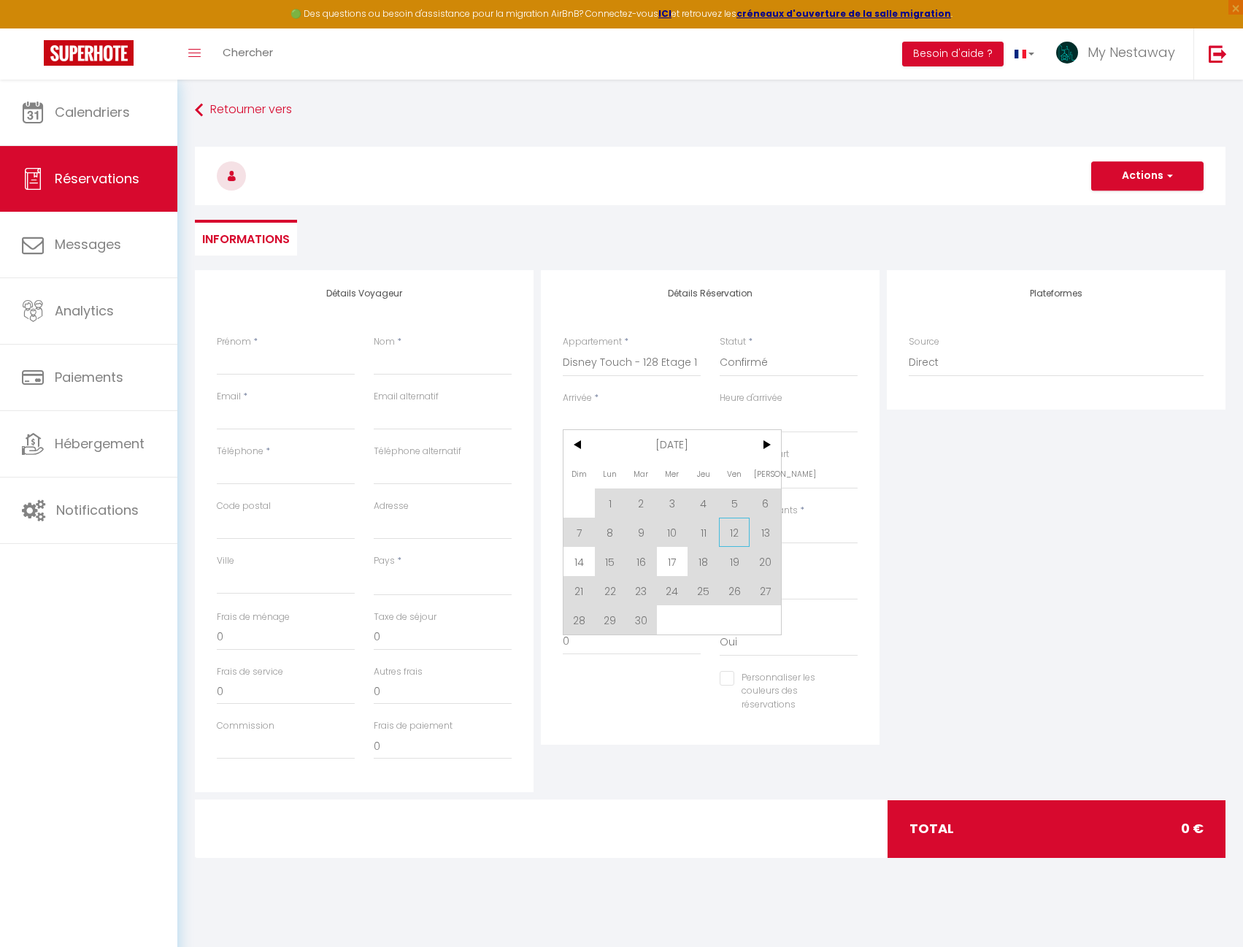
click at [736, 535] on span "12" at bounding box center [734, 532] width 31 height 29
select select
type input "Ven 12 Septembre 2025"
select select
type input "[DATE]"
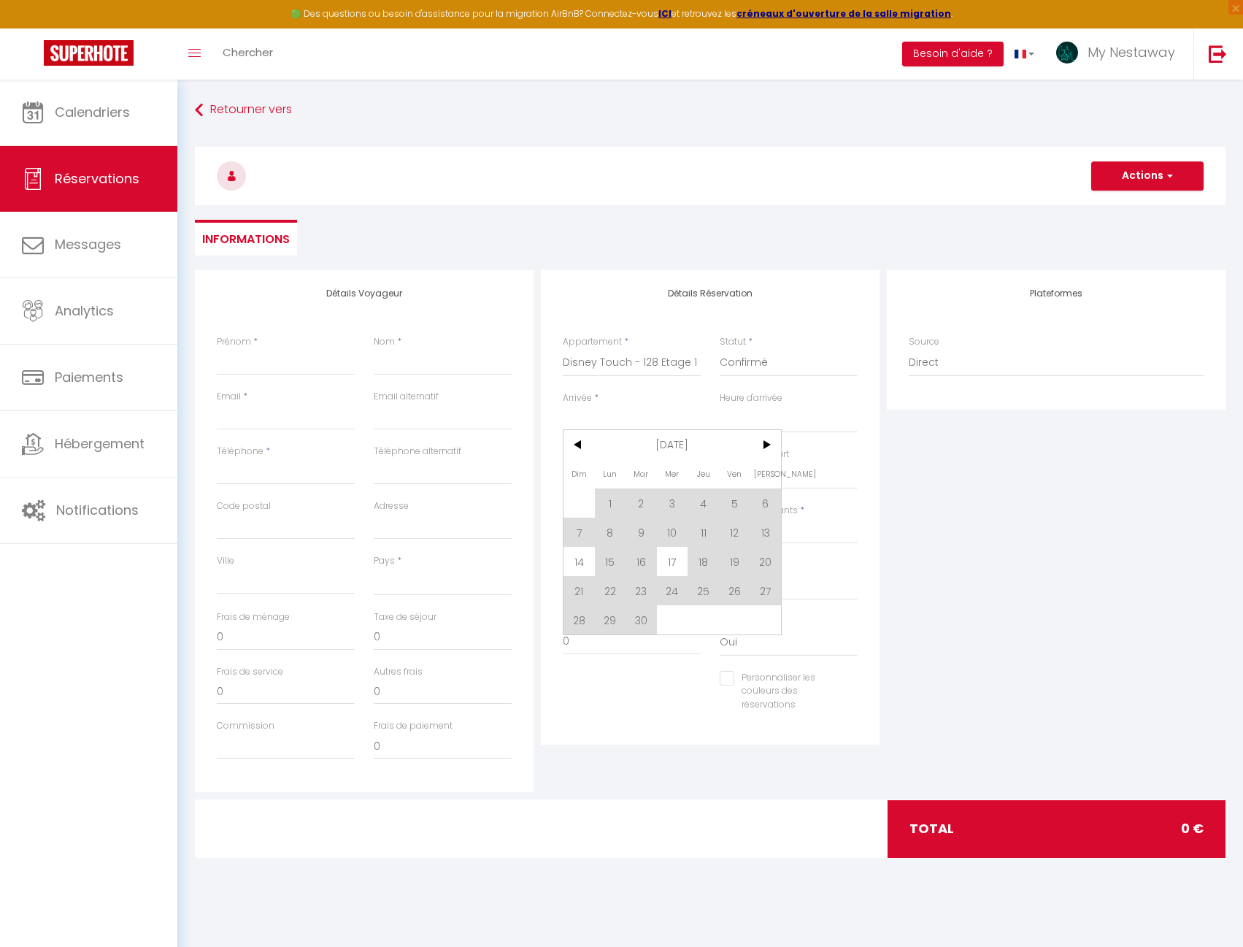
select select
checkbox input "false"
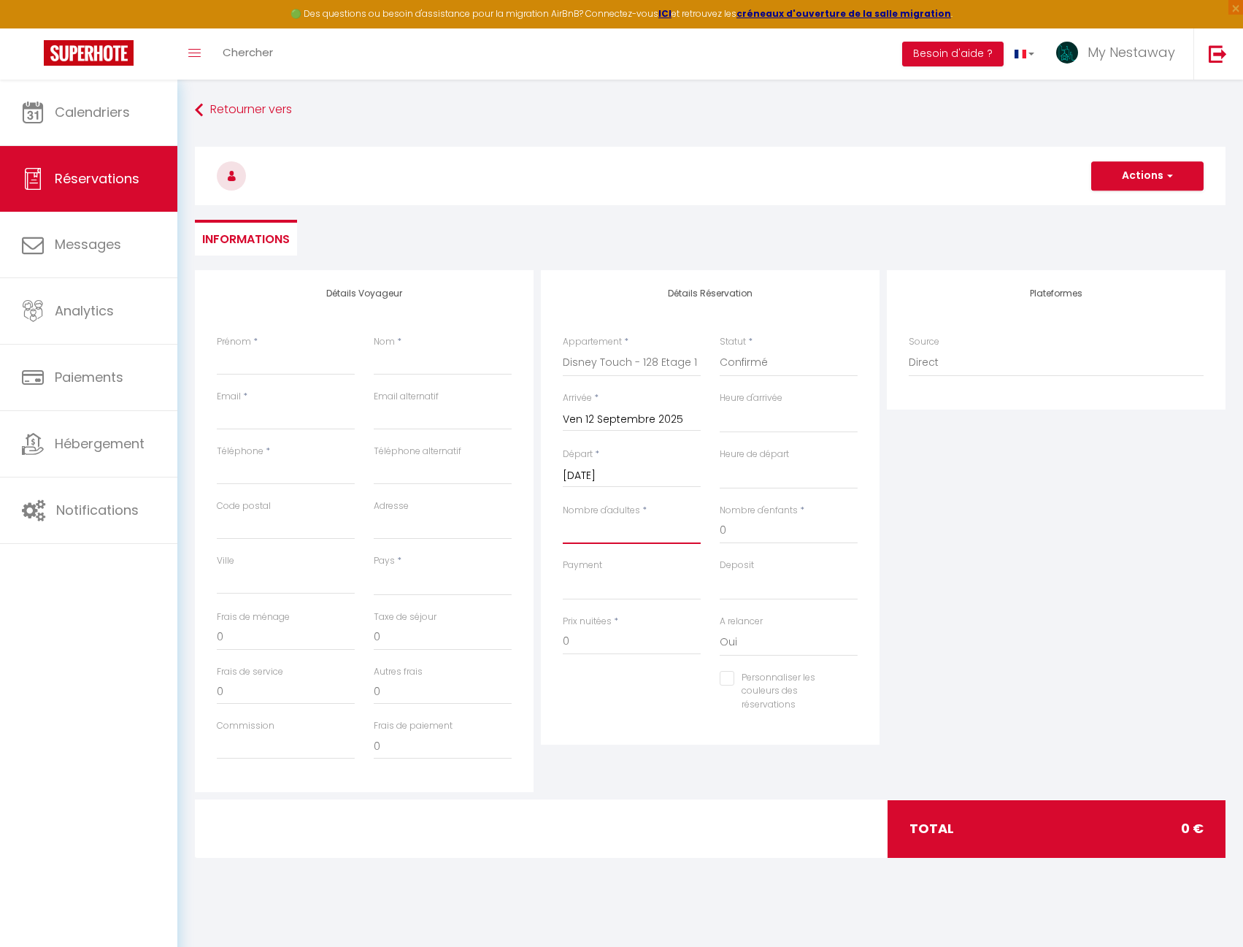
click at [629, 534] on input "Nombre d'adultes" at bounding box center [632, 531] width 138 height 26
type input "1"
select select
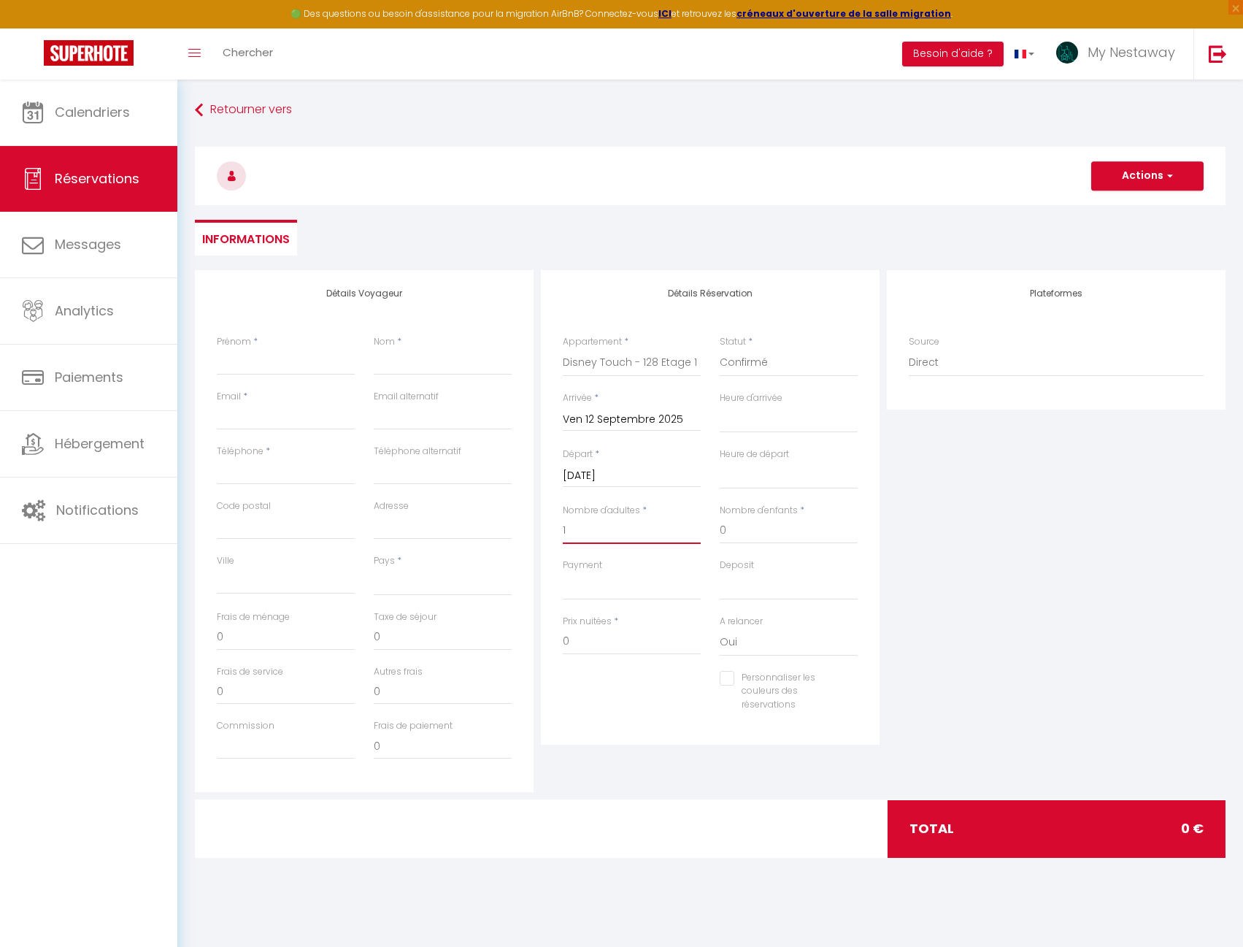
select select
checkbox input "false"
select select
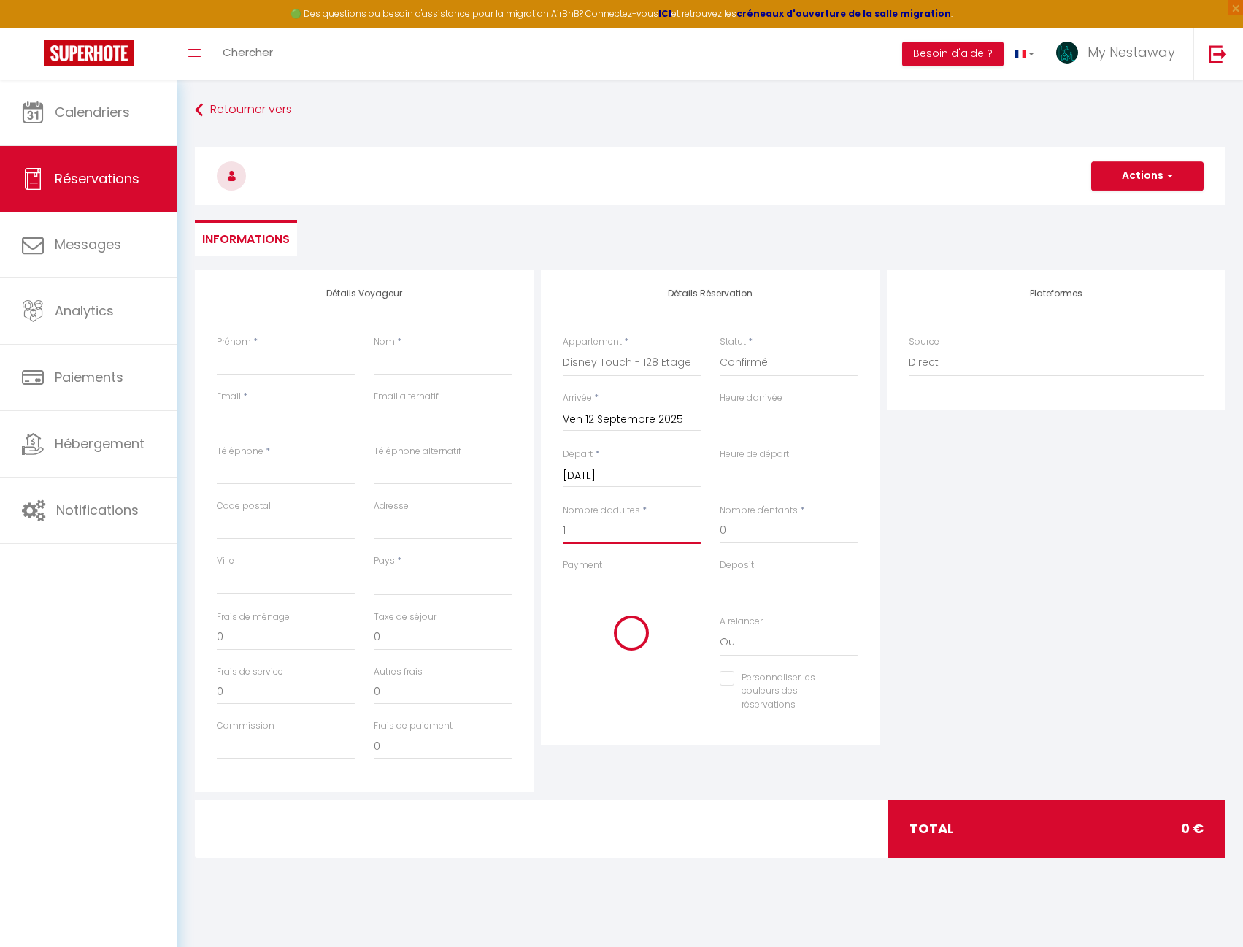
select select
checkbox input "false"
type input "1"
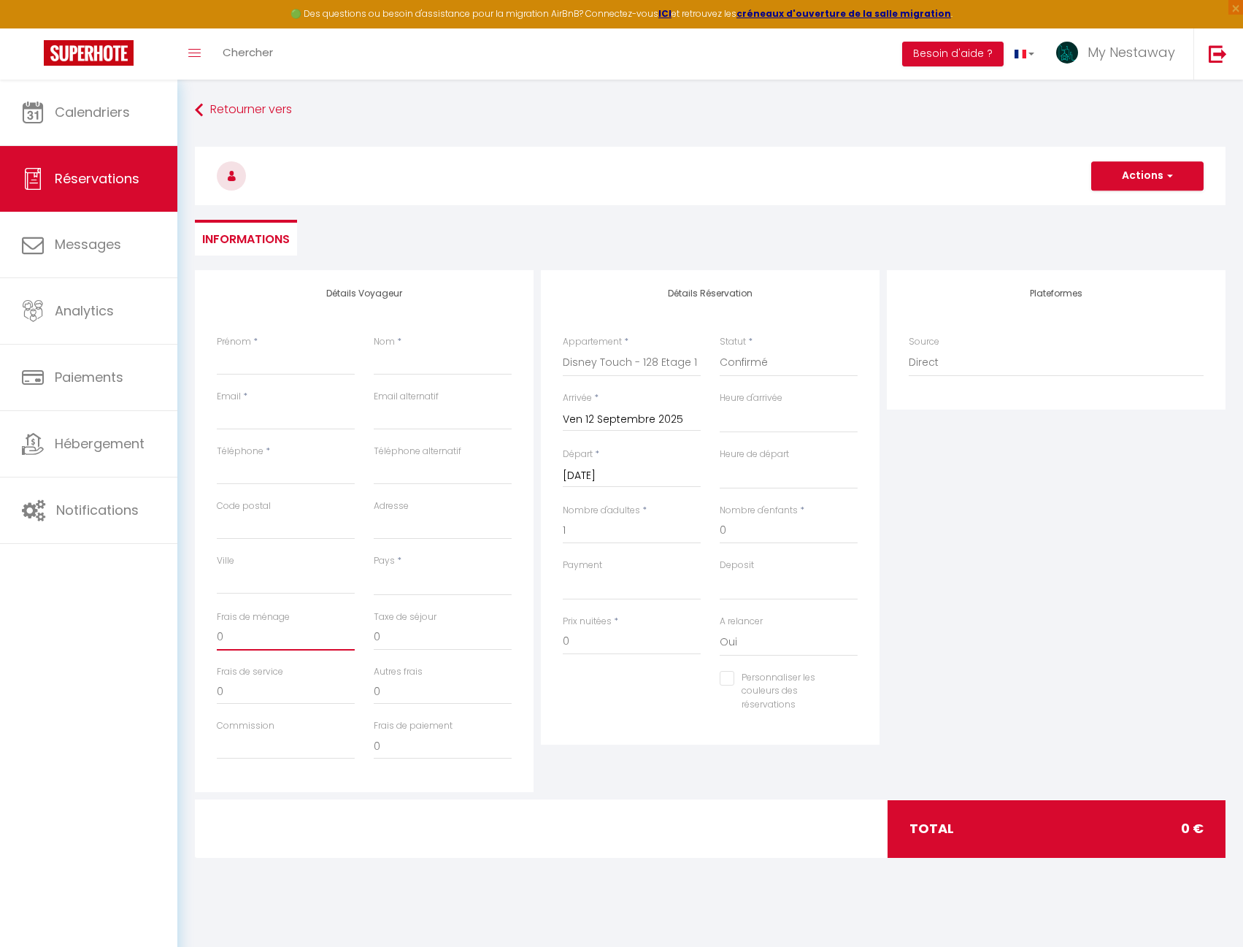
click at [246, 636] on input "0" at bounding box center [286, 637] width 138 height 26
select select
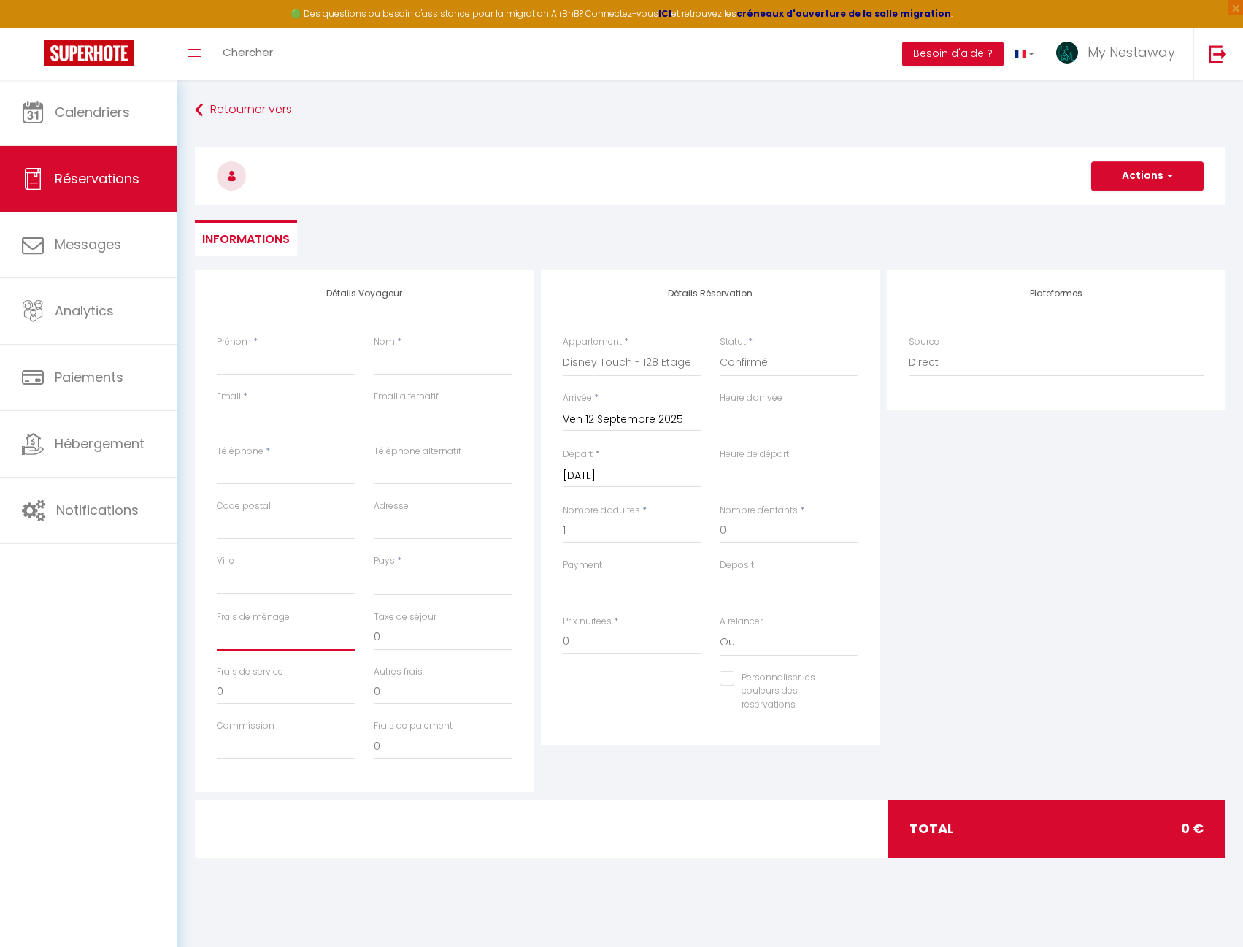
select select
checkbox input "false"
type input "4"
select select
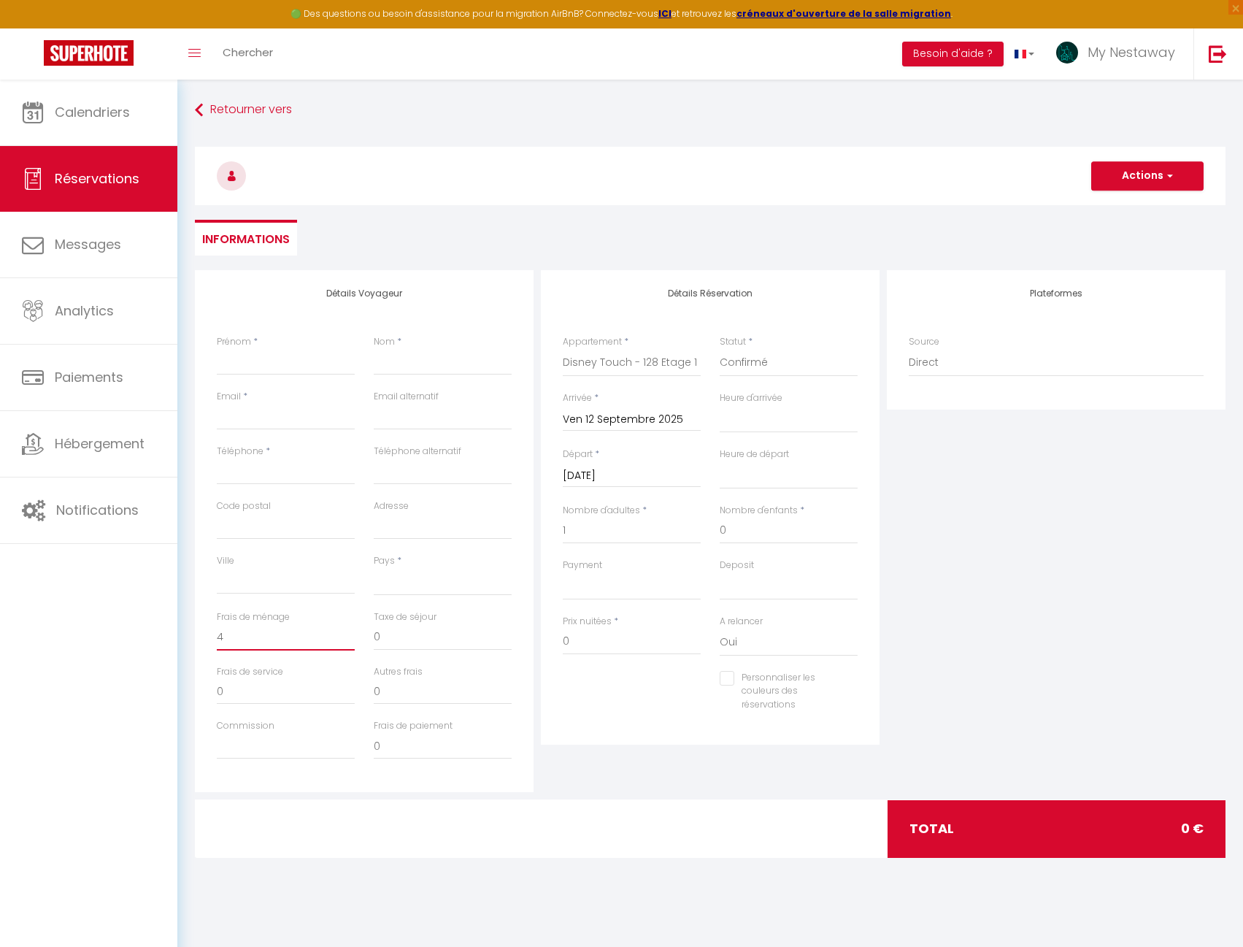
select select
checkbox input "false"
type input "42"
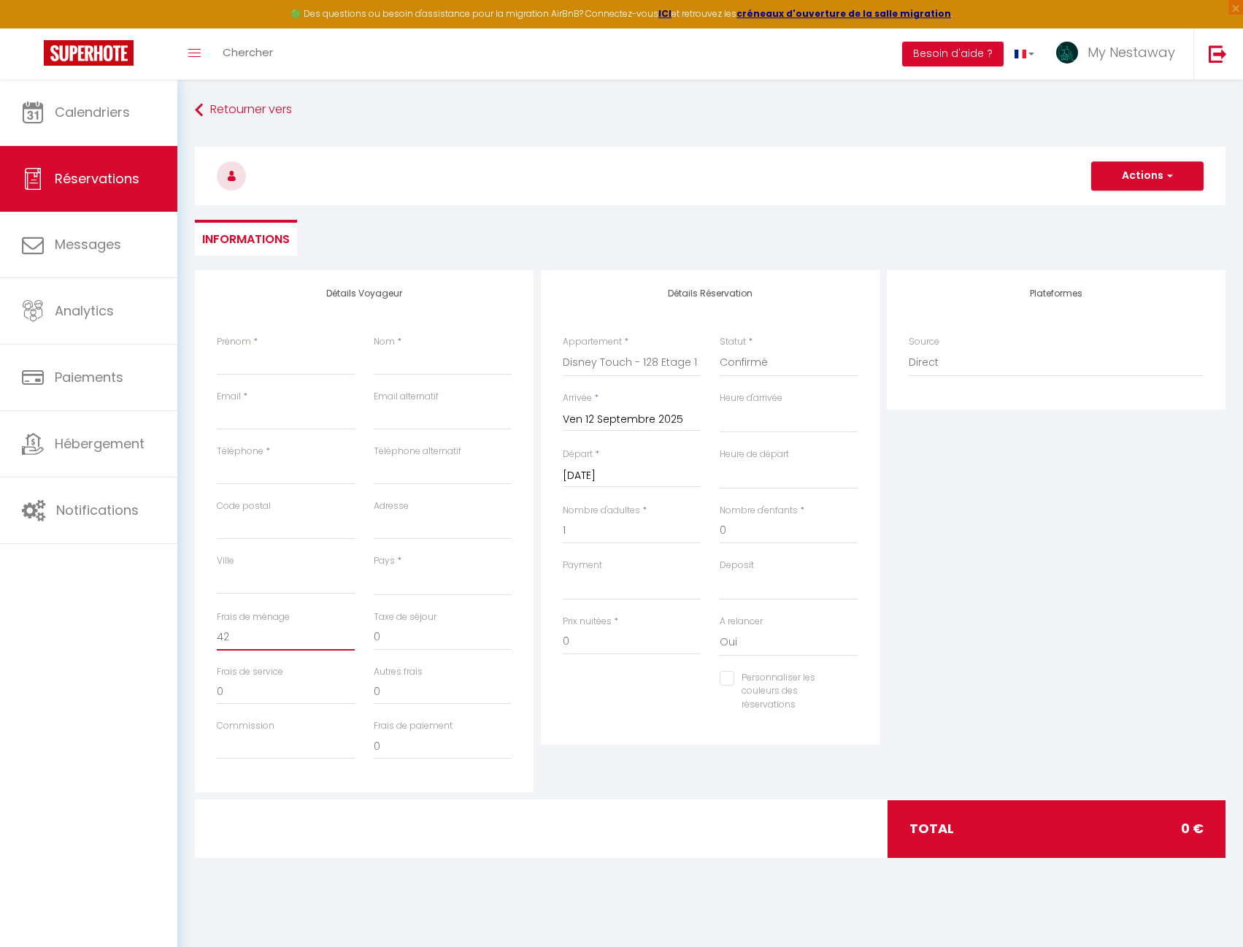
select select
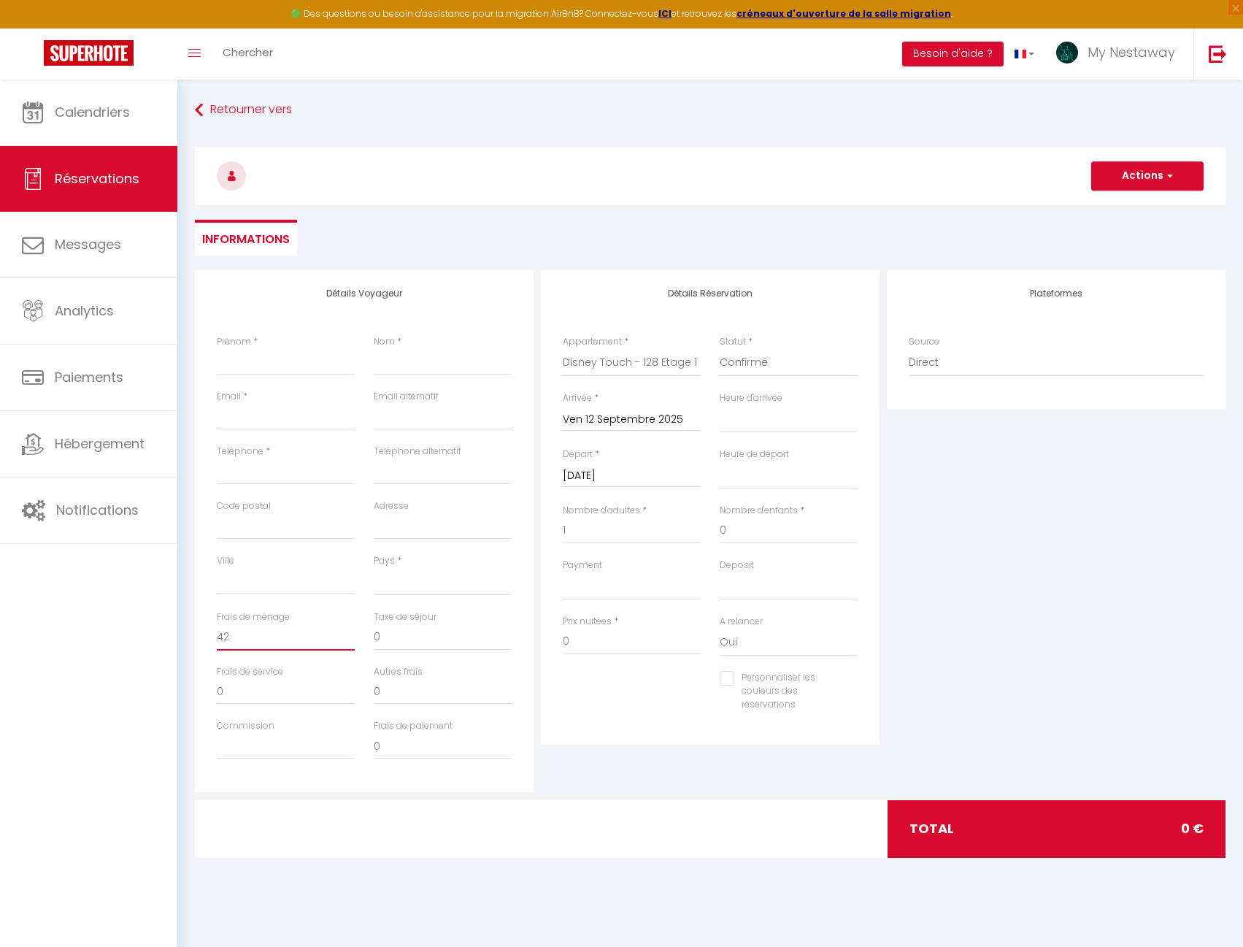
checkbox input "false"
type input "42"
click at [388, 591] on select "[GEOGRAPHIC_DATA] [GEOGRAPHIC_DATA] [GEOGRAPHIC_DATA] [GEOGRAPHIC_DATA] [GEOGRA…" at bounding box center [443, 582] width 138 height 28
click at [374, 568] on select "[GEOGRAPHIC_DATA] [GEOGRAPHIC_DATA] [GEOGRAPHIC_DATA] [GEOGRAPHIC_DATA] [GEOGRA…" at bounding box center [443, 582] width 138 height 28
select select "FR"
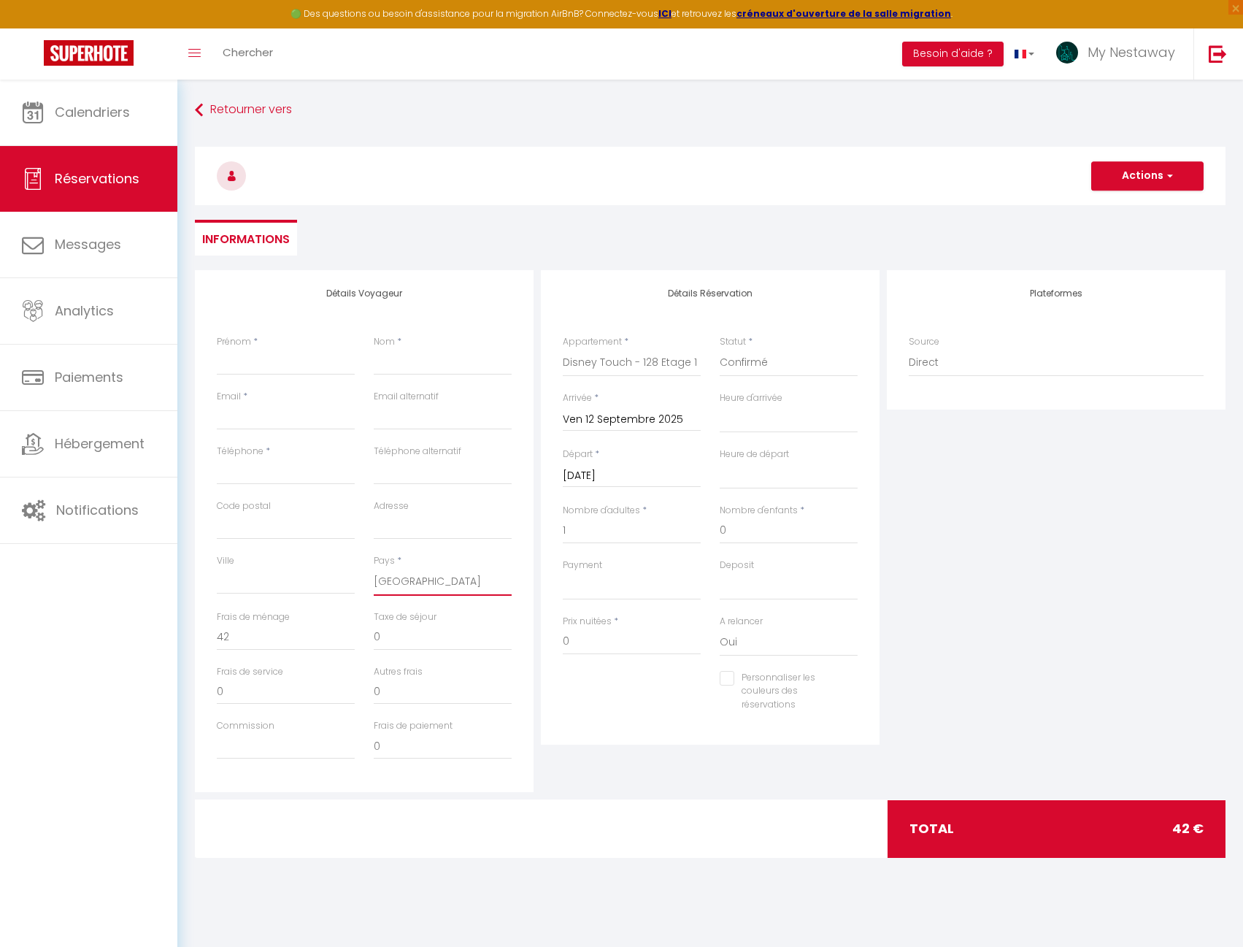
select select
checkbox input "false"
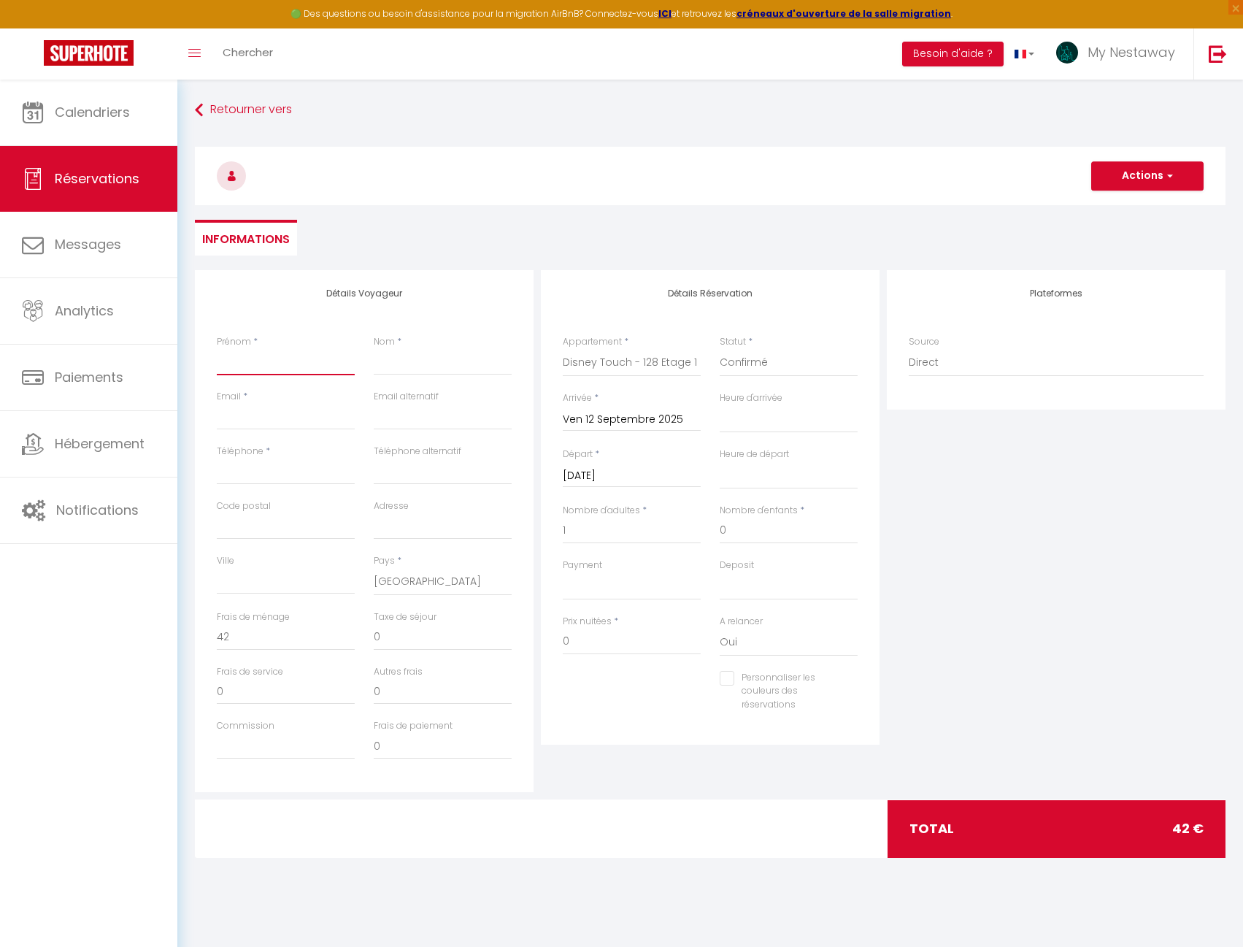
click at [260, 361] on input "Prénom" at bounding box center [286, 362] width 138 height 26
type input "R"
select select
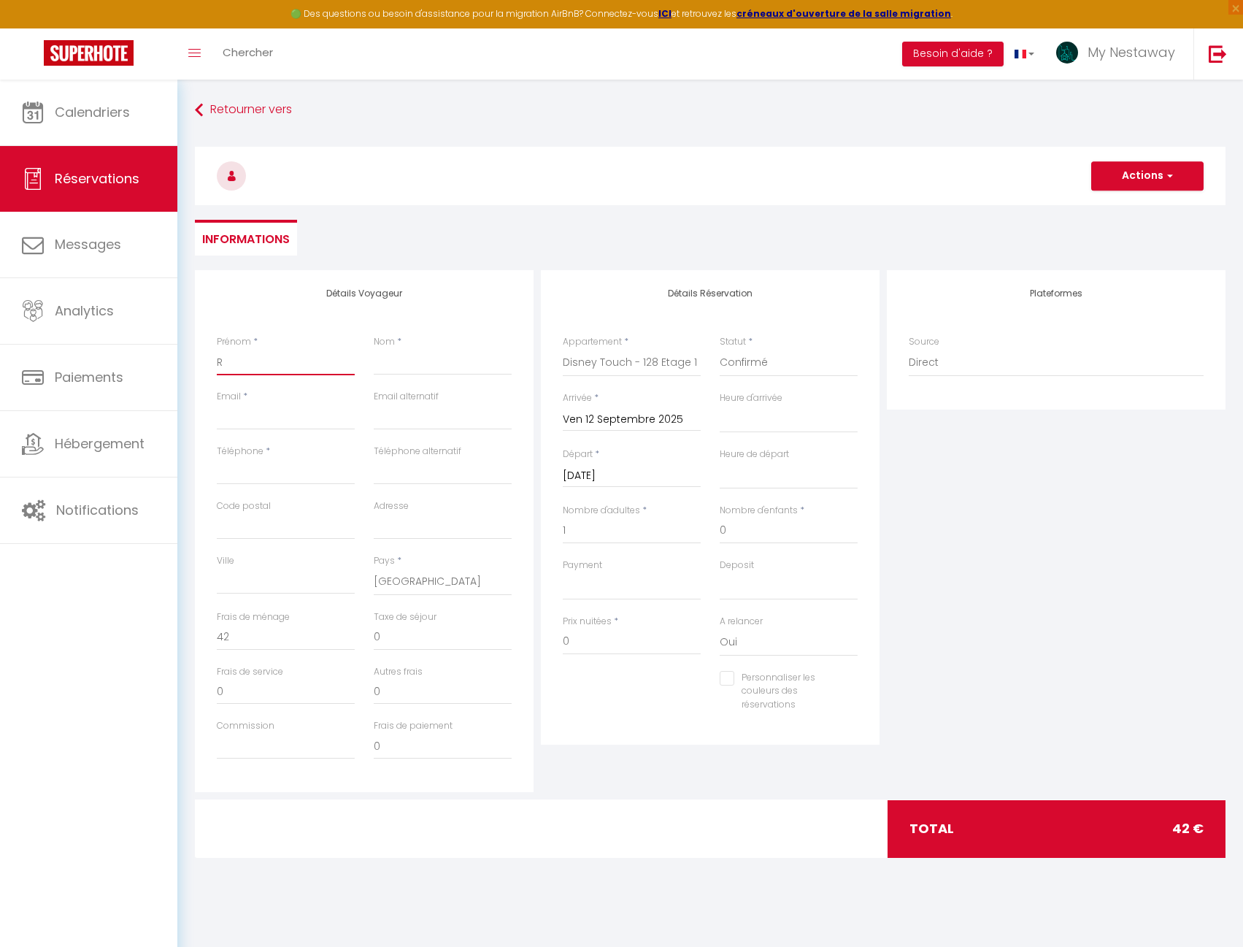
select select
checkbox input "false"
type input "Ré"
select select
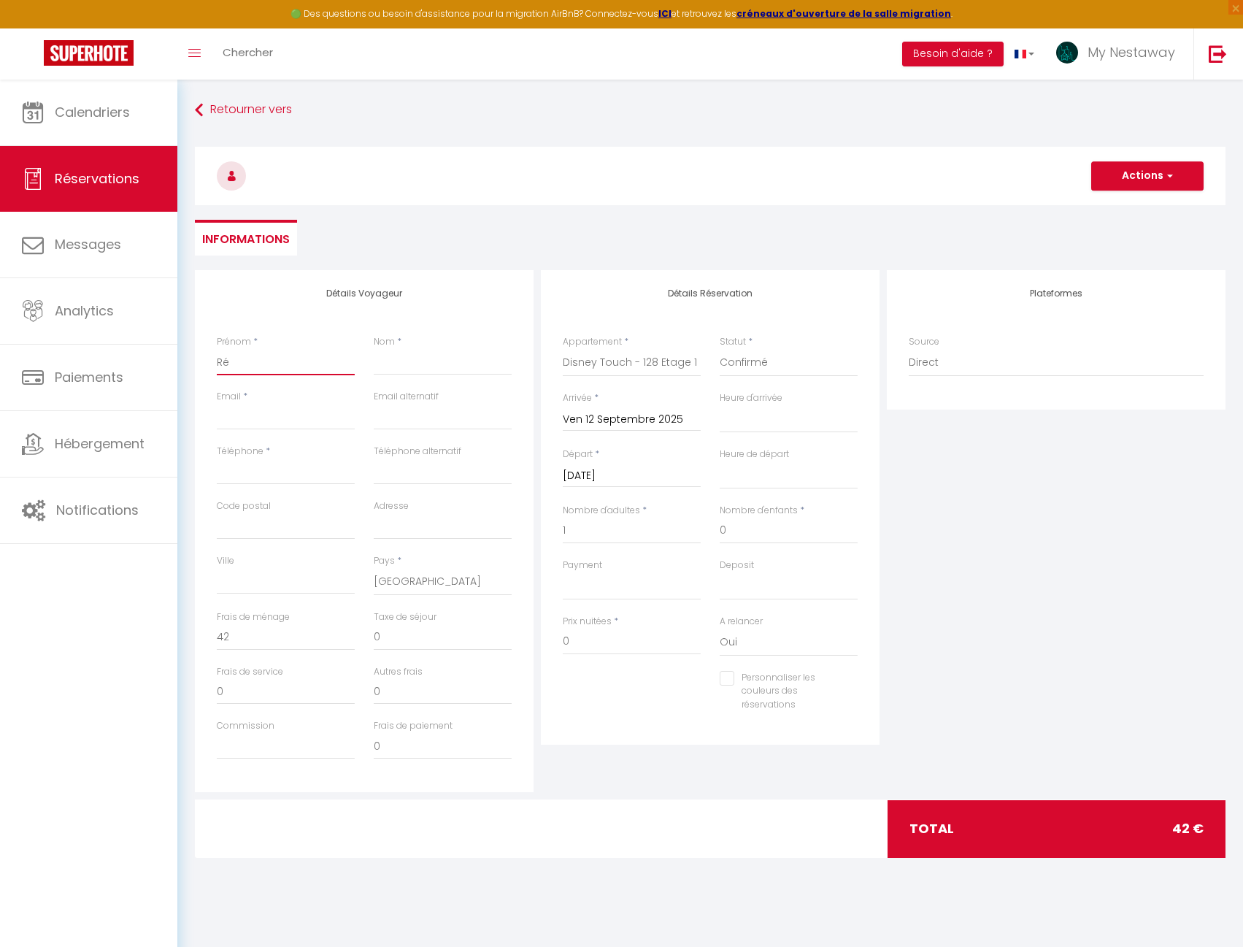
select select
checkbox input "false"
type input "Rés"
select select
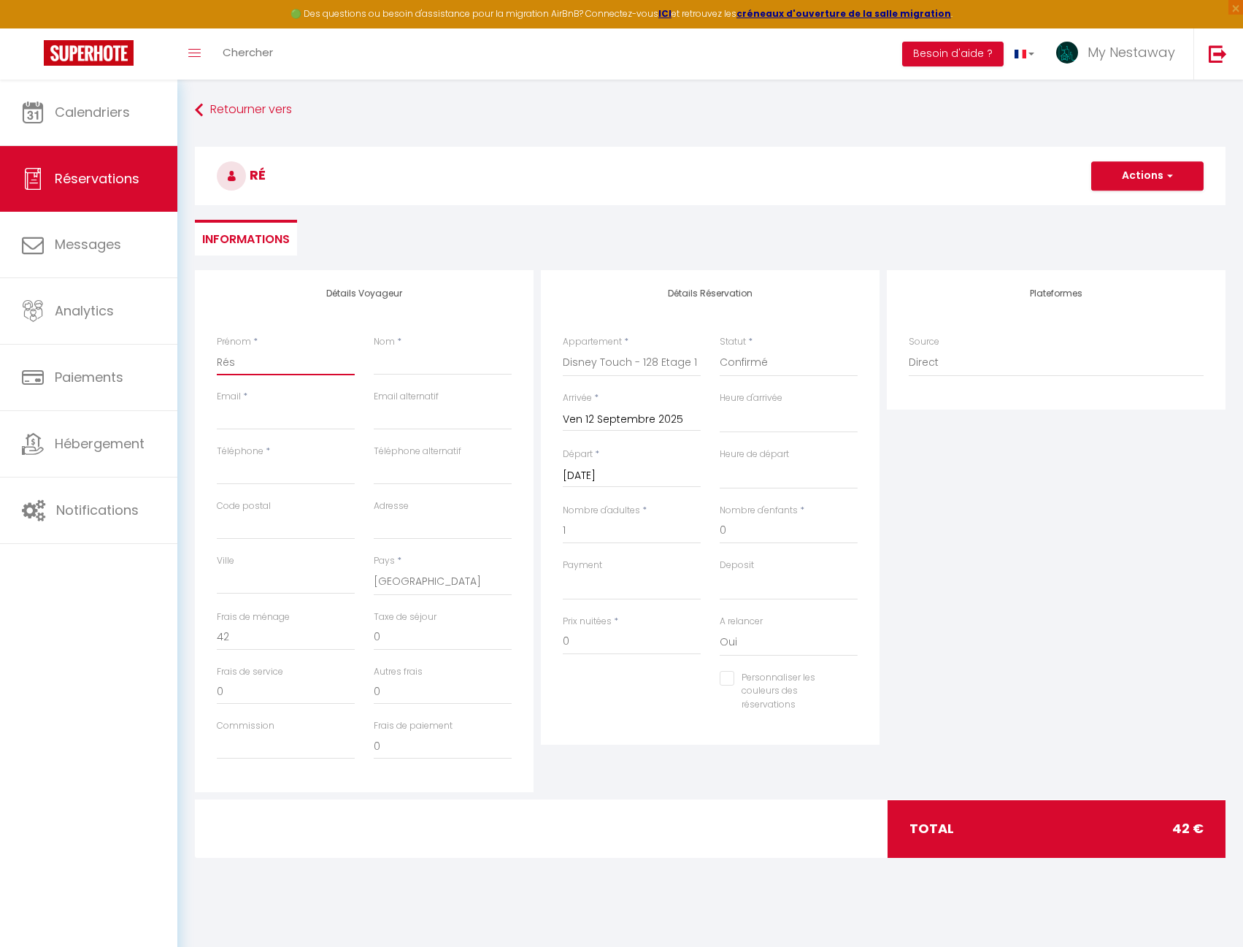
select select
checkbox input "false"
type input "Rése"
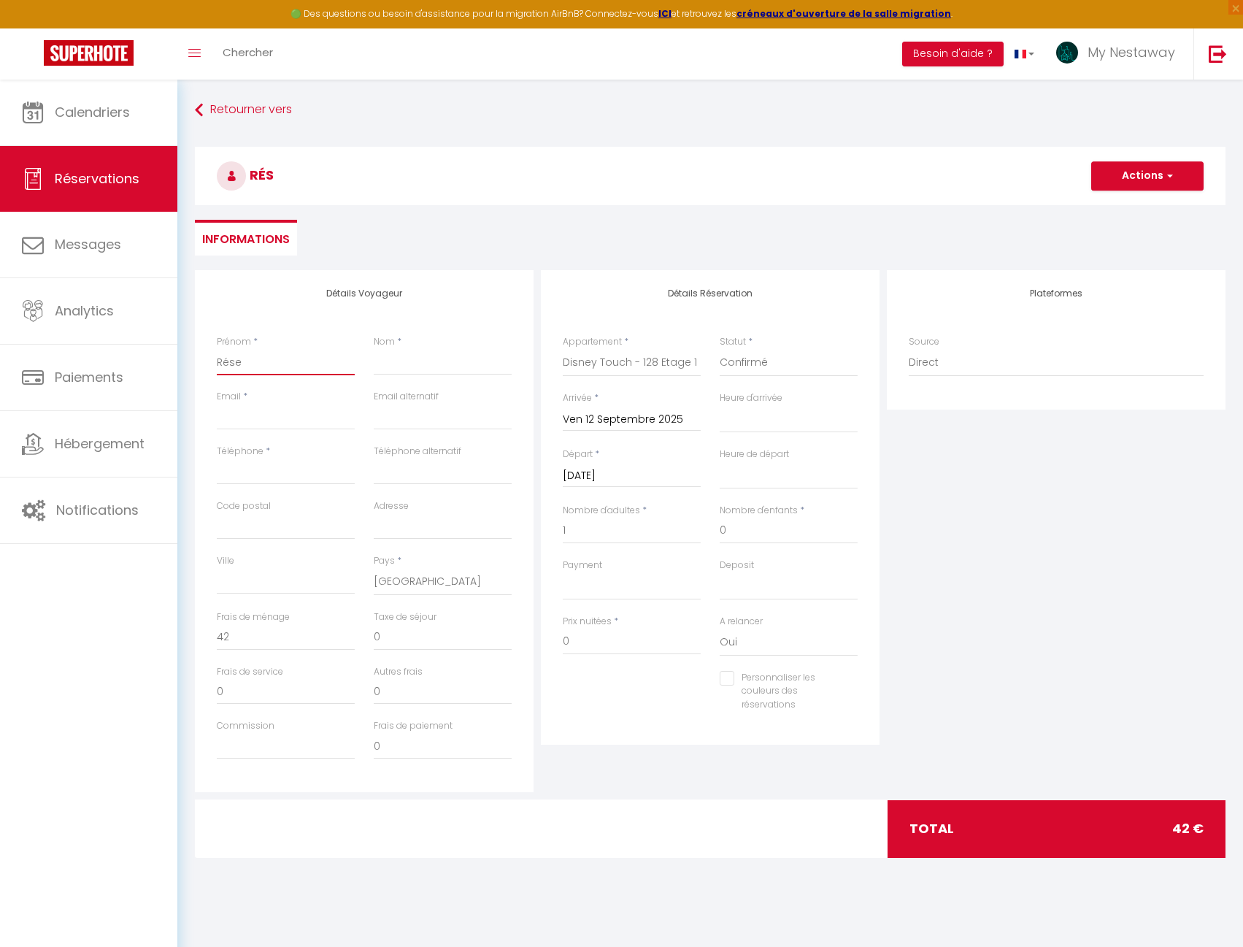
select select
checkbox input "false"
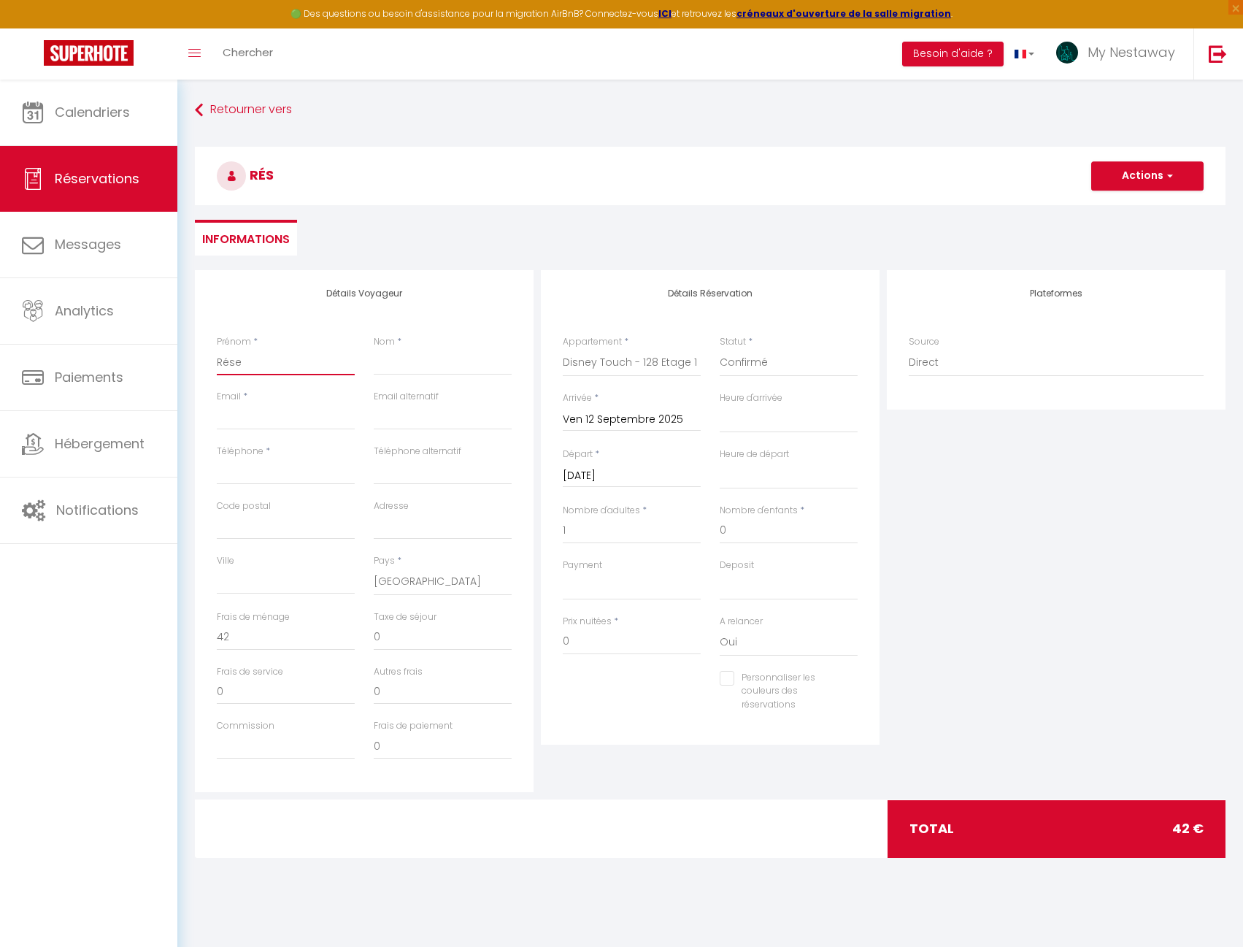
type input "Réser"
select select
click at [1133, 168] on button "Actions" at bounding box center [1147, 175] width 112 height 29
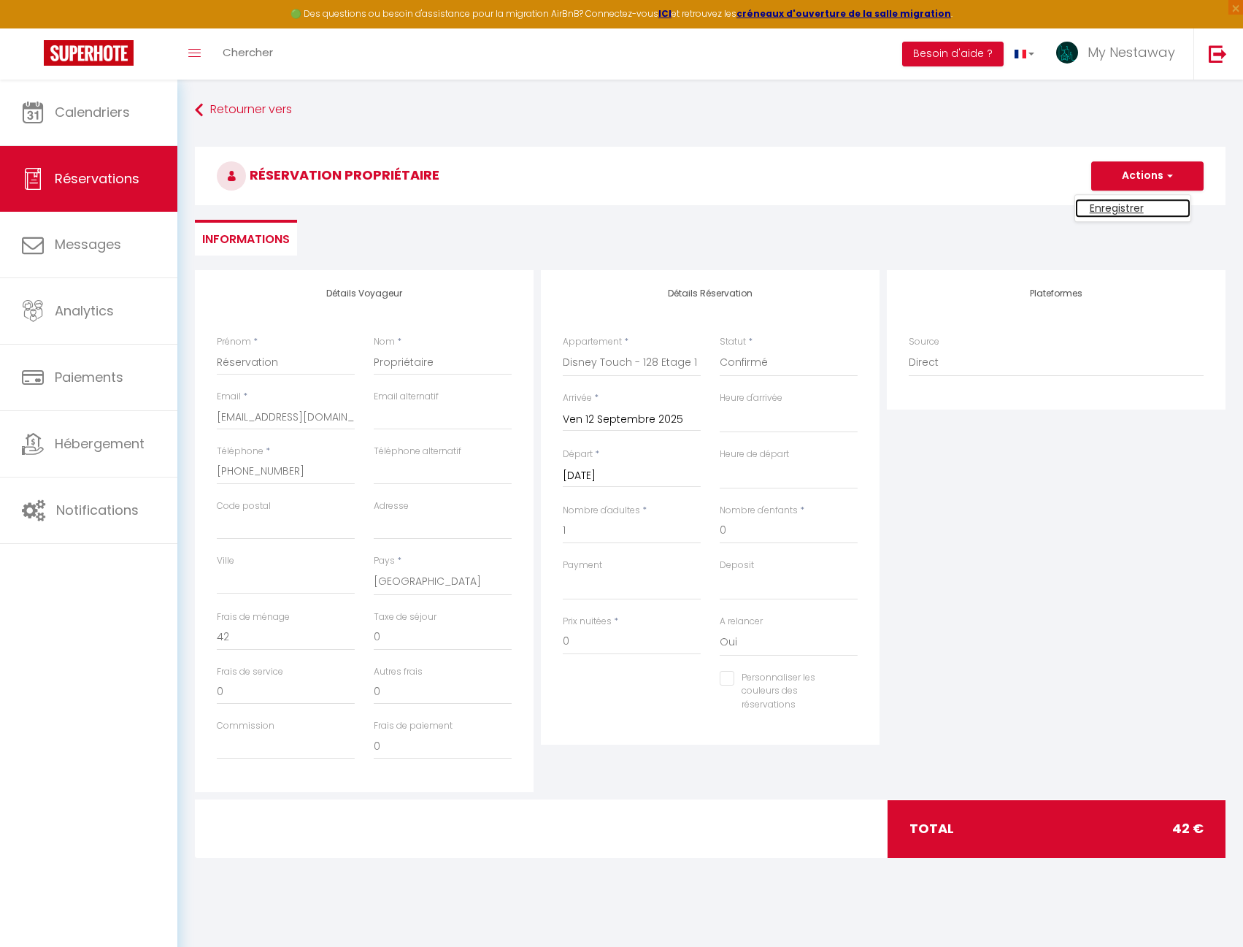
click at [1126, 209] on link "Enregistrer" at bounding box center [1132, 208] width 115 height 19
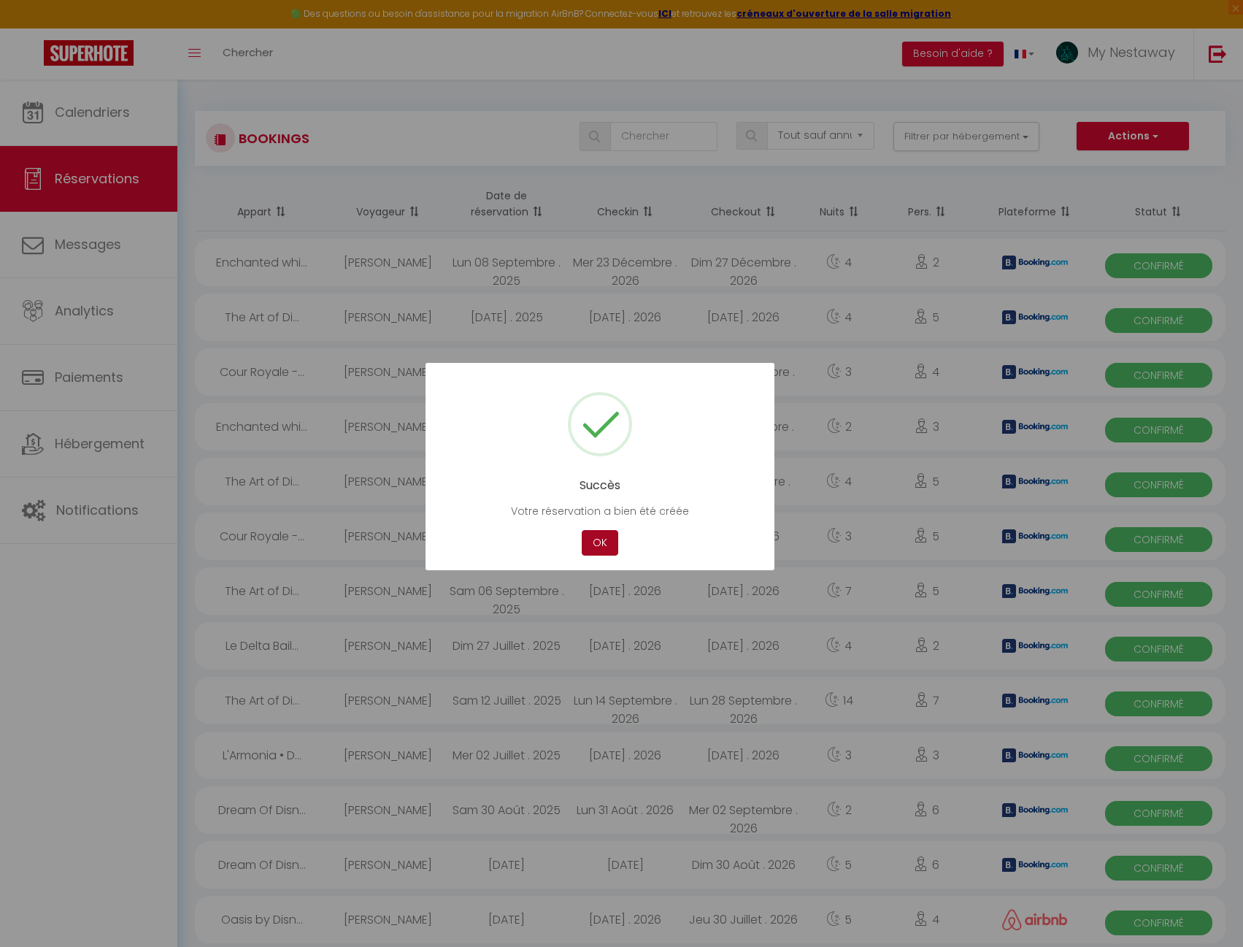
click at [591, 549] on button "OK" at bounding box center [600, 543] width 36 height 26
